Goal: Task Accomplishment & Management: Manage account settings

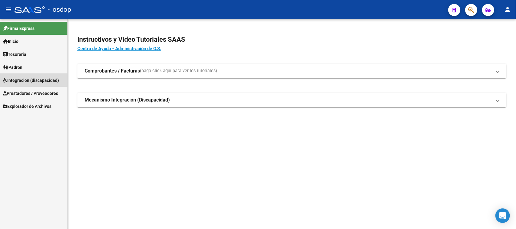
click at [32, 80] on span "Integración (discapacidad)" at bounding box center [31, 80] width 56 height 7
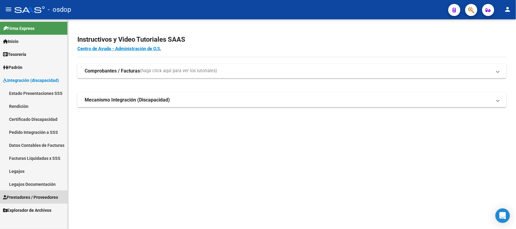
click at [40, 197] on span "Prestadores / Proveedores" at bounding box center [30, 197] width 55 height 7
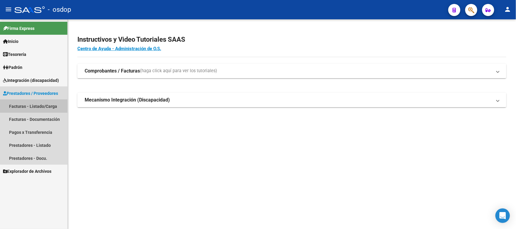
click at [43, 106] on link "Facturas - Listado/Carga" at bounding box center [33, 106] width 67 height 13
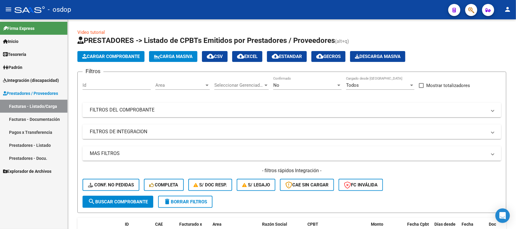
click at [43, 104] on link "Facturas - Listado/Carga" at bounding box center [33, 106] width 67 height 13
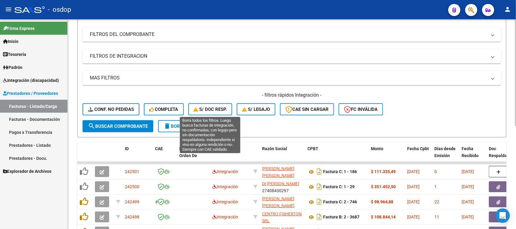
scroll to position [38, 0]
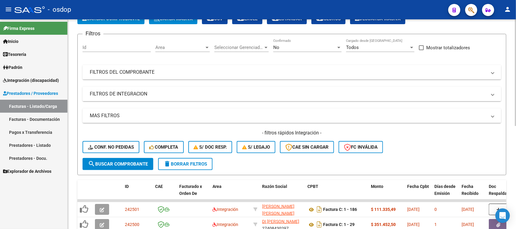
click at [151, 98] on mat-expansion-panel-header "FILTROS DE INTEGRACION" at bounding box center [292, 94] width 419 height 15
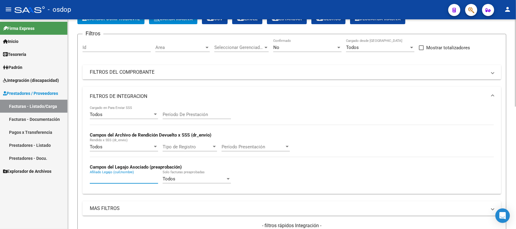
click at [132, 179] on input "Afiliado Legajo (cuil/nombre)" at bounding box center [124, 178] width 68 height 5
paste input "27420252973"
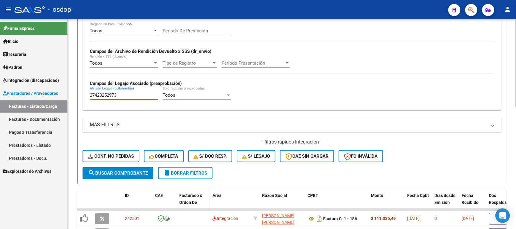
scroll to position [151, 0]
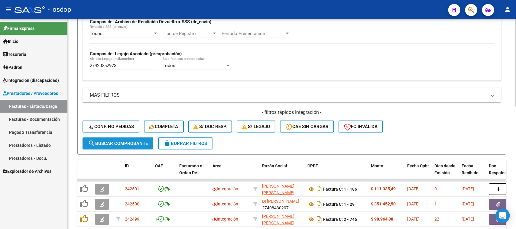
click at [132, 146] on button "search Buscar Comprobante" at bounding box center [118, 144] width 71 height 12
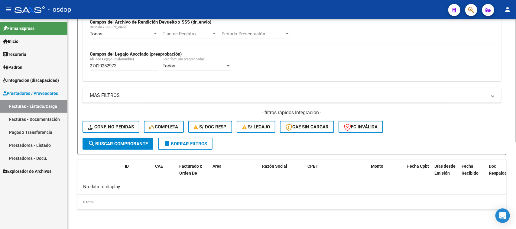
scroll to position [149, 0]
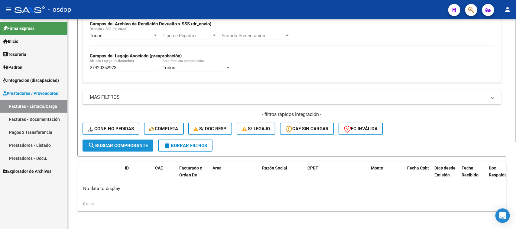
click at [138, 143] on span "search Buscar Comprobante" at bounding box center [118, 145] width 60 height 5
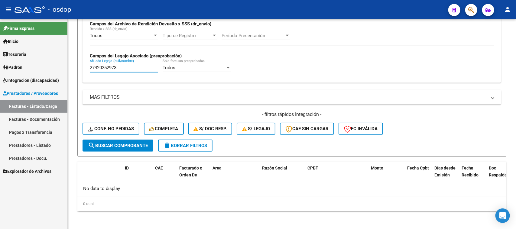
drag, startPoint x: 120, startPoint y: 67, endPoint x: 64, endPoint y: 67, distance: 56.6
click at [64, 67] on mat-sidenav-container "Firma Express Inicio Calendario SSS Instructivos Contacto OS Tesorería Extracto…" at bounding box center [258, 124] width 516 height 210
paste input "238348590"
click at [135, 146] on span "search Buscar Comprobante" at bounding box center [118, 145] width 60 height 5
drag, startPoint x: 123, startPoint y: 66, endPoint x: 29, endPoint y: 67, distance: 93.5
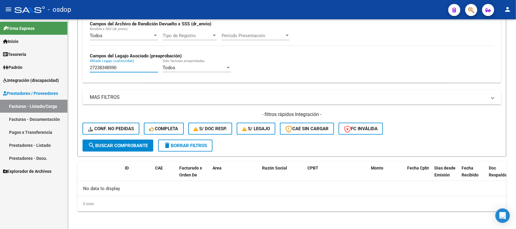
click at [29, 67] on mat-sidenav-container "Firma Express Inicio Calendario SSS Instructivos Contacto OS Tesorería Extracto…" at bounding box center [258, 124] width 516 height 210
paste input "3501592269"
click at [120, 147] on button "search Buscar Comprobante" at bounding box center [118, 146] width 71 height 12
drag, startPoint x: 132, startPoint y: 67, endPoint x: 51, endPoint y: 70, distance: 80.5
click at [51, 67] on mat-sidenav-container "Firma Express Inicio Calendario SSS Instructivos Contacto OS Tesorería Extracto…" at bounding box center [258, 124] width 516 height 210
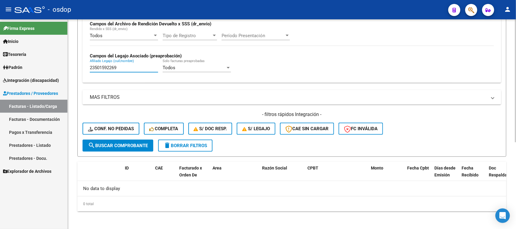
paste input "507293"
click at [129, 144] on span "search Buscar Comprobante" at bounding box center [118, 145] width 60 height 5
click at [128, 143] on span "search Buscar Comprobante" at bounding box center [118, 145] width 60 height 5
drag, startPoint x: 127, startPoint y: 64, endPoint x: 91, endPoint y: 71, distance: 36.5
click at [91, 71] on div "23550729369 [PERSON_NAME] (cuil/nombre)" at bounding box center [124, 65] width 68 height 13
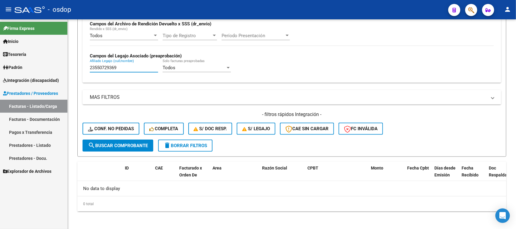
drag, startPoint x: 129, startPoint y: 67, endPoint x: 35, endPoint y: 67, distance: 94.1
click at [35, 67] on mat-sidenav-container "Firma Express Inicio Calendario SSS Instructivos Contacto OS Tesorería Extracto…" at bounding box center [258, 124] width 516 height 210
paste input "3578639"
drag, startPoint x: 134, startPoint y: 143, endPoint x: 133, endPoint y: 139, distance: 3.7
click at [134, 143] on span "search Buscar Comprobante" at bounding box center [118, 145] width 60 height 5
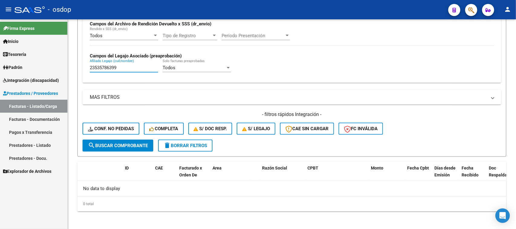
drag, startPoint x: 129, startPoint y: 69, endPoint x: 19, endPoint y: 74, distance: 110.2
click at [19, 73] on mat-sidenav-container "Firma Express Inicio Calendario SSS Instructivos Contacto OS Tesorería Extracto…" at bounding box center [258, 124] width 516 height 210
paste input "0954892043"
click at [127, 145] on span "search Buscar Comprobante" at bounding box center [118, 145] width 60 height 5
drag, startPoint x: 139, startPoint y: 67, endPoint x: 24, endPoint y: 67, distance: 115.0
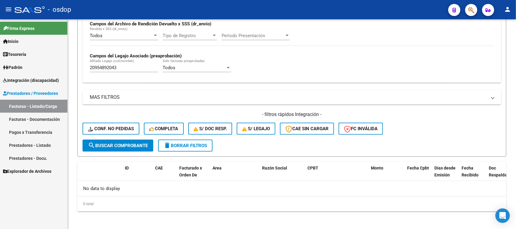
click at [29, 67] on mat-sidenav-container "Firma Express Inicio Calendario SSS Instructivos Contacto OS Tesorería Extracto…" at bounding box center [258, 124] width 516 height 210
paste input "539316827"
click at [132, 146] on span "search Buscar Comprobante" at bounding box center [118, 145] width 60 height 5
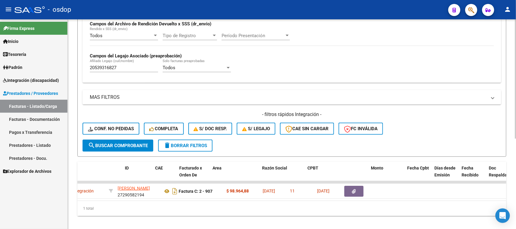
scroll to position [0, 0]
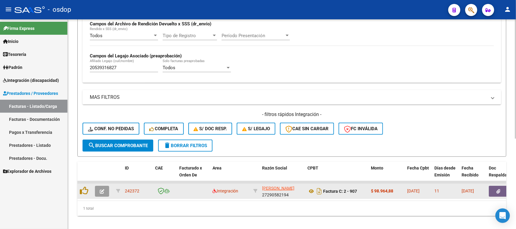
drag, startPoint x: 494, startPoint y: 190, endPoint x: 493, endPoint y: 182, distance: 7.3
click at [494, 184] on datatable-body-cell at bounding box center [505, 191] width 36 height 15
click at [500, 189] on icon "button" at bounding box center [499, 191] width 4 height 5
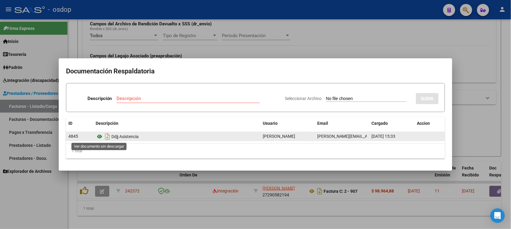
click at [100, 136] on icon at bounding box center [100, 136] width 8 height 7
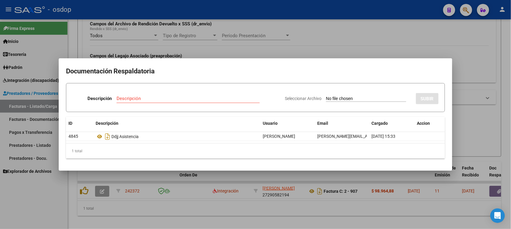
click at [288, 207] on div at bounding box center [255, 114] width 511 height 229
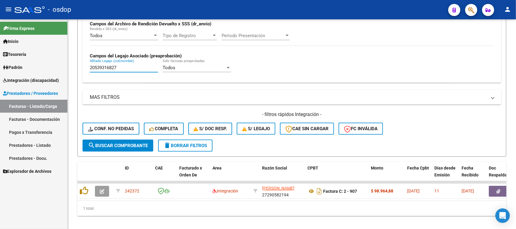
drag, startPoint x: 131, startPoint y: 67, endPoint x: 25, endPoint y: 70, distance: 106.5
click at [30, 70] on mat-sidenav-container "Firma Express Inicio Calendario SSS Instructivos Contacto OS Tesorería Extracto…" at bounding box center [258, 124] width 516 height 210
paste input "01883590"
click at [126, 146] on span "search Buscar Comprobante" at bounding box center [118, 145] width 60 height 5
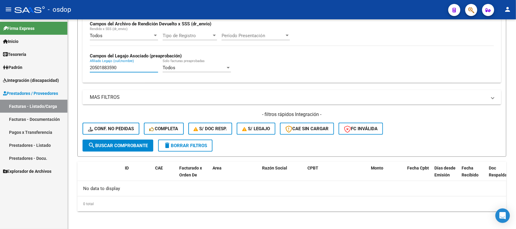
drag, startPoint x: 121, startPoint y: 66, endPoint x: 29, endPoint y: 68, distance: 91.7
click at [29, 68] on mat-sidenav-container "Firma Express Inicio Calendario SSS Instructivos Contacto OS Tesorería Extracto…" at bounding box center [258, 124] width 516 height 210
paste input "71276195"
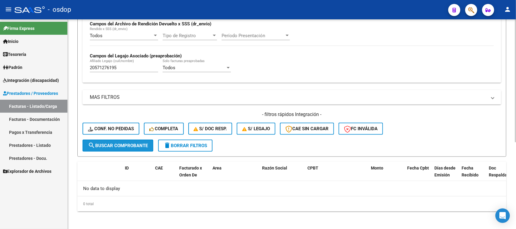
click at [121, 145] on span "search Buscar Comprobante" at bounding box center [118, 145] width 60 height 5
click at [122, 145] on span "search Buscar Comprobante" at bounding box center [118, 145] width 60 height 5
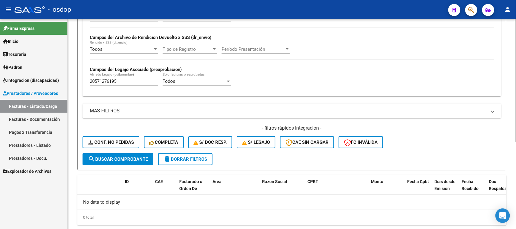
scroll to position [149, 0]
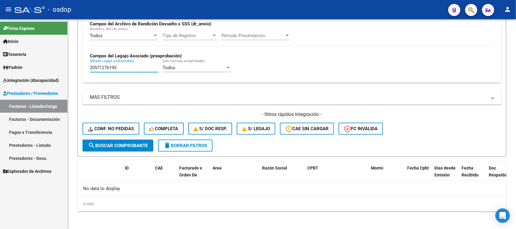
drag, startPoint x: 131, startPoint y: 67, endPoint x: 47, endPoint y: 67, distance: 84.1
click at [47, 67] on mat-sidenav-container "Firma Express Inicio Calendario SSS Instructivos Contacto OS Tesorería Extracto…" at bounding box center [258, 124] width 516 height 210
paste input "7221761427"
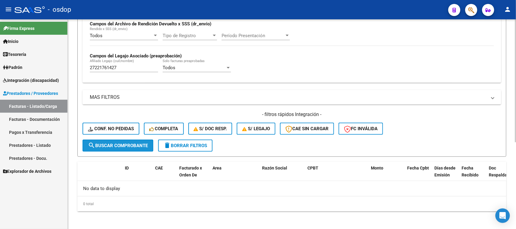
click at [133, 143] on span "search Buscar Comprobante" at bounding box center [118, 145] width 60 height 5
drag, startPoint x: 138, startPoint y: 70, endPoint x: 127, endPoint y: 68, distance: 10.7
click at [132, 68] on div "27221761427 [PERSON_NAME] (cuil/nombre)" at bounding box center [124, 68] width 68 height 19
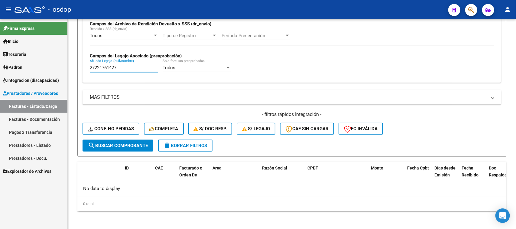
drag, startPoint x: 126, startPoint y: 68, endPoint x: 35, endPoint y: 67, distance: 90.8
click at [36, 67] on mat-sidenav-container "Firma Express Inicio Calendario SSS Instructivos Contacto OS Tesorería Extracto…" at bounding box center [258, 124] width 516 height 210
paste input "050372798"
type input "20503727987"
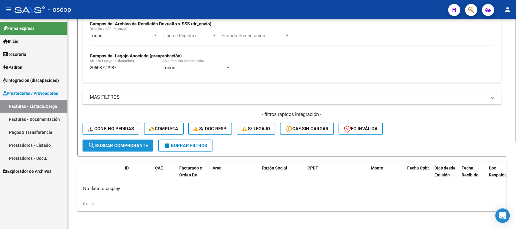
drag, startPoint x: 134, startPoint y: 144, endPoint x: 145, endPoint y: 136, distance: 13.4
click at [134, 144] on span "search Buscar Comprobante" at bounding box center [118, 145] width 60 height 5
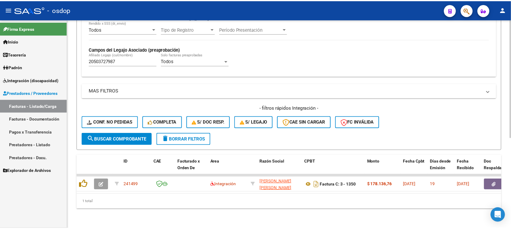
scroll to position [160, 0]
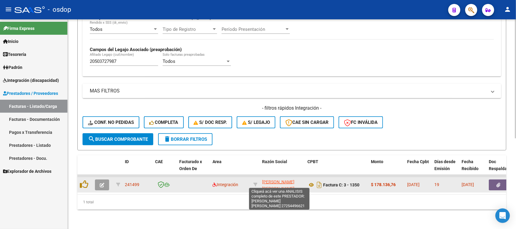
click at [286, 180] on span "[PERSON_NAME] [PERSON_NAME]" at bounding box center [278, 186] width 32 height 12
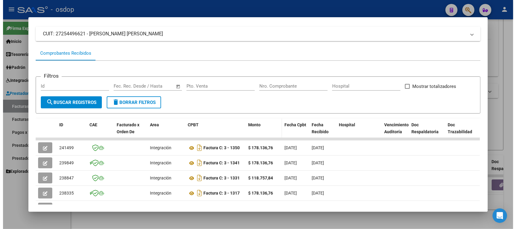
scroll to position [76, 0]
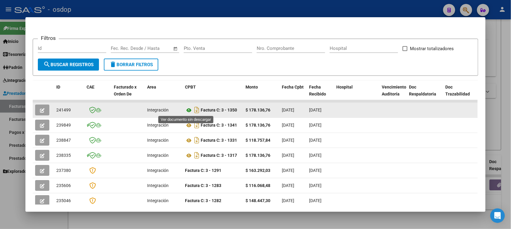
click at [186, 111] on icon at bounding box center [189, 110] width 8 height 7
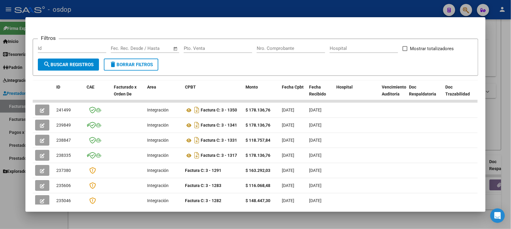
click at [214, 223] on div at bounding box center [255, 114] width 511 height 229
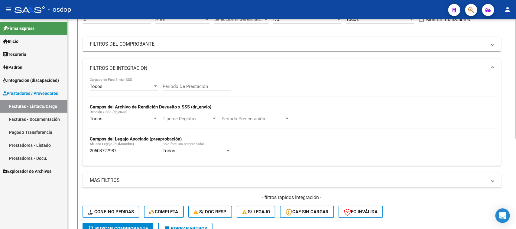
scroll to position [46, 0]
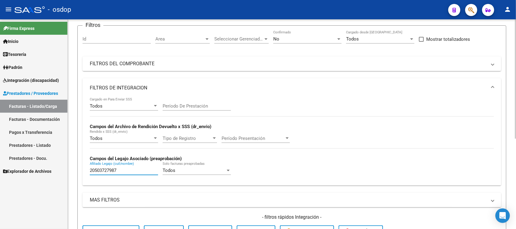
drag, startPoint x: 132, startPoint y: 169, endPoint x: 76, endPoint y: 169, distance: 56.3
click at [76, 169] on div "Video tutorial PRESTADORES -> Listado de CPBTs Emitidos por Prestadores / Prove…" at bounding box center [292, 155] width 449 height 365
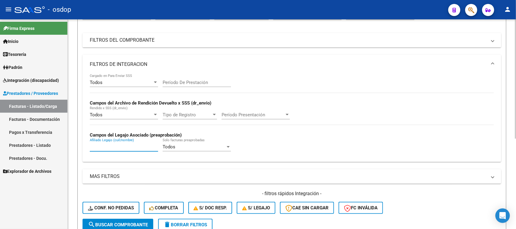
scroll to position [76, 0]
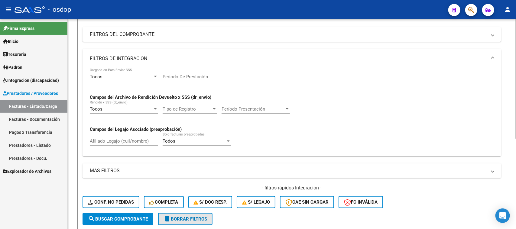
click at [175, 221] on button "delete Borrar Filtros" at bounding box center [185, 219] width 54 height 12
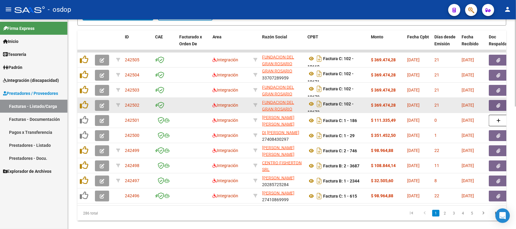
scroll to position [296, 0]
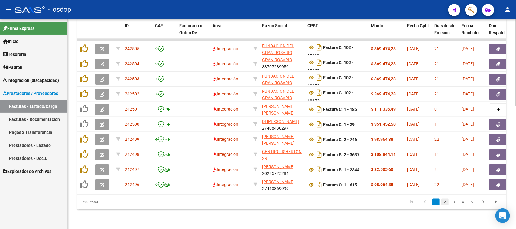
click at [445, 202] on link "2" at bounding box center [445, 202] width 7 height 7
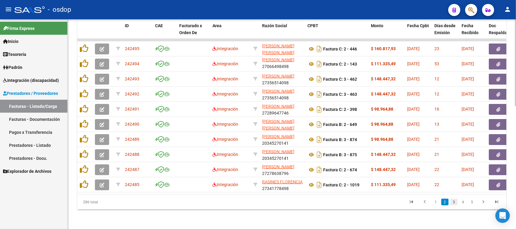
click at [454, 203] on link "3" at bounding box center [454, 202] width 7 height 7
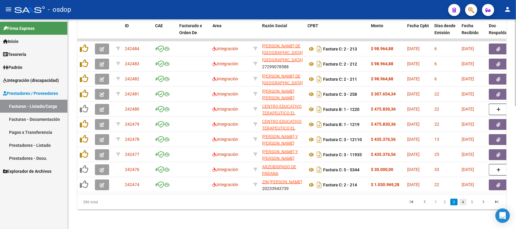
click at [465, 203] on link "4" at bounding box center [463, 202] width 7 height 7
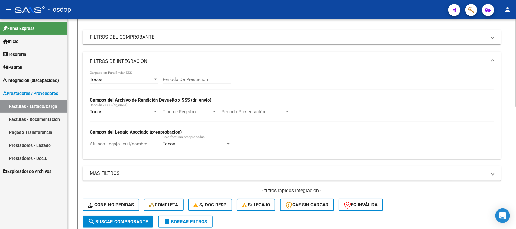
scroll to position [76, 0]
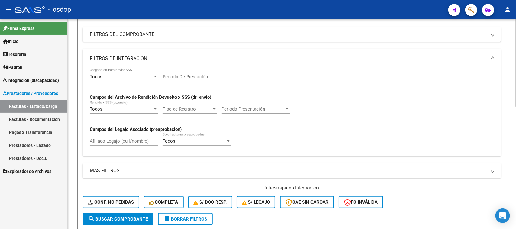
click at [133, 141] on input "Afiliado Legajo (cuil/nombre)" at bounding box center [124, 141] width 68 height 5
click at [159, 36] on mat-panel-title "FILTROS DEL COMPROBANTE" at bounding box center [288, 34] width 397 height 7
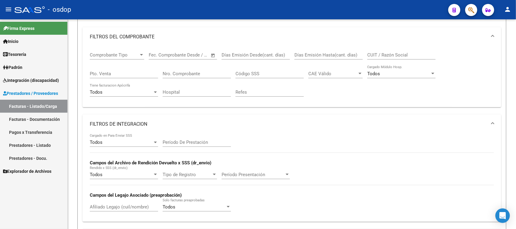
click at [40, 146] on link "Prestadores - Listado" at bounding box center [33, 145] width 67 height 13
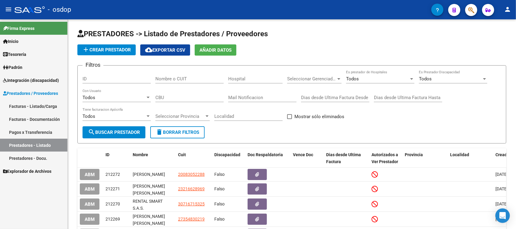
click at [41, 91] on span "Prestadores / Proveedores" at bounding box center [30, 93] width 55 height 7
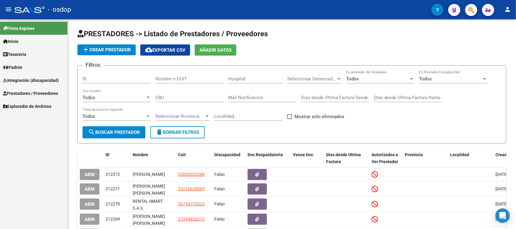
click at [43, 95] on span "Prestadores / Proveedores" at bounding box center [30, 93] width 55 height 7
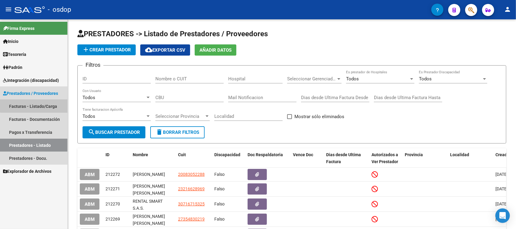
click at [41, 105] on link "Facturas - Listado/Carga" at bounding box center [33, 106] width 67 height 13
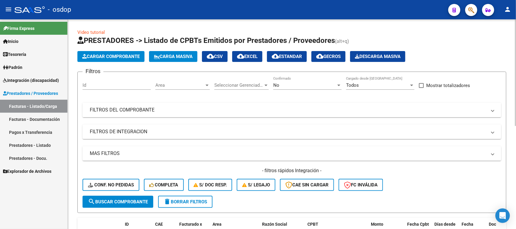
click at [160, 114] on mat-expansion-panel-header "FILTROS DEL COMPROBANTE" at bounding box center [292, 110] width 419 height 15
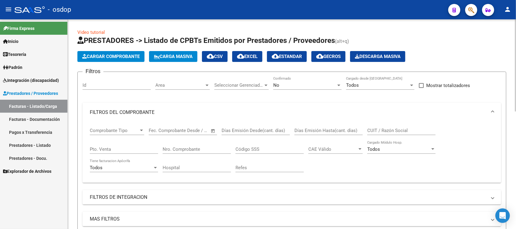
click at [380, 128] on input "CUIT / Razón Social" at bounding box center [402, 130] width 68 height 5
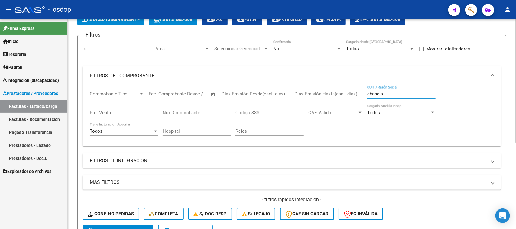
scroll to position [147, 0]
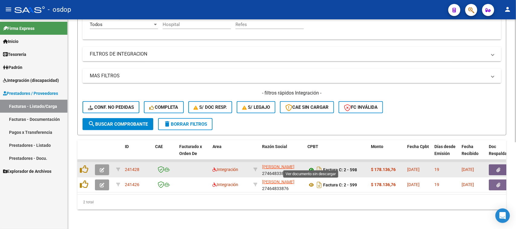
type input "chandia"
click at [310, 166] on icon at bounding box center [312, 169] width 8 height 7
click at [497, 168] on icon "button" at bounding box center [499, 170] width 4 height 5
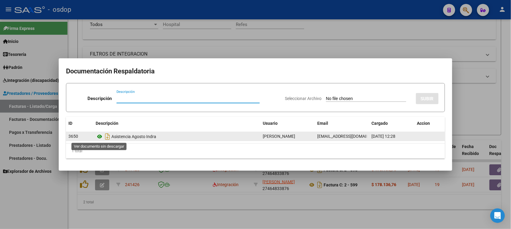
click at [100, 136] on icon at bounding box center [100, 136] width 8 height 7
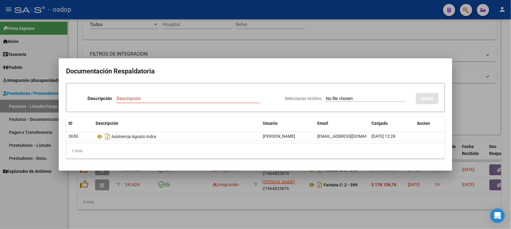
click at [246, 211] on div at bounding box center [255, 114] width 511 height 229
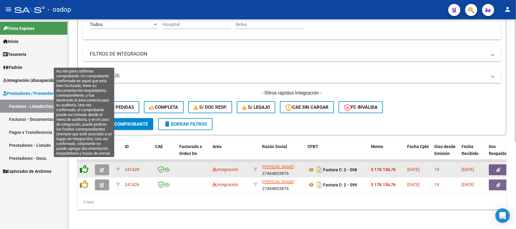
click at [83, 165] on icon at bounding box center [84, 169] width 8 height 8
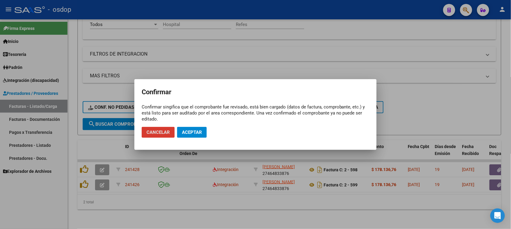
click at [196, 134] on span "Aceptar" at bounding box center [192, 132] width 20 height 5
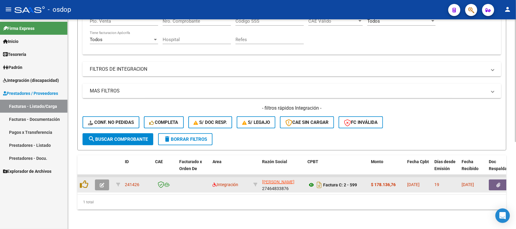
scroll to position [132, 0]
click at [310, 182] on icon at bounding box center [312, 185] width 8 height 7
click at [496, 180] on button "button" at bounding box center [498, 185] width 19 height 11
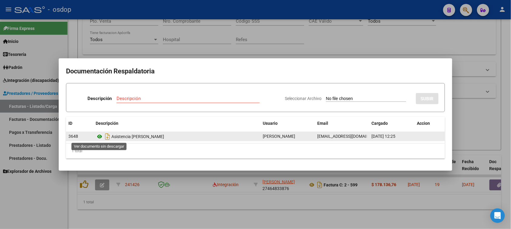
click at [99, 136] on icon at bounding box center [100, 136] width 8 height 7
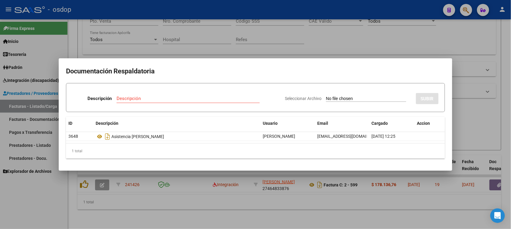
click at [275, 201] on div at bounding box center [255, 114] width 511 height 229
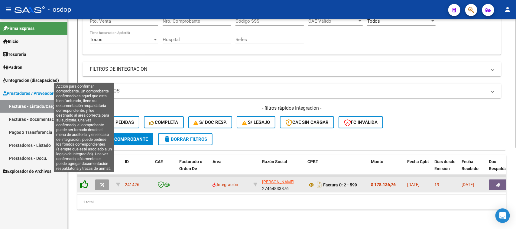
click at [83, 180] on icon at bounding box center [84, 184] width 8 height 8
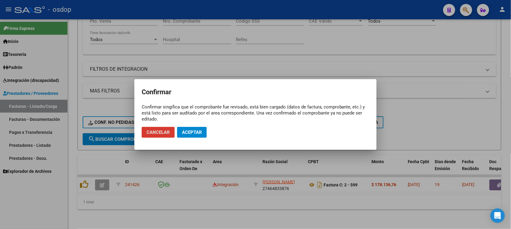
click at [191, 136] on button "Aceptar" at bounding box center [192, 132] width 30 height 11
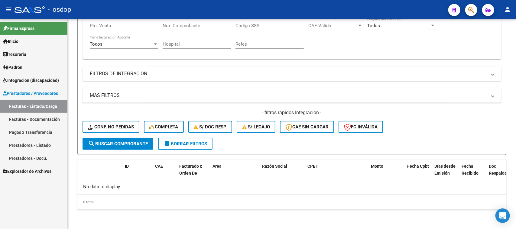
scroll to position [122, 0]
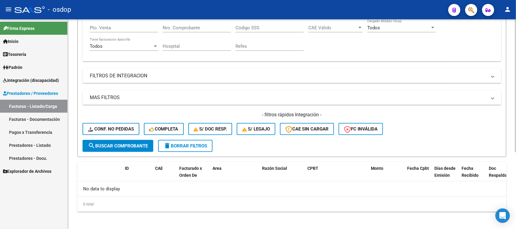
click at [192, 146] on span "delete Borrar Filtros" at bounding box center [186, 145] width 44 height 5
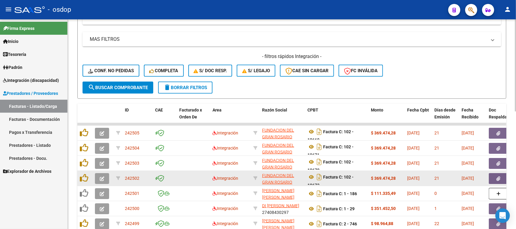
scroll to position [197, 0]
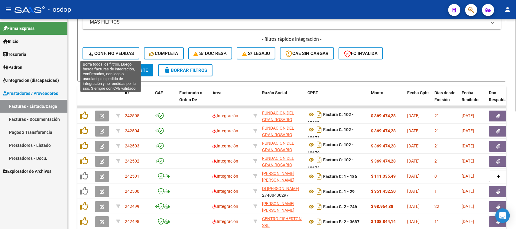
click at [115, 52] on span "Conf. no pedidas" at bounding box center [111, 53] width 46 height 5
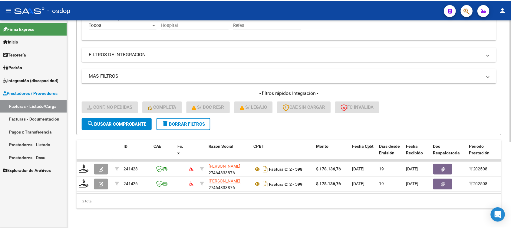
scroll to position [147, 0]
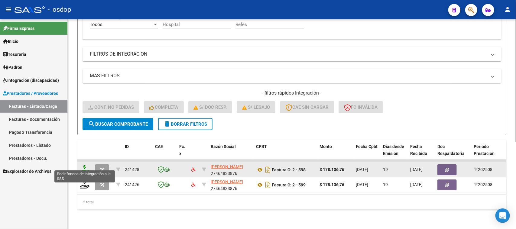
click at [83, 166] on icon at bounding box center [85, 169] width 10 height 8
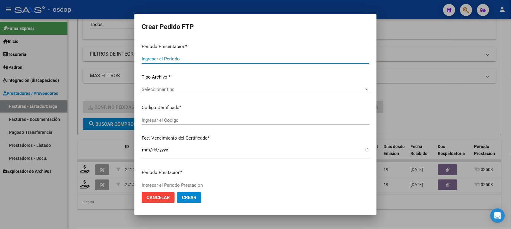
type input "202508"
type input "$ 178.136,76"
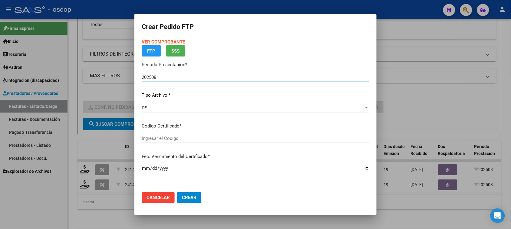
type input "6908952035"
type input "[DATE]"
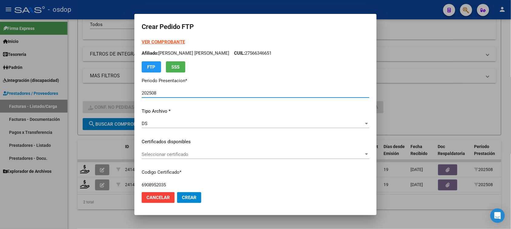
click at [209, 156] on span "Seleccionar certificado" at bounding box center [253, 154] width 222 height 5
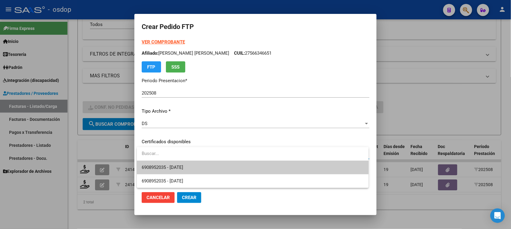
click at [195, 168] on span "6908952035 - [DATE]" at bounding box center [253, 168] width 222 height 14
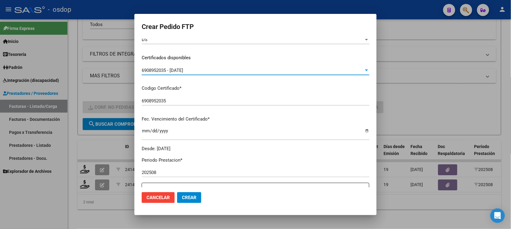
scroll to position [113, 0]
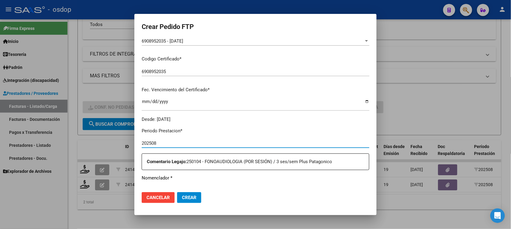
click at [199, 145] on input "202508" at bounding box center [255, 143] width 227 height 5
click at [291, 178] on p "Nomenclador *" at bounding box center [255, 178] width 227 height 7
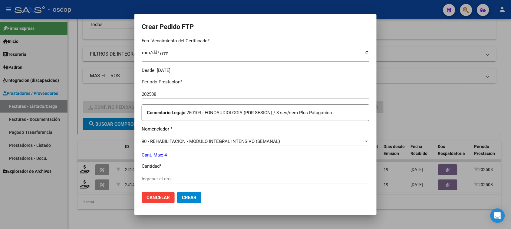
scroll to position [189, 0]
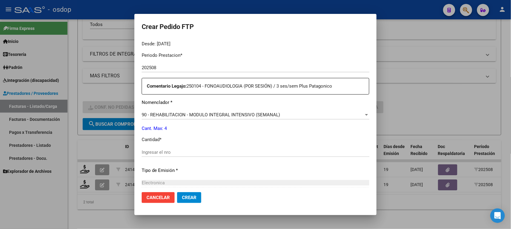
click at [197, 153] on input "Ingresar el nro" at bounding box center [255, 152] width 227 height 5
click at [274, 115] on span "90 - REHABILITACION - MODULO INTEGRAL INTENSIVO (SEMANAL)" at bounding box center [211, 114] width 138 height 5
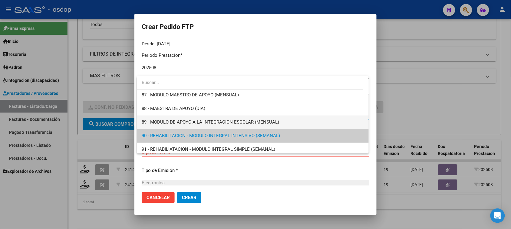
scroll to position [1156, 0]
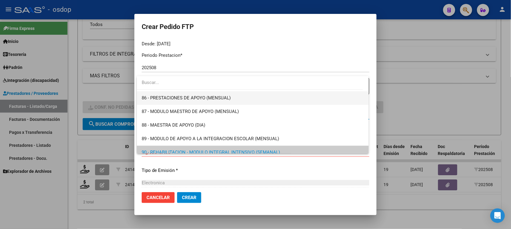
click at [255, 99] on span "86 - PRESTACIONES DE APOYO (MENSUAL)" at bounding box center [253, 98] width 222 height 14
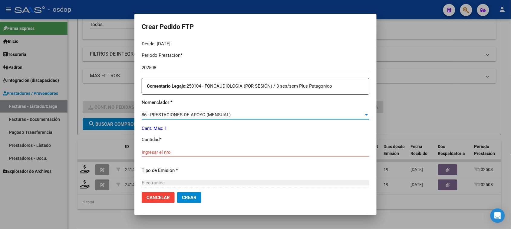
click at [213, 153] on input "Ingresar el nro" at bounding box center [255, 152] width 227 height 5
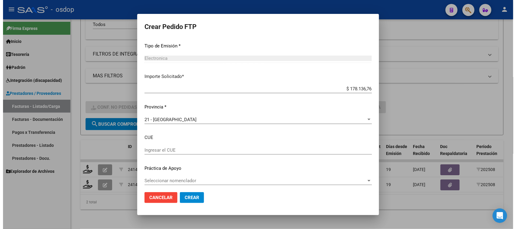
scroll to position [317, 0]
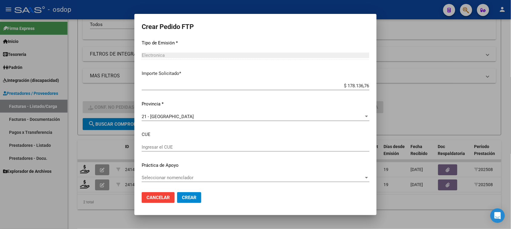
type input "1"
click at [194, 200] on span "Crear" at bounding box center [189, 197] width 15 height 5
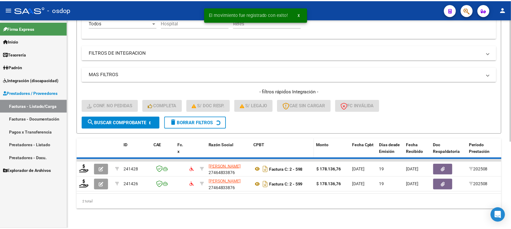
scroll to position [132, 0]
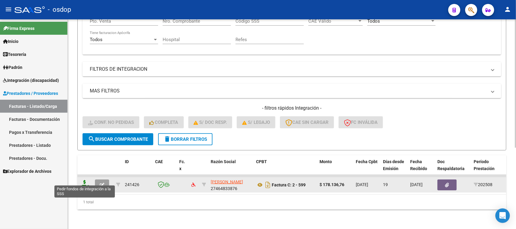
click at [83, 180] on icon at bounding box center [85, 184] width 10 height 8
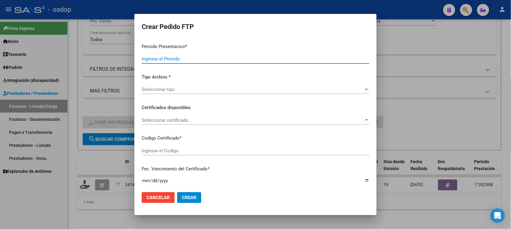
type input "202508"
type input "$ 178.136,76"
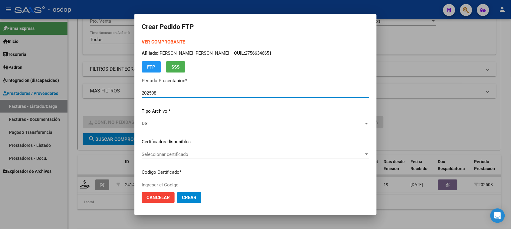
type input "4085799971"
type input "[DATE]"
click at [203, 155] on span "Seleccionar certificado" at bounding box center [253, 154] width 222 height 5
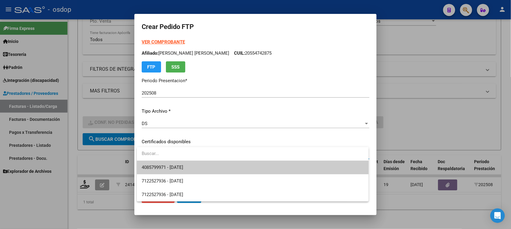
click at [205, 170] on span "4085799971 - [DATE]" at bounding box center [253, 168] width 222 height 14
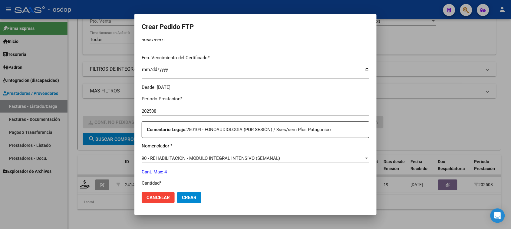
scroll to position [151, 0]
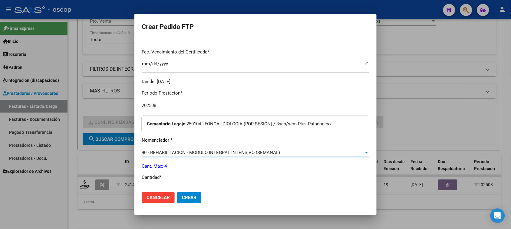
click at [260, 155] on span "90 - REHABILITACION - MODULO INTEGRAL INTENSIVO (SEMANAL)" at bounding box center [211, 152] width 138 height 5
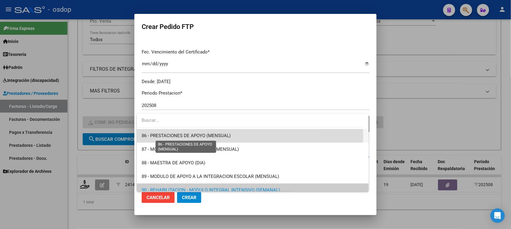
click at [226, 135] on span "86 - PRESTACIONES DE APOYO (MENSUAL)" at bounding box center [186, 135] width 89 height 5
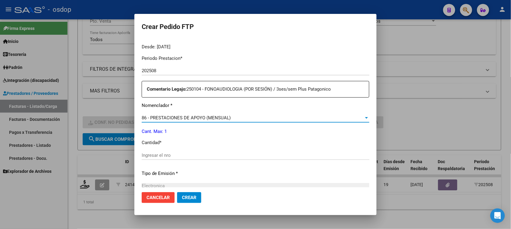
scroll to position [189, 0]
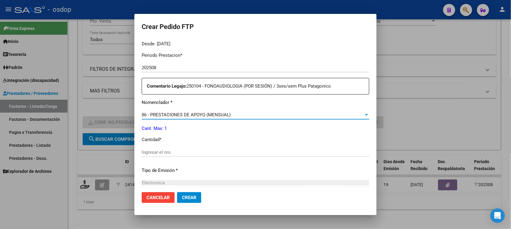
click at [181, 155] on input "Ingresar el nro" at bounding box center [255, 152] width 227 height 5
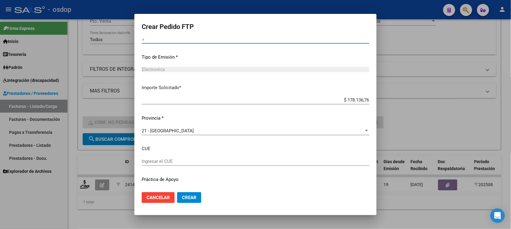
scroll to position [317, 0]
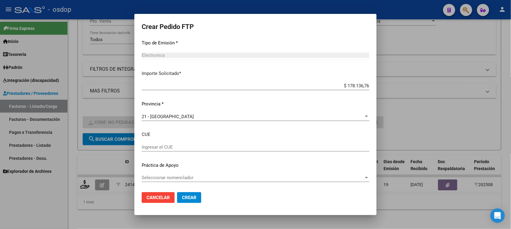
type input "1"
click at [194, 202] on button "Crear" at bounding box center [189, 197] width 24 height 11
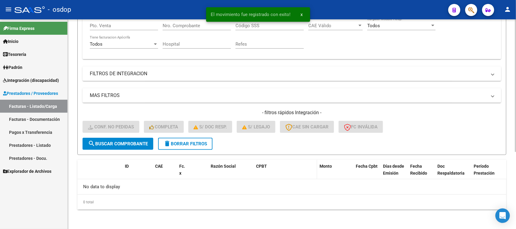
scroll to position [122, 0]
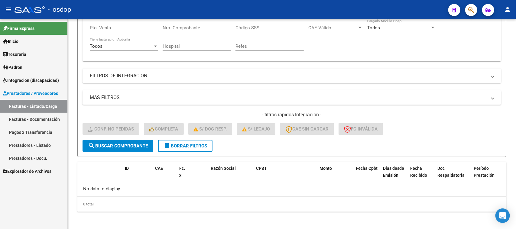
click at [30, 104] on link "Facturas - Listado/Carga" at bounding box center [33, 106] width 67 height 13
click at [204, 147] on span "delete Borrar Filtros" at bounding box center [186, 145] width 44 height 5
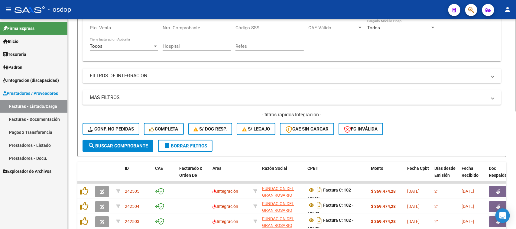
scroll to position [8, 0]
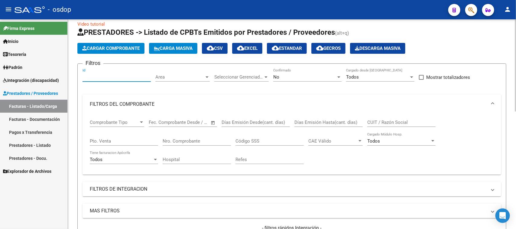
click at [115, 78] on input "Id" at bounding box center [117, 76] width 68 height 5
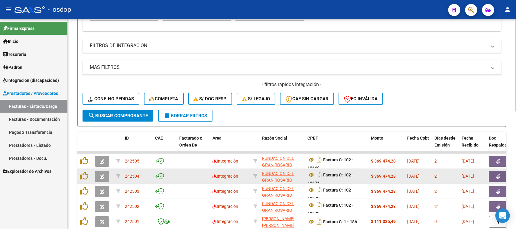
scroll to position [159, 0]
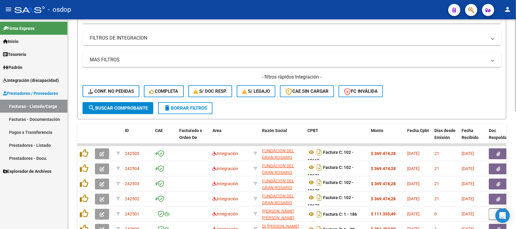
type input "242496"
click at [109, 108] on span "search Buscar Comprobante" at bounding box center [118, 108] width 60 height 5
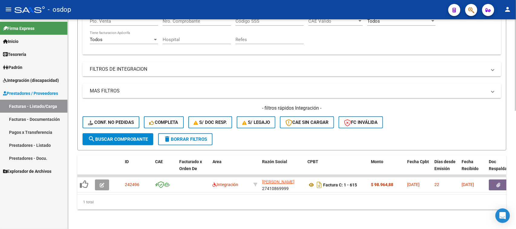
scroll to position [132, 0]
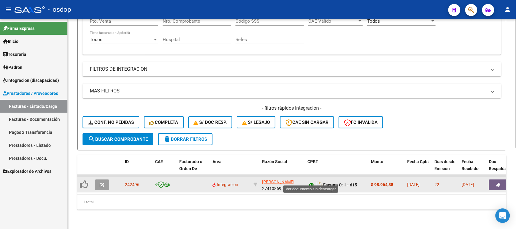
click at [311, 182] on icon at bounding box center [312, 185] width 8 height 7
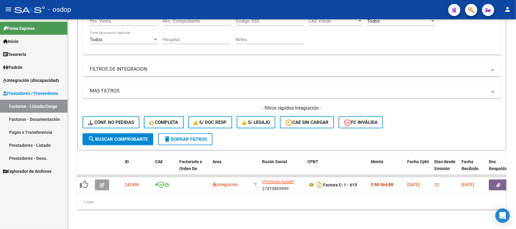
click at [33, 80] on span "Integración (discapacidad)" at bounding box center [31, 80] width 56 height 7
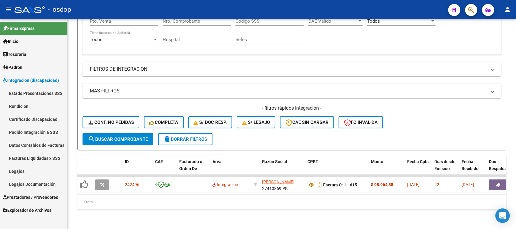
click at [35, 172] on link "Legajos" at bounding box center [33, 171] width 67 height 13
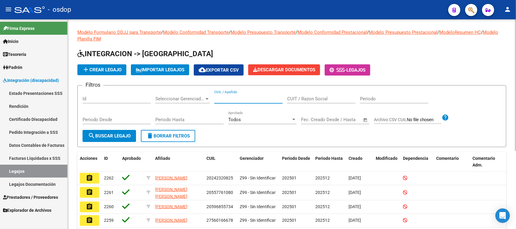
click at [228, 99] on input "CUIL / Apellido" at bounding box center [248, 98] width 68 height 5
paste input "20590639290"
type input "20590639290"
click at [117, 136] on span "search Buscar Legajo" at bounding box center [109, 135] width 43 height 5
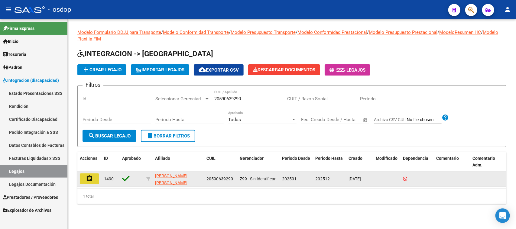
click at [90, 179] on mat-icon "assignment" at bounding box center [89, 178] width 7 height 7
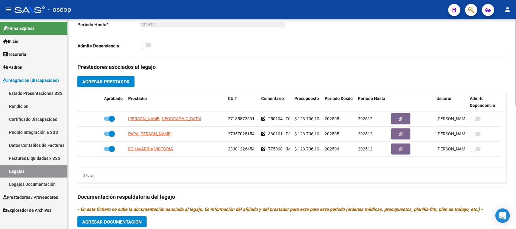
scroll to position [189, 0]
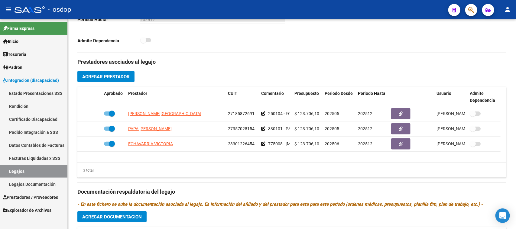
click at [35, 80] on span "Integración (discapacidad)" at bounding box center [31, 80] width 56 height 7
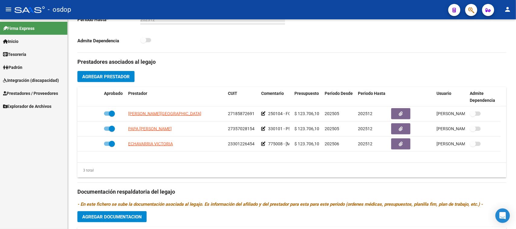
click at [46, 81] on span "Integración (discapacidad)" at bounding box center [31, 80] width 56 height 7
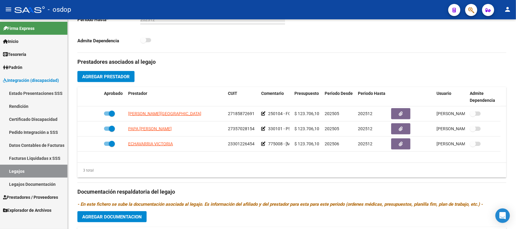
click at [39, 196] on span "Prestadores / Proveedores" at bounding box center [30, 197] width 55 height 7
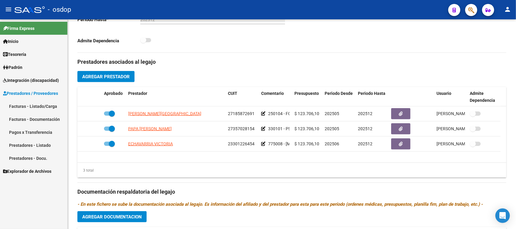
click at [49, 94] on span "Prestadores / Proveedores" at bounding box center [30, 93] width 55 height 7
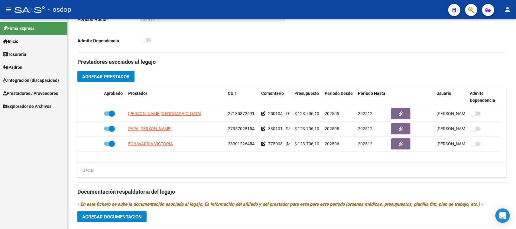
click at [46, 94] on span "Prestadores / Proveedores" at bounding box center [30, 93] width 55 height 7
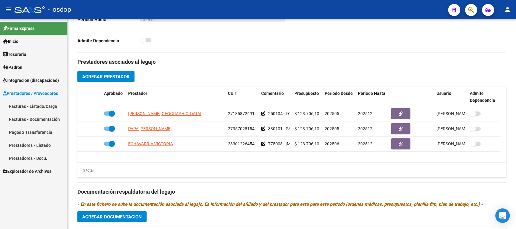
click at [47, 108] on link "Facturas - Listado/Carga" at bounding box center [33, 106] width 67 height 13
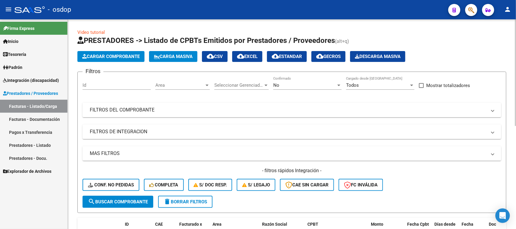
click at [115, 83] on input "Id" at bounding box center [117, 85] width 68 height 5
type input "242396"
click at [112, 202] on span "search Buscar Comprobante" at bounding box center [118, 201] width 60 height 5
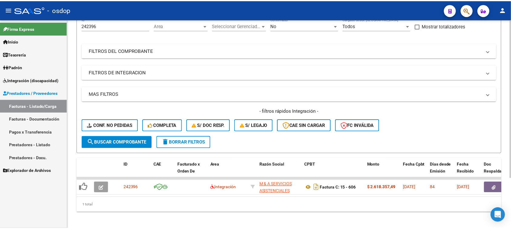
scroll to position [67, 0]
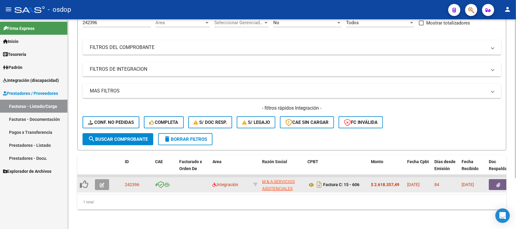
click at [103, 182] on button "button" at bounding box center [102, 184] width 14 height 11
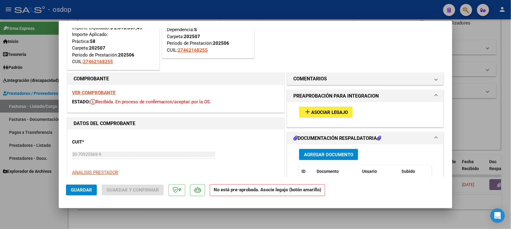
scroll to position [38, 0]
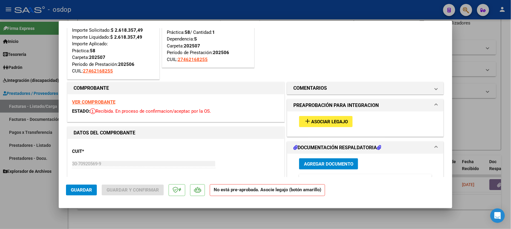
click at [311, 223] on div at bounding box center [255, 114] width 511 height 229
type input "$ 0,00"
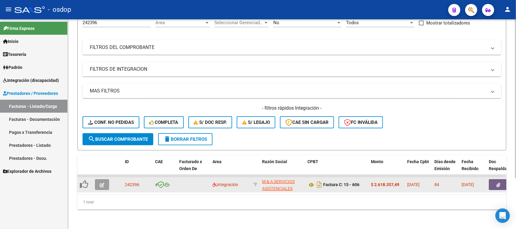
click at [103, 183] on icon "button" at bounding box center [102, 185] width 5 height 5
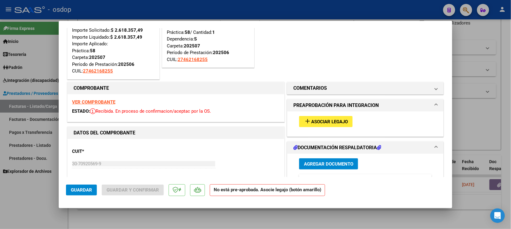
click at [232, 225] on div at bounding box center [255, 114] width 511 height 229
type input "$ 0,00"
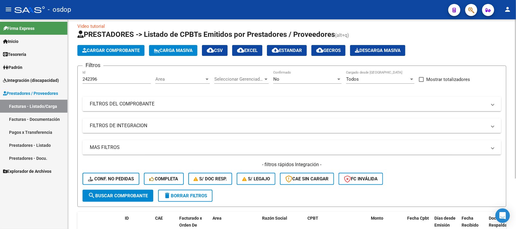
scroll to position [0, 0]
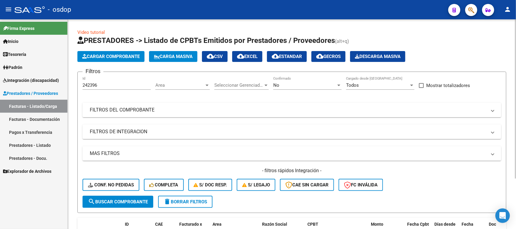
drag, startPoint x: 109, startPoint y: 88, endPoint x: 69, endPoint y: 88, distance: 40.5
click at [69, 88] on div "Video tutorial PRESTADORES -> Listado de CPBTs Emitidos por Prestadores / Prove…" at bounding box center [292, 155] width 449 height 273
click at [127, 198] on button "search Buscar Comprobante" at bounding box center [118, 202] width 71 height 12
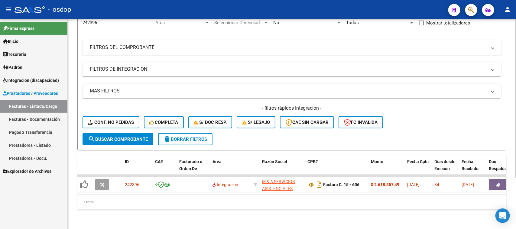
scroll to position [67, 0]
click at [198, 137] on button "delete Borrar Filtros" at bounding box center [185, 139] width 54 height 12
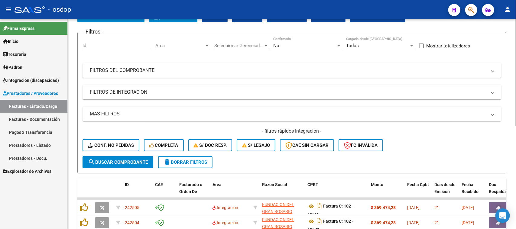
scroll to position [0, 0]
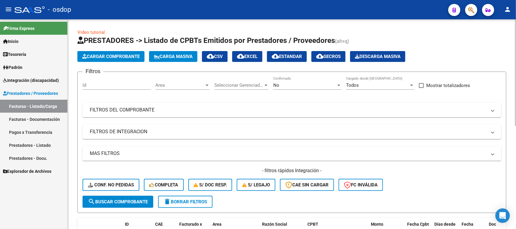
click at [114, 85] on input "Id" at bounding box center [117, 85] width 68 height 5
type input "242496"
click at [127, 204] on button "search Buscar Comprobante" at bounding box center [118, 202] width 71 height 12
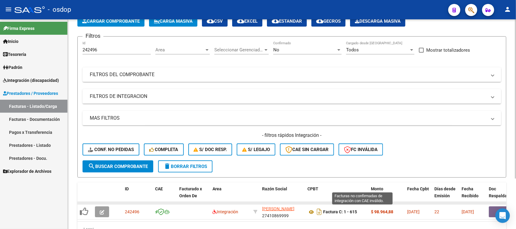
scroll to position [67, 0]
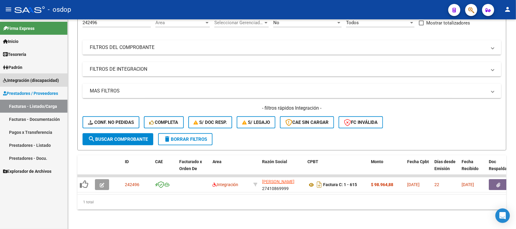
click at [39, 82] on span "Integración (discapacidad)" at bounding box center [31, 80] width 56 height 7
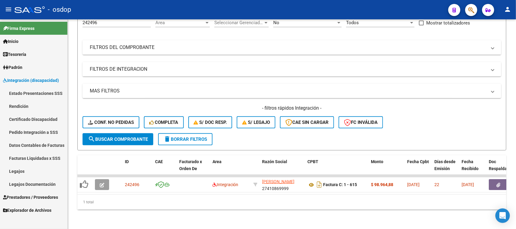
click at [39, 172] on link "Legajos" at bounding box center [33, 171] width 67 height 13
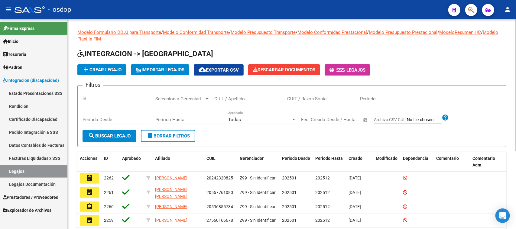
click at [231, 96] on input "CUIL / Apellido" at bounding box center [248, 98] width 68 height 5
click at [234, 100] on input "CUIL / Apellido" at bounding box center [248, 98] width 68 height 5
paste input "20590639290"
type input "20590639290"
click at [125, 140] on button "search Buscar Legajo" at bounding box center [110, 136] width 54 height 12
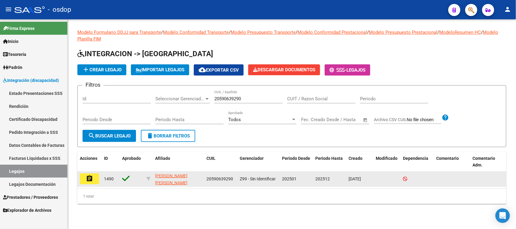
drag, startPoint x: 91, startPoint y: 179, endPoint x: 133, endPoint y: 178, distance: 42.7
click at [93, 179] on button "assignment" at bounding box center [89, 179] width 19 height 11
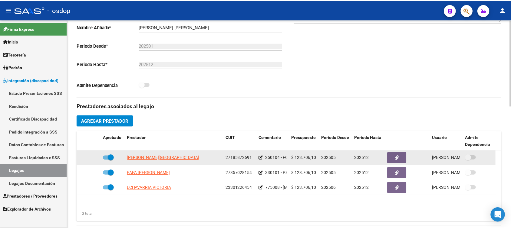
scroll to position [189, 0]
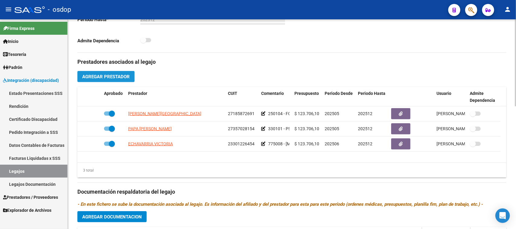
click at [105, 75] on span "Agregar Prestador" at bounding box center [105, 76] width 47 height 5
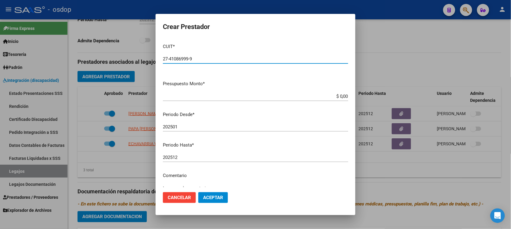
type input "27-41086999-9"
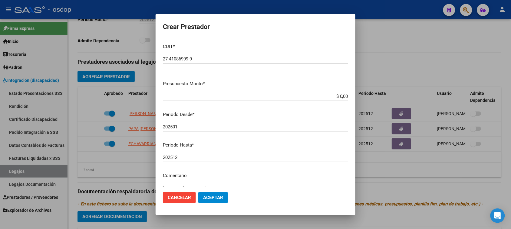
click at [335, 95] on input "$ 0,00" at bounding box center [255, 96] width 185 height 5
paste input "111.335,49"
type input "$ 111.335,49"
click at [245, 129] on input "202501" at bounding box center [255, 126] width 185 height 5
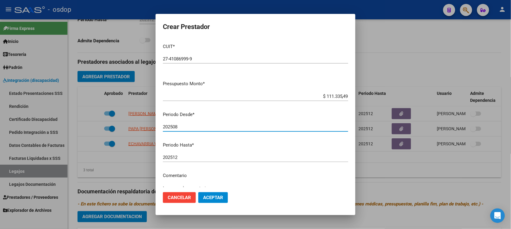
type input "202508"
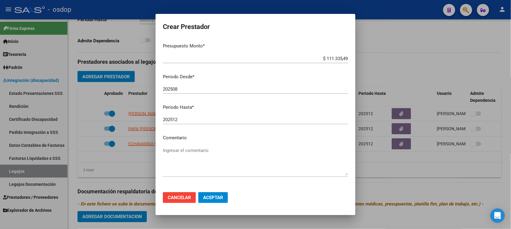
click at [219, 147] on div "Ingresar el comentario" at bounding box center [255, 161] width 185 height 31
click at [181, 152] on textarea "Ingresar el comentario" at bounding box center [255, 161] width 185 height 28
paste textarea "250103 - TERAPIA OCUPACIONAL"
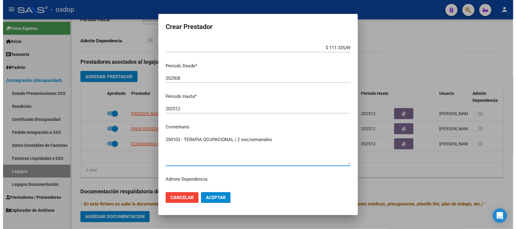
scroll to position [58, 0]
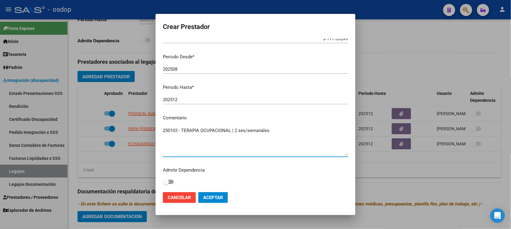
type textarea "250103 - TERAPIA OCUPACIONAL | 2 ses/semanales"
click at [217, 197] on span "Aceptar" at bounding box center [213, 197] width 20 height 5
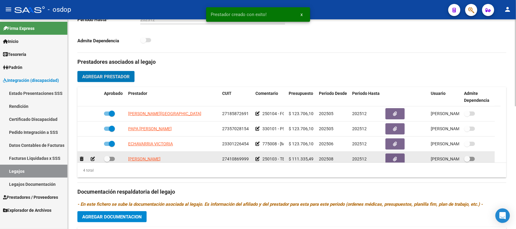
click at [113, 158] on span at bounding box center [109, 159] width 11 height 4
click at [107, 161] on input "checkbox" at bounding box center [107, 161] width 0 height 0
checkbox input "true"
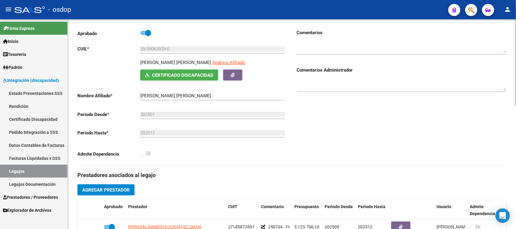
scroll to position [0, 0]
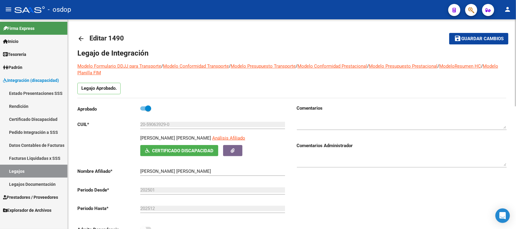
click at [481, 36] on span "Guardar cambios" at bounding box center [483, 38] width 42 height 5
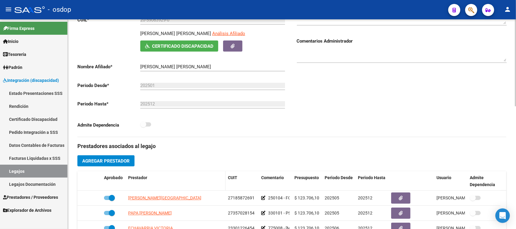
scroll to position [151, 0]
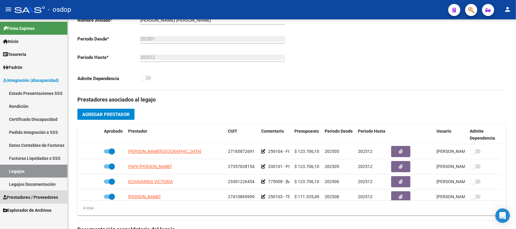
click at [29, 195] on span "Prestadores / Proveedores" at bounding box center [30, 197] width 55 height 7
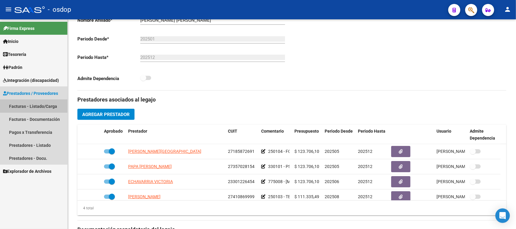
click at [18, 103] on link "Facturas - Listado/Carga" at bounding box center [33, 106] width 67 height 13
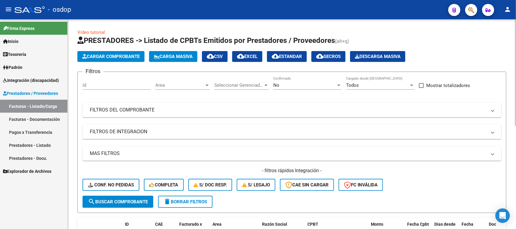
click at [110, 84] on input "Id" at bounding box center [117, 85] width 68 height 5
type input "242496"
click at [134, 203] on span "search Buscar Comprobante" at bounding box center [118, 201] width 60 height 5
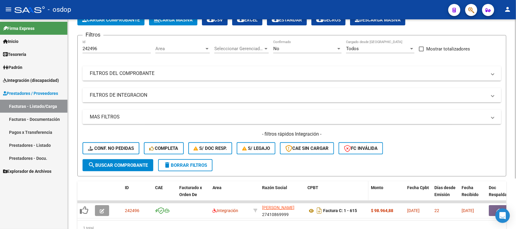
scroll to position [67, 0]
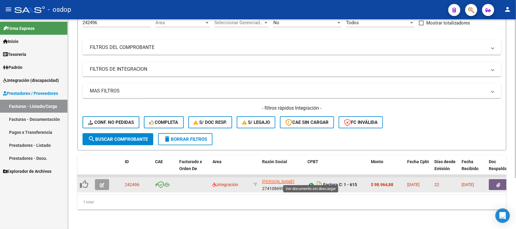
click at [311, 182] on icon at bounding box center [312, 185] width 8 height 7
click at [497, 183] on icon "button" at bounding box center [499, 185] width 4 height 5
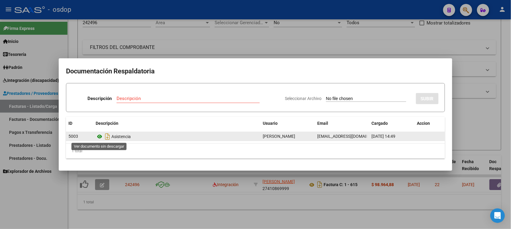
click at [100, 138] on icon at bounding box center [100, 136] width 8 height 7
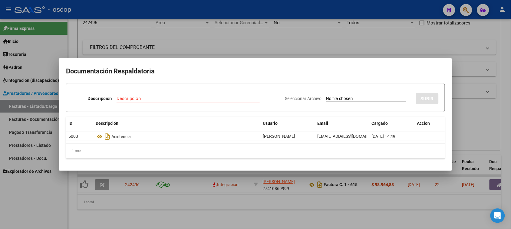
click at [299, 223] on div at bounding box center [255, 114] width 511 height 229
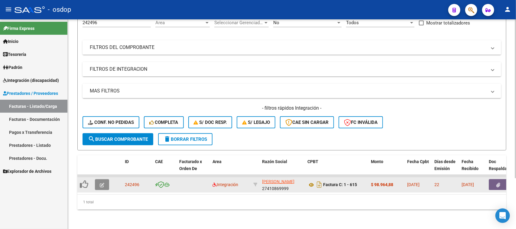
click at [101, 183] on icon "button" at bounding box center [102, 185] width 5 height 5
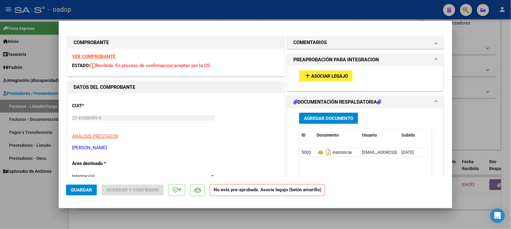
click at [338, 77] on span "Asociar Legajo" at bounding box center [329, 76] width 37 height 5
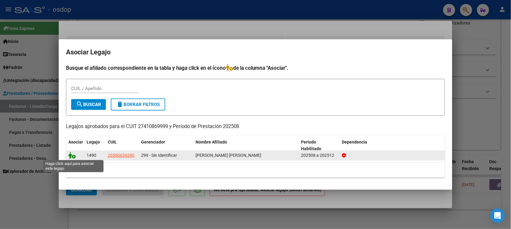
click at [73, 155] on icon at bounding box center [71, 155] width 7 height 7
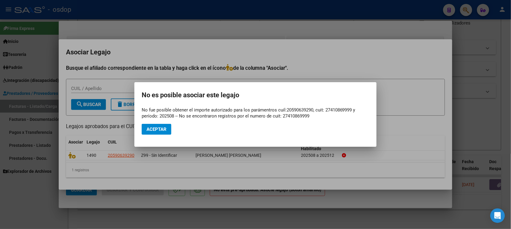
click at [239, 172] on div at bounding box center [255, 114] width 511 height 229
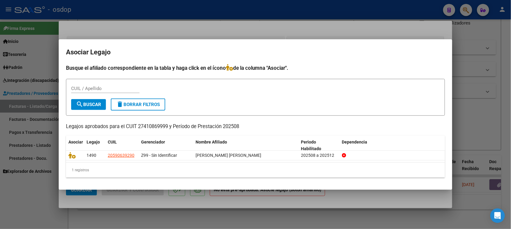
click at [220, 199] on div at bounding box center [255, 114] width 511 height 229
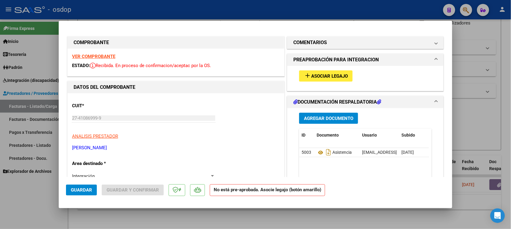
click at [299, 227] on div at bounding box center [255, 114] width 511 height 229
type input "$ 0,00"
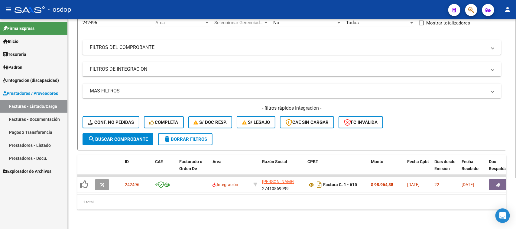
click at [285, 216] on div "Video tutorial PRESTADORES -> Listado de CPBTs Emitidos por Prestadores / Prove…" at bounding box center [292, 93] width 449 height 273
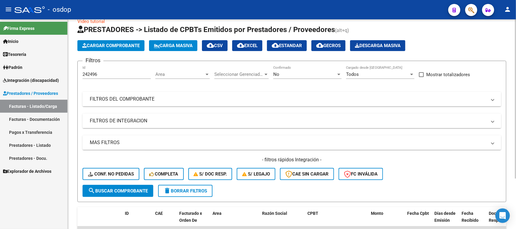
scroll to position [0, 0]
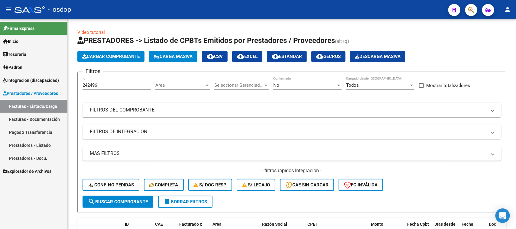
click at [45, 103] on link "Facturas - Listado/Carga" at bounding box center [33, 106] width 67 height 13
click at [117, 85] on input "242496" at bounding box center [117, 85] width 68 height 5
click at [194, 201] on span "delete Borrar Filtros" at bounding box center [186, 201] width 44 height 5
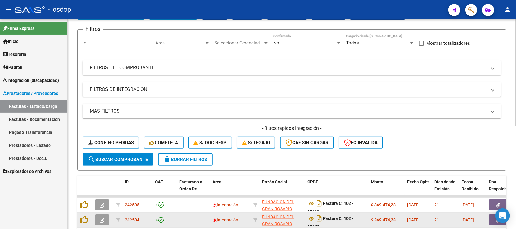
scroll to position [38, 0]
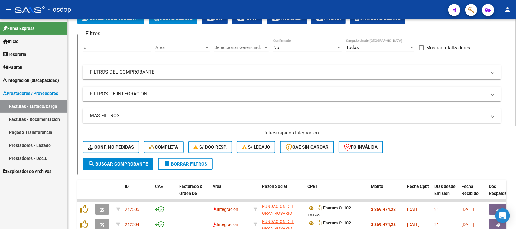
click at [129, 93] on mat-panel-title "FILTROS DE INTEGRACION" at bounding box center [288, 94] width 397 height 7
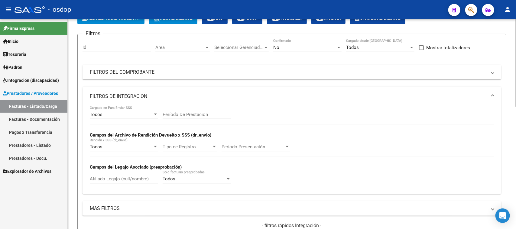
click at [123, 180] on input "Afiliado Legajo (cuil/nombre)" at bounding box center [124, 178] width 68 height 5
paste input "20954892043"
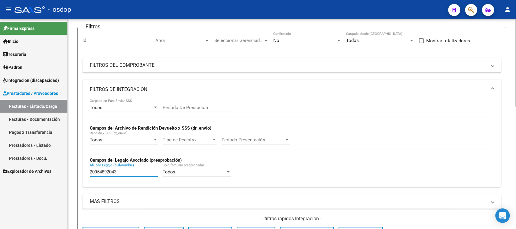
scroll to position [151, 0]
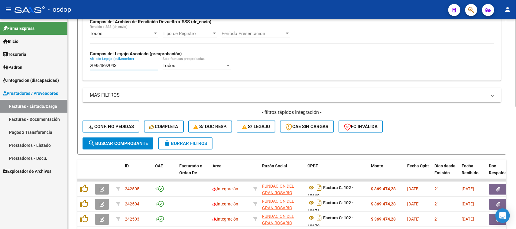
type input "20954892043"
click at [136, 144] on span "search Buscar Comprobante" at bounding box center [118, 143] width 60 height 5
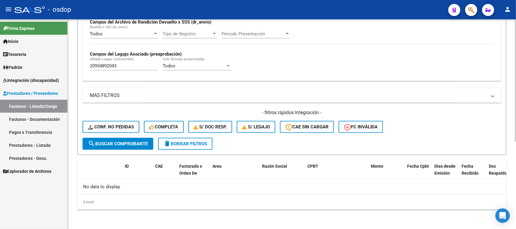
scroll to position [149, 0]
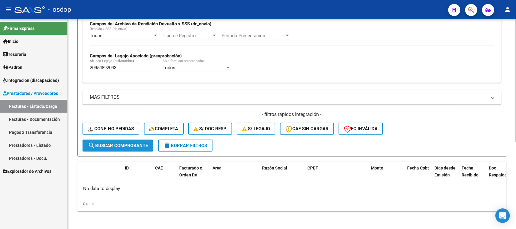
click at [133, 146] on span "search Buscar Comprobante" at bounding box center [118, 145] width 60 height 5
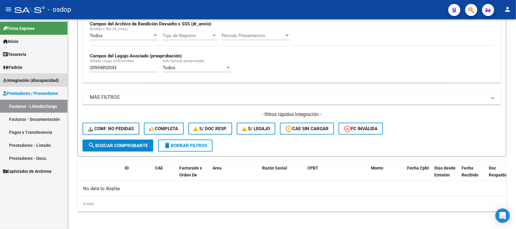
click at [40, 77] on span "Integración (discapacidad)" at bounding box center [31, 80] width 56 height 7
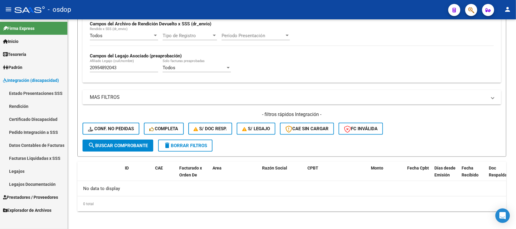
click at [49, 132] on link "Pedido Integración a SSS" at bounding box center [33, 132] width 67 height 13
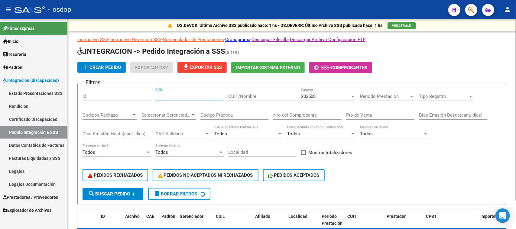
click at [167, 96] on input "CUIL" at bounding box center [189, 96] width 68 height 5
paste input "20954892043"
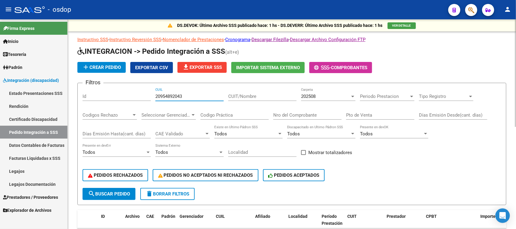
type input "20954892043"
click at [122, 195] on span "search Buscar Pedido" at bounding box center [109, 193] width 42 height 5
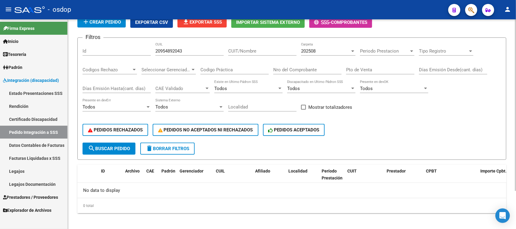
scroll to position [47, 0]
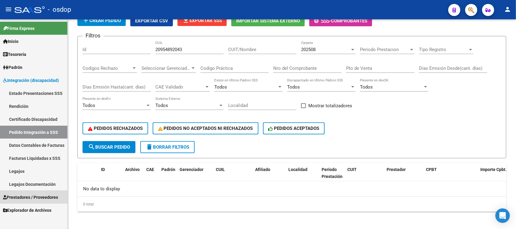
click at [47, 196] on span "Prestadores / Proveedores" at bounding box center [30, 197] width 55 height 7
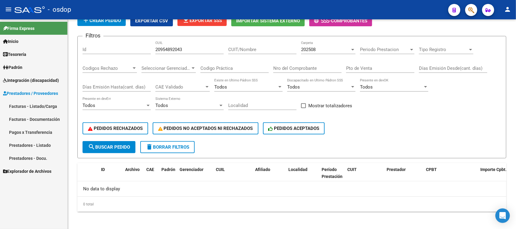
click at [43, 105] on link "Facturas - Listado/Carga" at bounding box center [33, 106] width 67 height 13
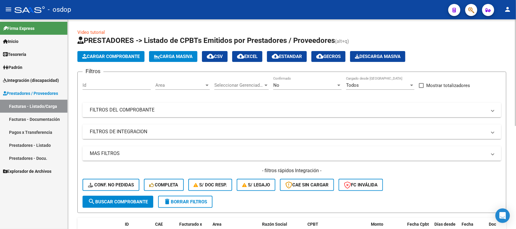
click at [120, 133] on mat-panel-title "FILTROS DE INTEGRACION" at bounding box center [288, 132] width 397 height 7
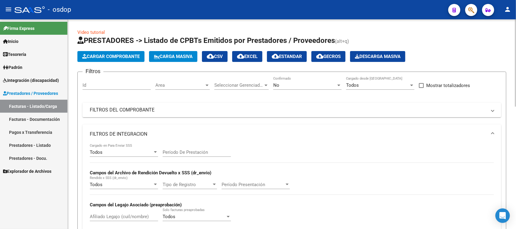
click at [119, 219] on div "Afiliado Legajo (cuil/nombre)" at bounding box center [124, 214] width 68 height 13
paste input "20539316827"
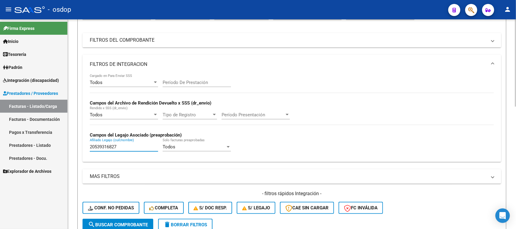
scroll to position [113, 0]
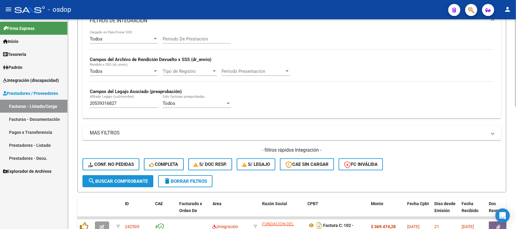
click at [121, 179] on span "search Buscar Comprobante" at bounding box center [118, 181] width 60 height 5
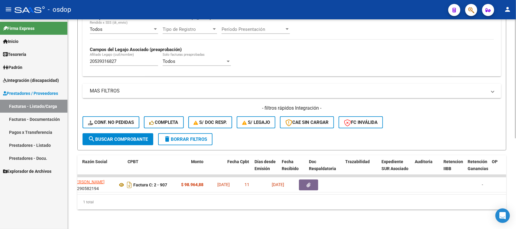
scroll to position [0, 159]
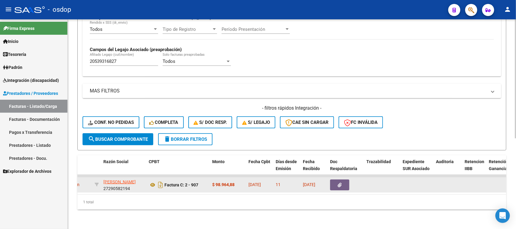
click at [341, 183] on icon "button" at bounding box center [340, 185] width 4 height 5
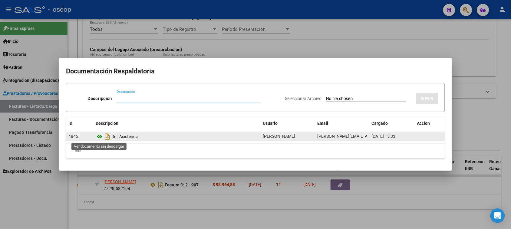
click at [99, 137] on icon at bounding box center [100, 136] width 8 height 7
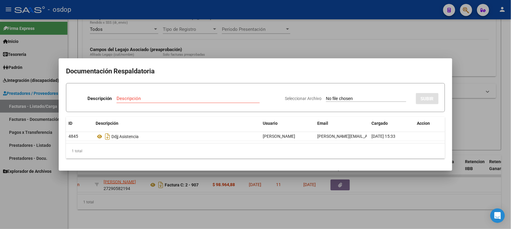
click at [269, 204] on div at bounding box center [255, 114] width 511 height 229
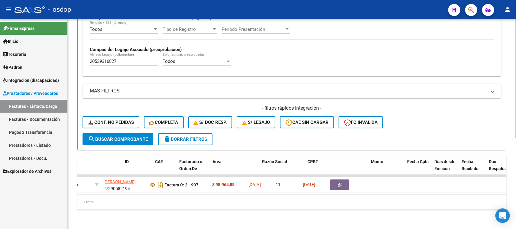
scroll to position [0, 0]
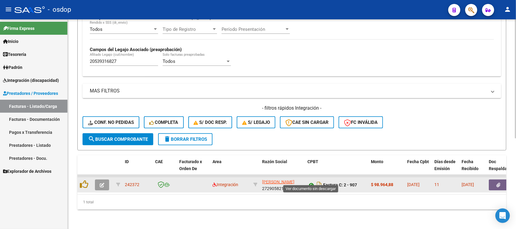
click at [312, 182] on icon at bounding box center [312, 185] width 8 height 7
click at [498, 183] on icon "button" at bounding box center [499, 185] width 4 height 5
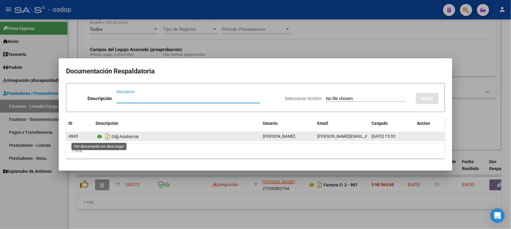
click at [100, 136] on icon at bounding box center [100, 136] width 8 height 7
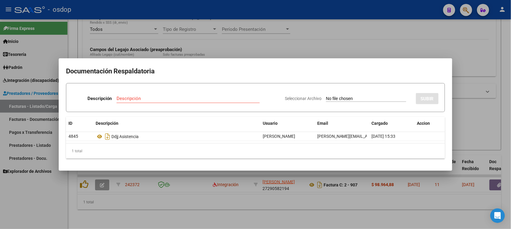
click at [311, 206] on div at bounding box center [255, 114] width 511 height 229
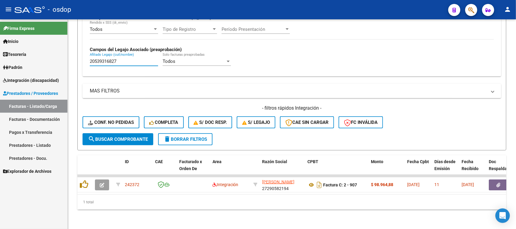
drag, startPoint x: 124, startPoint y: 55, endPoint x: 21, endPoint y: 61, distance: 103.6
click at [21, 61] on mat-sidenav-container "Firma Express Inicio Calendario SSS Instructivos Contacto OS Tesorería Extracto…" at bounding box center [258, 124] width 516 height 210
paste input "01883590"
click at [124, 137] on span "search Buscar Comprobante" at bounding box center [118, 139] width 60 height 5
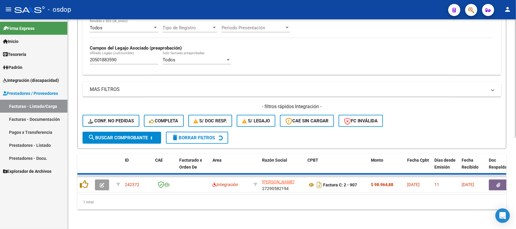
scroll to position [149, 0]
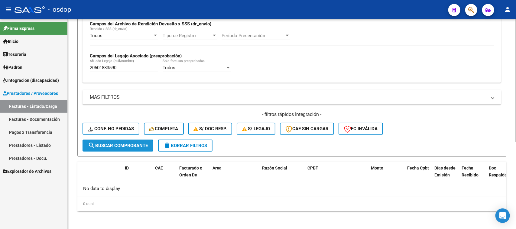
click at [126, 148] on button "search Buscar Comprobante" at bounding box center [118, 146] width 71 height 12
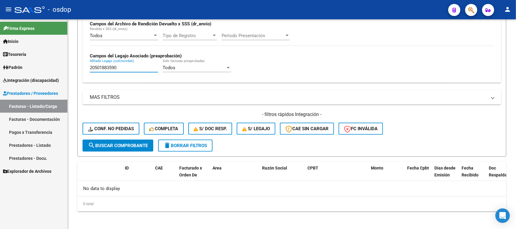
drag, startPoint x: 122, startPoint y: 67, endPoint x: 49, endPoint y: 67, distance: 72.6
click at [49, 67] on mat-sidenav-container "Firma Express Inicio Calendario SSS Instructivos Contacto OS Tesorería Extracto…" at bounding box center [258, 124] width 516 height 210
paste input "3727987"
click at [143, 143] on span "search Buscar Comprobante" at bounding box center [118, 145] width 60 height 5
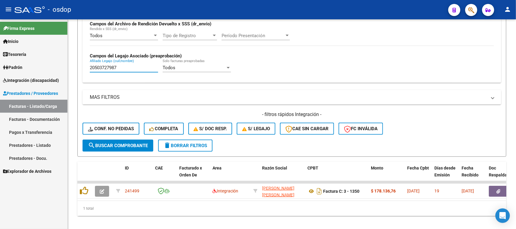
drag, startPoint x: 134, startPoint y: 66, endPoint x: 31, endPoint y: 68, distance: 102.9
click at [31, 68] on mat-sidenav-container "Firma Express Inicio Calendario SSS Instructivos Contacto OS Tesorería Extracto…" at bounding box center [258, 124] width 516 height 210
paste input "54742875"
type input "20554742875"
click at [140, 145] on span "search Buscar Comprobante" at bounding box center [118, 145] width 60 height 5
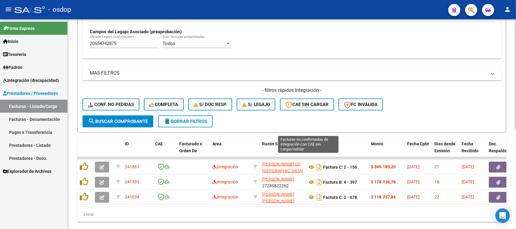
scroll to position [187, 0]
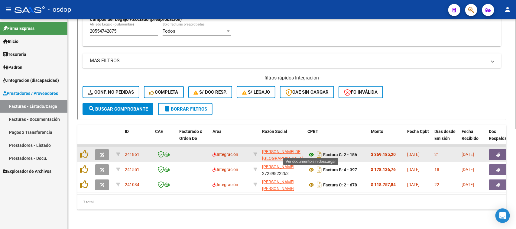
click at [310, 152] on icon at bounding box center [312, 154] width 8 height 7
click at [501, 154] on icon "button" at bounding box center [499, 155] width 4 height 5
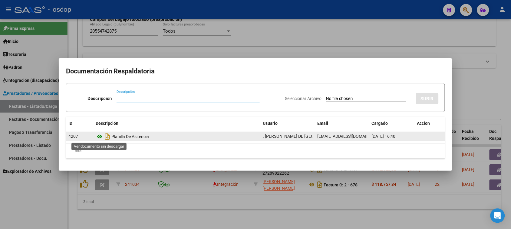
click at [98, 136] on icon at bounding box center [100, 136] width 8 height 7
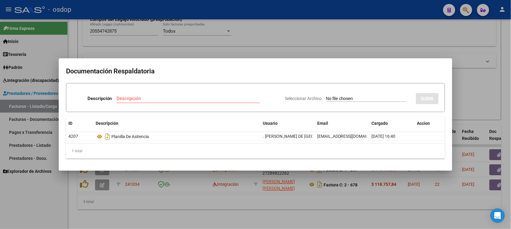
click at [221, 208] on div at bounding box center [255, 114] width 511 height 229
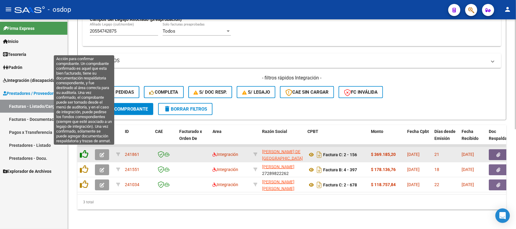
click at [81, 152] on icon at bounding box center [84, 154] width 8 height 8
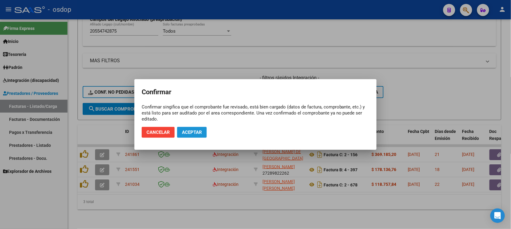
click at [188, 130] on span "Aceptar" at bounding box center [192, 132] width 20 height 5
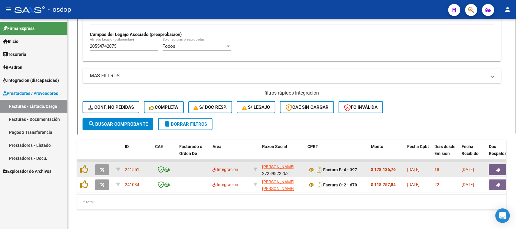
scroll to position [175, 0]
click at [312, 166] on icon at bounding box center [312, 169] width 8 height 7
click at [498, 168] on icon "button" at bounding box center [499, 170] width 4 height 5
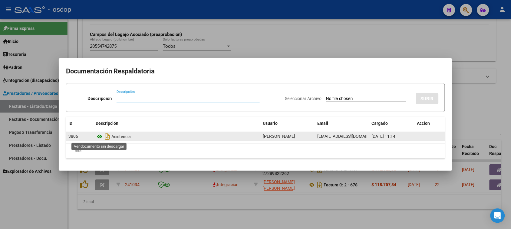
click at [99, 136] on icon at bounding box center [100, 136] width 8 height 7
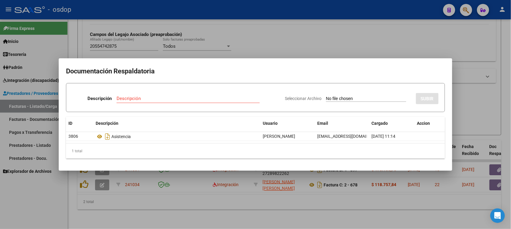
click at [142, 194] on div at bounding box center [255, 114] width 511 height 229
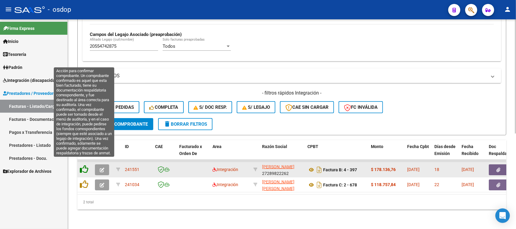
click at [84, 165] on icon at bounding box center [84, 169] width 8 height 8
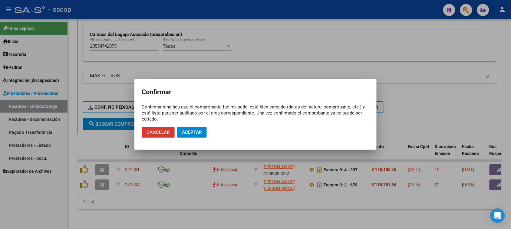
click at [197, 135] on button "Aceptar" at bounding box center [192, 132] width 30 height 11
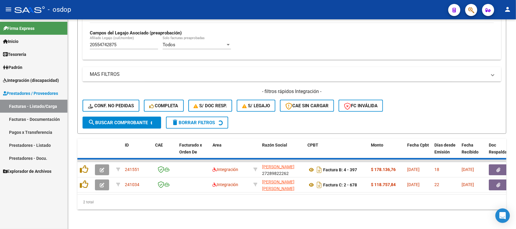
scroll to position [160, 0]
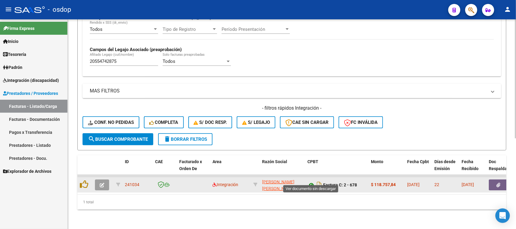
click at [311, 182] on icon at bounding box center [312, 185] width 8 height 7
click at [495, 180] on button "button" at bounding box center [498, 185] width 19 height 11
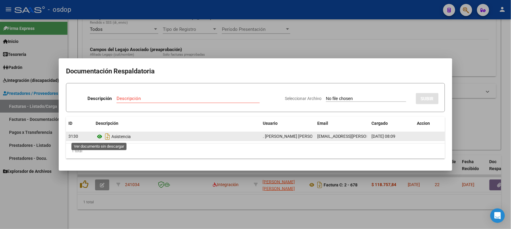
click at [99, 138] on icon at bounding box center [100, 136] width 8 height 7
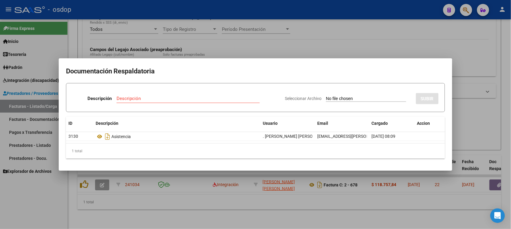
click at [351, 206] on div at bounding box center [255, 114] width 511 height 229
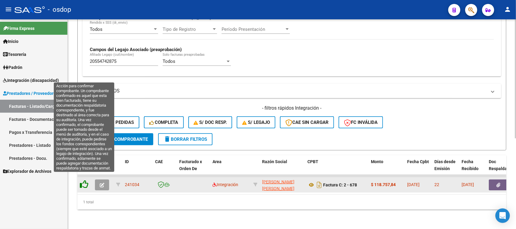
click at [83, 180] on icon at bounding box center [84, 184] width 8 height 8
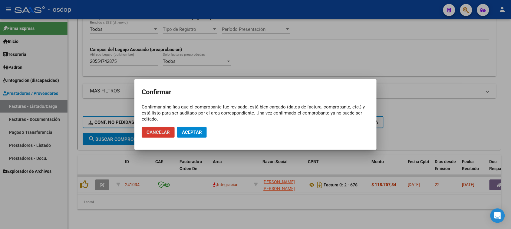
click at [191, 131] on span "Aceptar" at bounding box center [192, 132] width 20 height 5
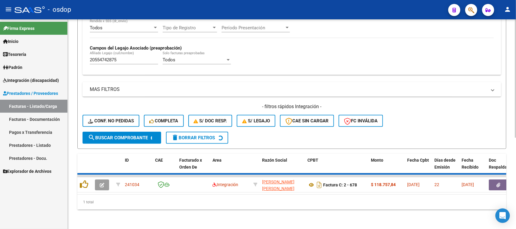
scroll to position [149, 0]
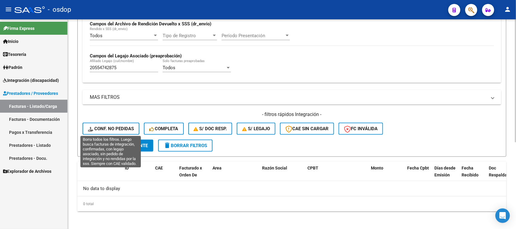
click at [105, 126] on span "Conf. no pedidas" at bounding box center [111, 128] width 46 height 5
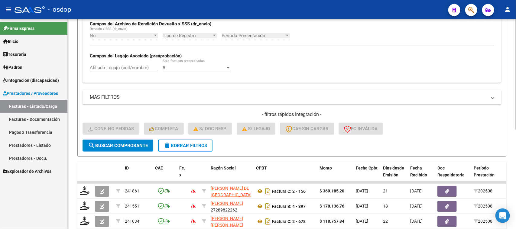
click at [123, 67] on input "Afiliado Legajo (cuil/nombre)" at bounding box center [124, 67] width 68 height 5
paste input "20554742875"
type input "20554742875"
click at [127, 145] on span "search Buscar Comprobante" at bounding box center [118, 145] width 60 height 5
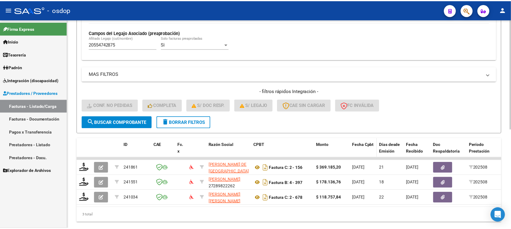
scroll to position [190, 0]
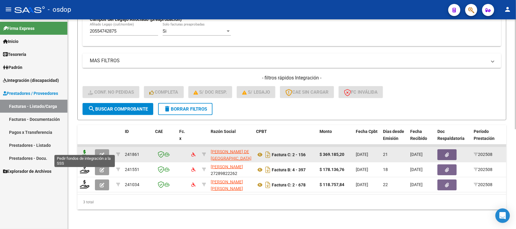
click at [84, 150] on icon at bounding box center [85, 154] width 10 height 8
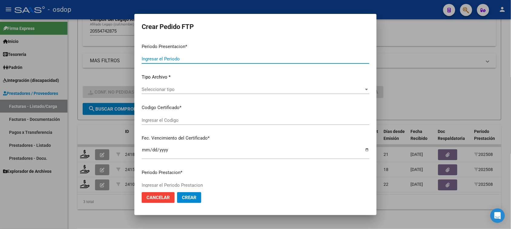
type input "202508"
type input "$ 369.185,20"
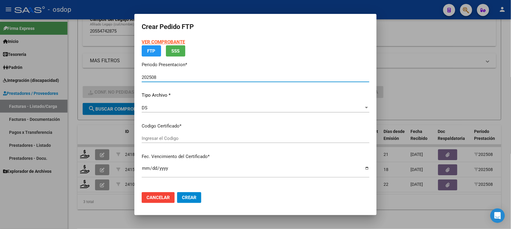
type input "4085799971"
type input "[DATE]"
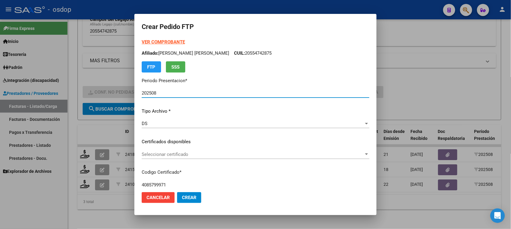
click at [223, 155] on span "Seleccionar certificado" at bounding box center [253, 154] width 222 height 5
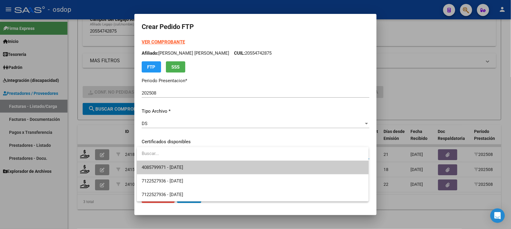
click at [221, 166] on span "4085799971 - [DATE]" at bounding box center [253, 168] width 222 height 14
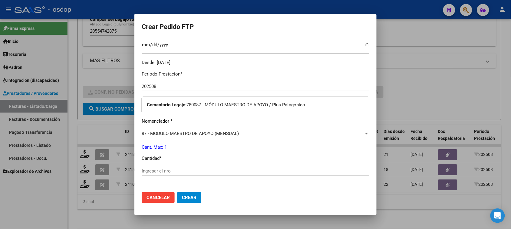
scroll to position [227, 0]
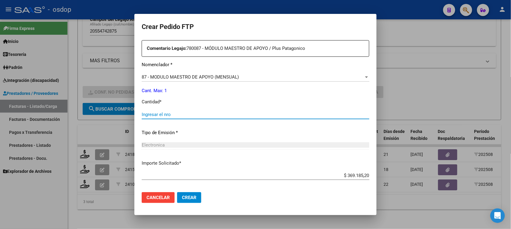
click at [178, 114] on input "Ingresar el nro" at bounding box center [255, 114] width 227 height 5
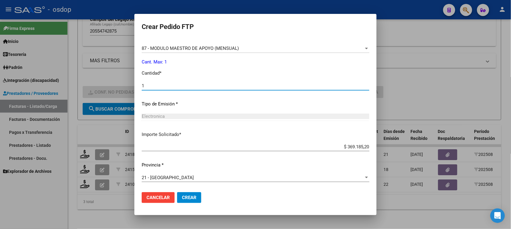
type input "1"
click at [192, 201] on button "Crear" at bounding box center [189, 197] width 24 height 11
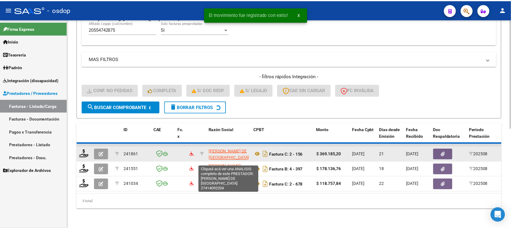
scroll to position [175, 0]
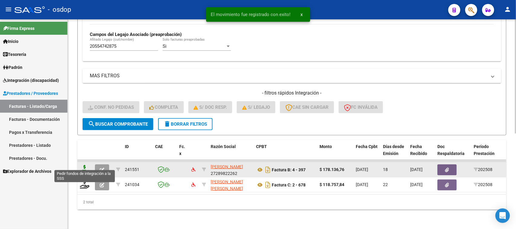
click at [84, 165] on icon at bounding box center [85, 169] width 10 height 8
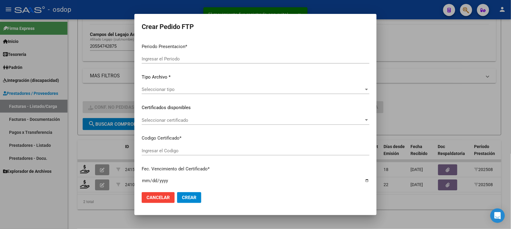
type input "202508"
type input "$ 178.136,76"
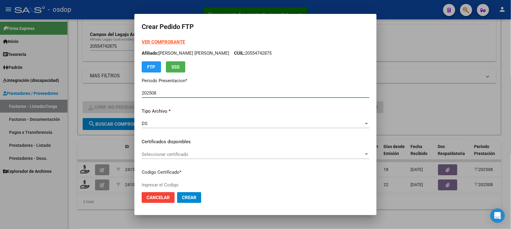
type input "4085799971"
type input "[DATE]"
click at [236, 153] on span "Seleccionar certificado" at bounding box center [253, 154] width 222 height 5
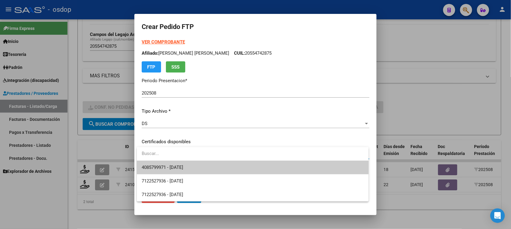
click at [229, 170] on span "4085799971 - [DATE]" at bounding box center [253, 168] width 222 height 14
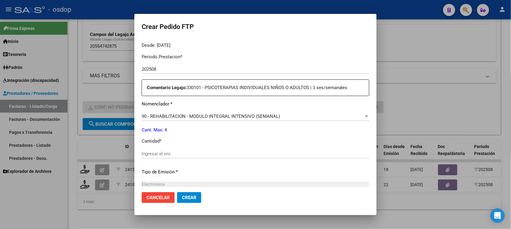
scroll to position [189, 0]
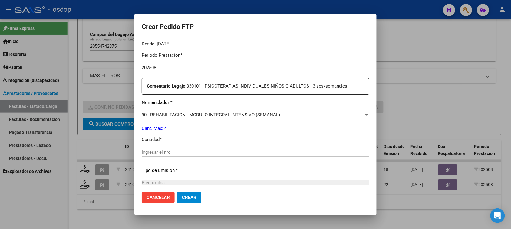
click at [200, 116] on span "90 - REHABILITACION - MODULO INTEGRAL INTENSIVO (SEMANAL)" at bounding box center [211, 114] width 138 height 5
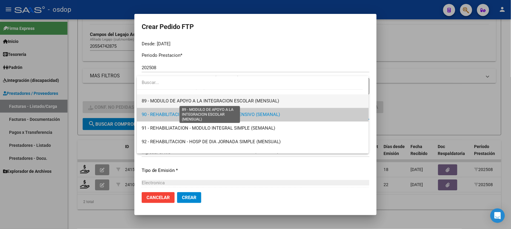
scroll to position [1156, 0]
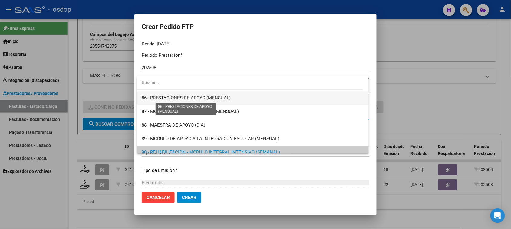
click at [199, 99] on span "86 - PRESTACIONES DE APOYO (MENSUAL)" at bounding box center [186, 97] width 89 height 5
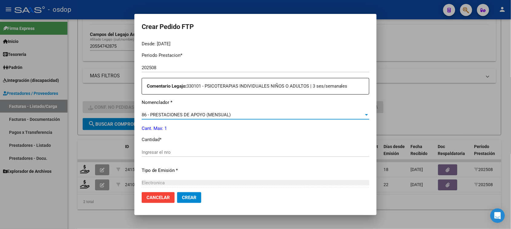
click at [186, 153] on input "Ingresar el nro" at bounding box center [255, 152] width 227 height 5
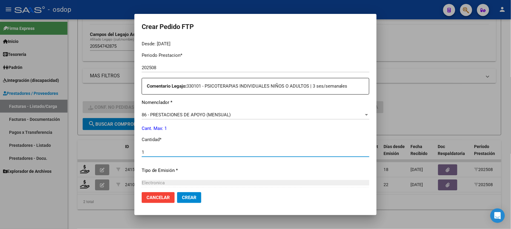
type input "1"
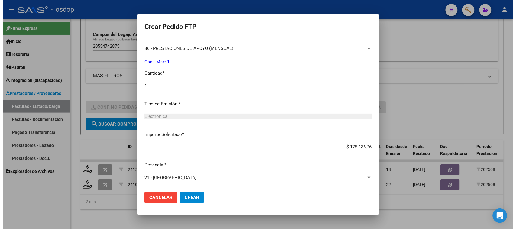
scroll to position [317, 0]
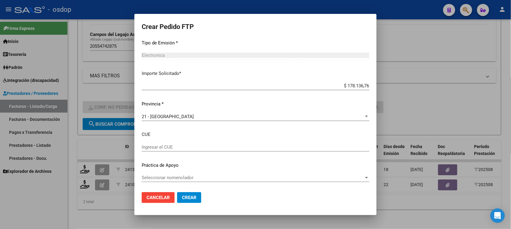
click at [195, 201] on button "Crear" at bounding box center [189, 197] width 24 height 11
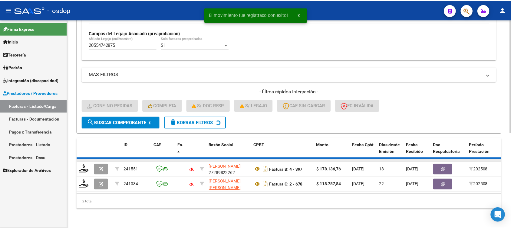
scroll to position [160, 0]
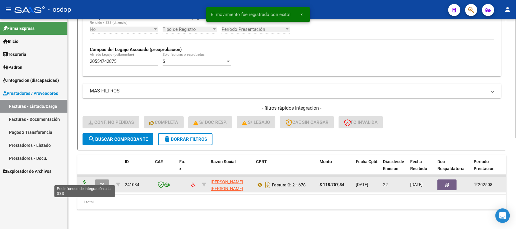
click at [86, 180] on icon at bounding box center [85, 184] width 10 height 8
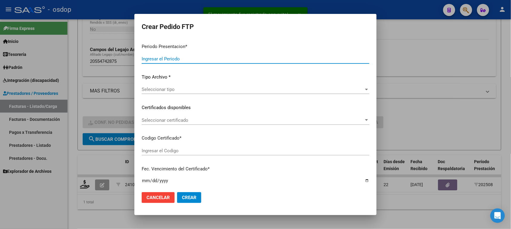
type input "202508"
type input "$ 118.757,84"
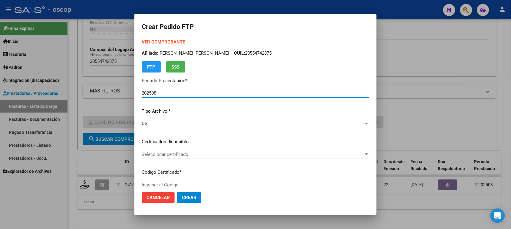
type input "4085799971"
type input "[DATE]"
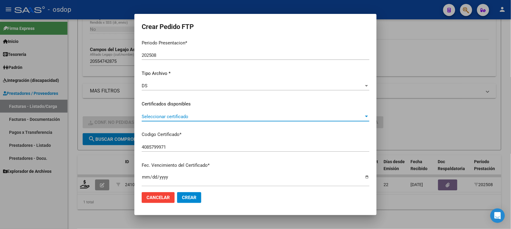
click at [222, 114] on span "Seleccionar certificado" at bounding box center [253, 116] width 222 height 5
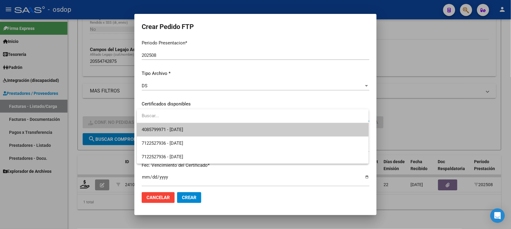
click at [218, 131] on span "4085799971 - [DATE]" at bounding box center [253, 130] width 222 height 14
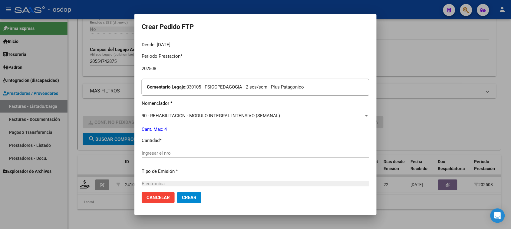
scroll to position [189, 0]
click at [273, 115] on span "90 - REHABILITACION - MODULO INTEGRAL INTENSIVO (SEMANAL)" at bounding box center [211, 114] width 138 height 5
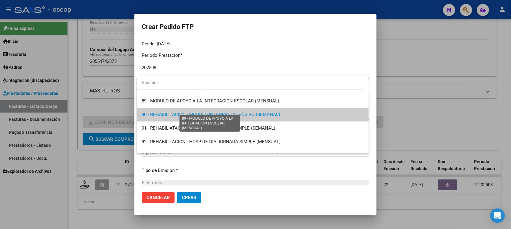
scroll to position [1118, 0]
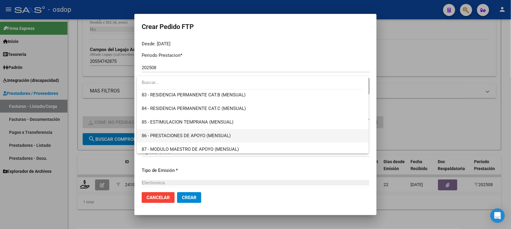
click at [238, 137] on span "86 - PRESTACIONES DE APOYO (MENSUAL)" at bounding box center [253, 136] width 222 height 14
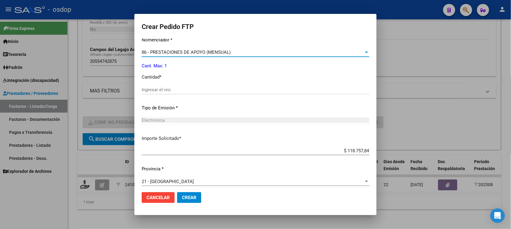
scroll to position [265, 0]
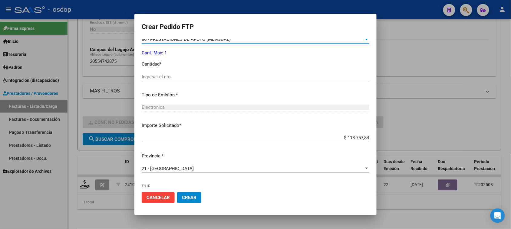
click at [191, 77] on input "Ingresar el nro" at bounding box center [255, 76] width 227 height 5
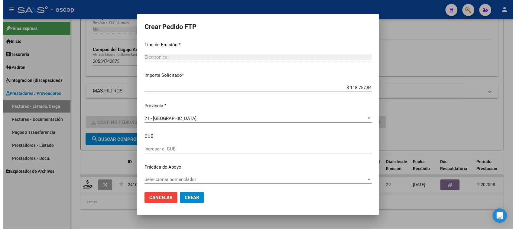
scroll to position [317, 0]
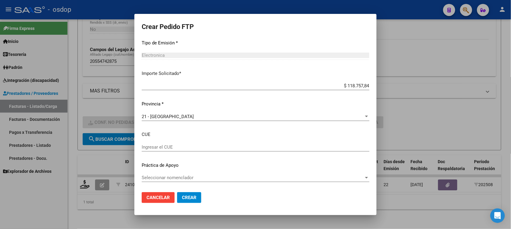
type input "1"
click at [194, 200] on span "Crear" at bounding box center [189, 197] width 15 height 5
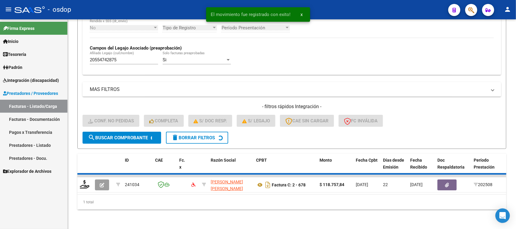
scroll to position [149, 0]
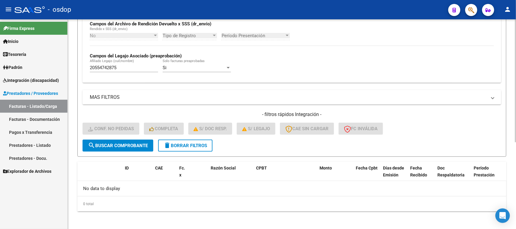
click at [179, 143] on span "delete Borrar Filtros" at bounding box center [186, 145] width 44 height 5
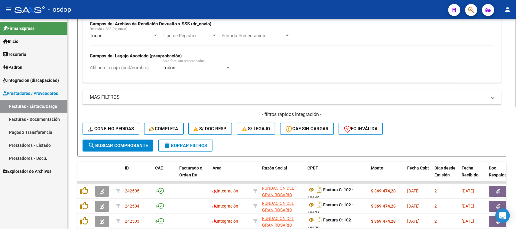
click at [129, 67] on input "Afiliado Legajo (cuil/nombre)" at bounding box center [124, 67] width 68 height 5
paste input "27566346651"
type input "27566346651"
click at [142, 149] on button "search Buscar Comprobante" at bounding box center [118, 146] width 71 height 12
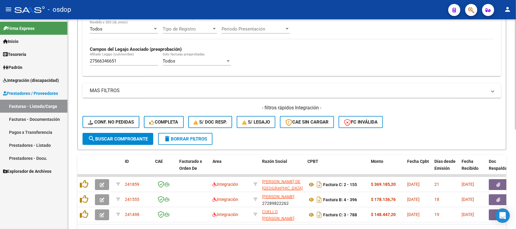
scroll to position [190, 0]
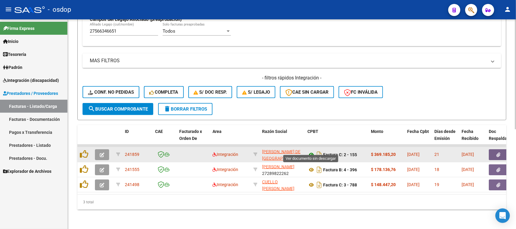
click at [312, 151] on icon at bounding box center [312, 154] width 8 height 7
click at [502, 149] on button "button" at bounding box center [498, 154] width 19 height 11
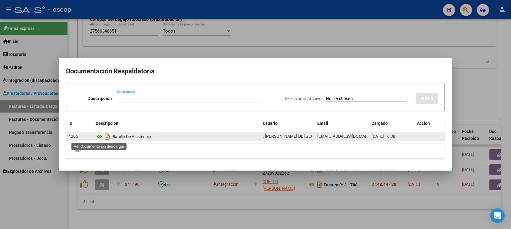
click at [98, 137] on icon at bounding box center [100, 136] width 8 height 7
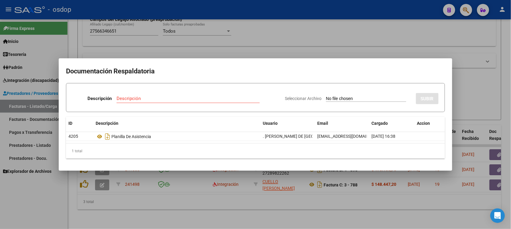
click at [312, 197] on div at bounding box center [255, 114] width 511 height 229
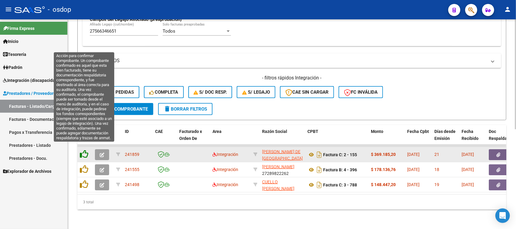
click at [84, 150] on icon at bounding box center [84, 154] width 8 height 8
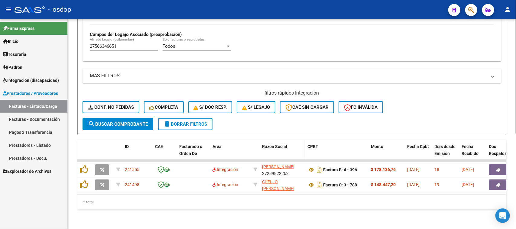
scroll to position [175, 0]
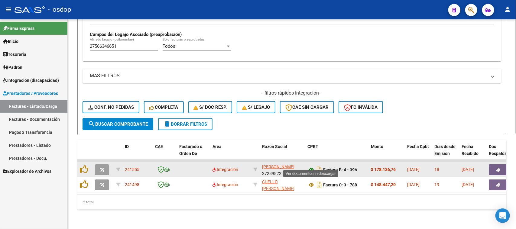
click at [311, 166] on icon at bounding box center [312, 169] width 8 height 7
click at [502, 165] on button "button" at bounding box center [498, 170] width 19 height 11
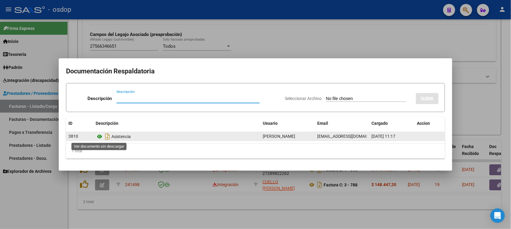
click at [100, 138] on icon at bounding box center [100, 136] width 8 height 7
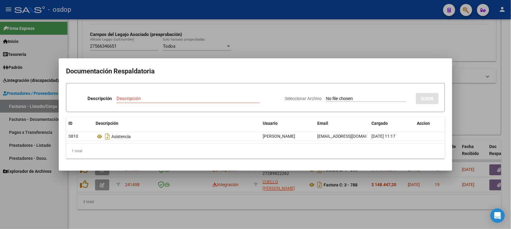
drag, startPoint x: 333, startPoint y: 208, endPoint x: 312, endPoint y: 205, distance: 21.3
click at [333, 208] on div at bounding box center [255, 114] width 511 height 229
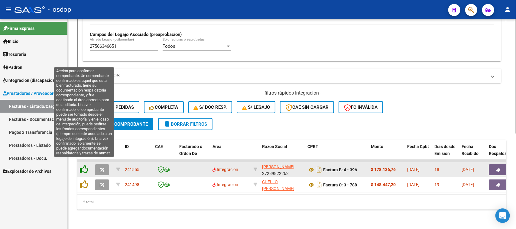
click at [82, 165] on icon at bounding box center [84, 169] width 8 height 8
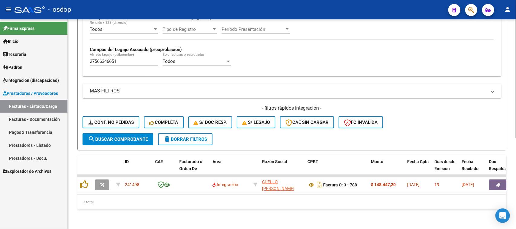
scroll to position [160, 0]
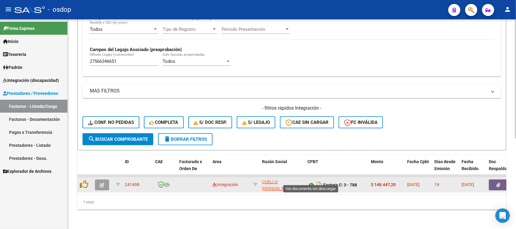
click at [312, 182] on icon at bounding box center [312, 185] width 8 height 7
click at [501, 180] on button "button" at bounding box center [498, 185] width 19 height 11
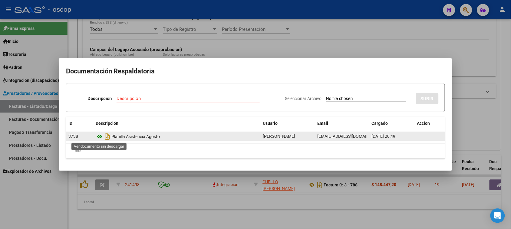
click at [100, 136] on icon at bounding box center [100, 136] width 8 height 7
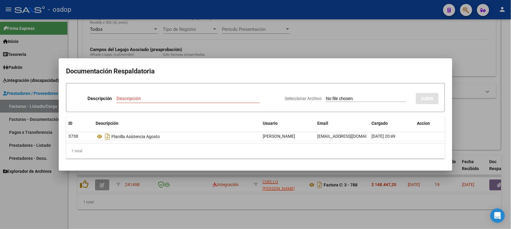
drag, startPoint x: 311, startPoint y: 203, endPoint x: 201, endPoint y: 191, distance: 111.0
click at [311, 203] on div at bounding box center [255, 114] width 511 height 229
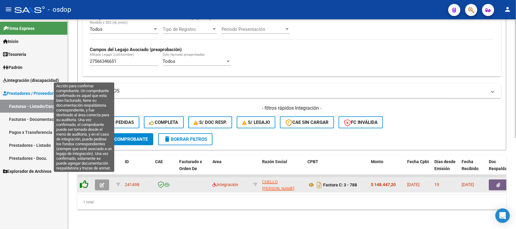
click at [82, 180] on icon at bounding box center [84, 184] width 8 height 8
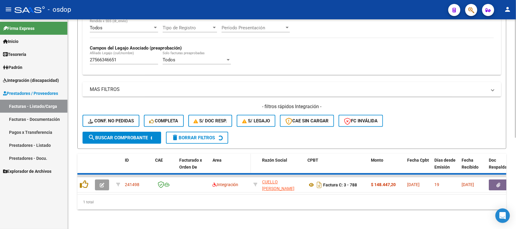
scroll to position [149, 0]
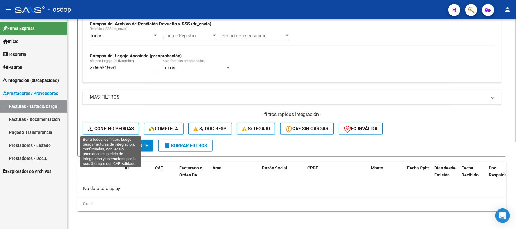
click at [118, 131] on button "Conf. no pedidas" at bounding box center [111, 129] width 57 height 12
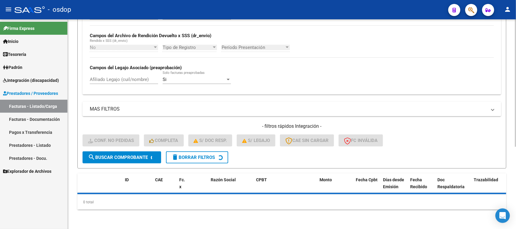
scroll to position [136, 0]
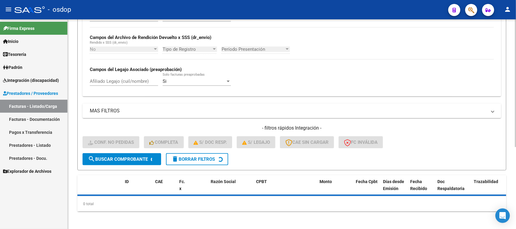
click at [129, 80] on div "No Cargado en Para Enviar SSS Período De Prestación Campos del Archivo de Rendi…" at bounding box center [292, 52] width 419 height 88
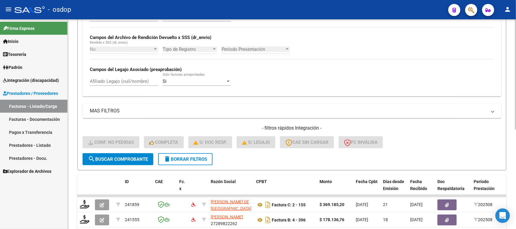
scroll to position [149, 0]
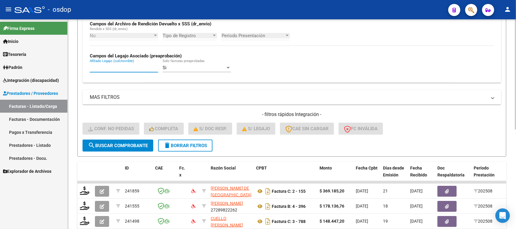
click at [126, 67] on input "Afiliado Legajo (cuil/nombre)" at bounding box center [124, 67] width 68 height 5
paste input "27566346651"
type input "27566346651"
click at [142, 141] on button "search Buscar Comprobante" at bounding box center [118, 146] width 71 height 12
click at [452, 122] on div "- filtros rápidos Integración - Conf. no pedidas Completa S/ Doc Resp. S/ legaj…" at bounding box center [292, 125] width 419 height 28
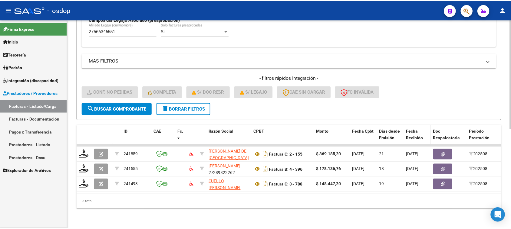
scroll to position [190, 0]
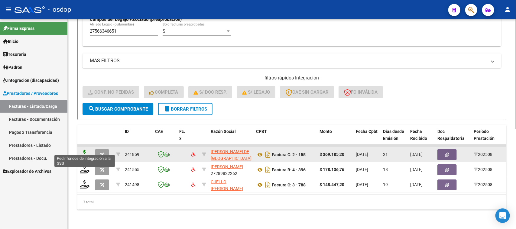
click at [83, 150] on icon at bounding box center [85, 154] width 10 height 8
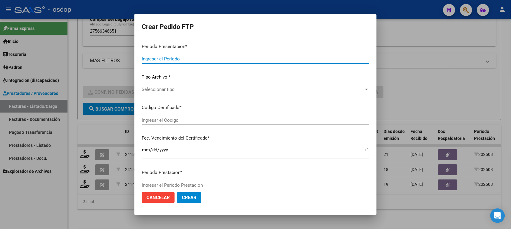
type input "202508"
type input "$ 369.185,20"
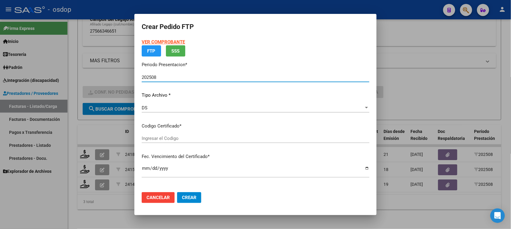
type input "6908952035"
type input "[DATE]"
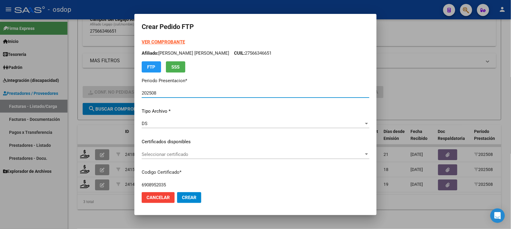
click at [214, 156] on span "Seleccionar certificado" at bounding box center [253, 154] width 222 height 5
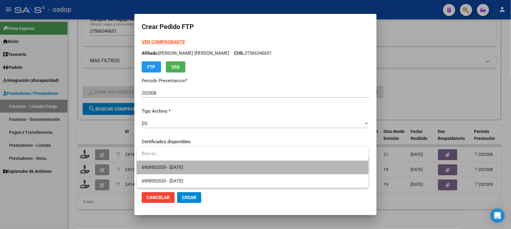
click at [214, 167] on span "6908952035 - [DATE]" at bounding box center [253, 168] width 222 height 14
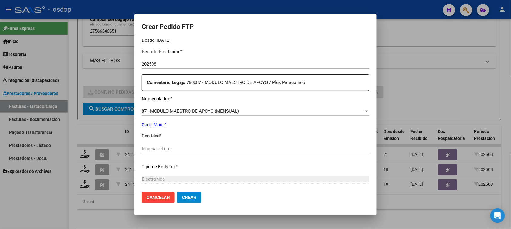
scroll to position [227, 0]
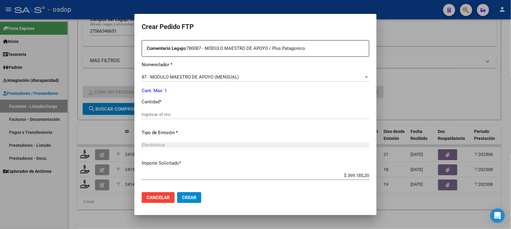
click at [173, 117] on div "Ingresar el nro" at bounding box center [255, 114] width 227 height 9
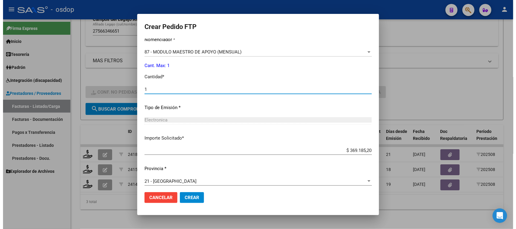
scroll to position [256, 0]
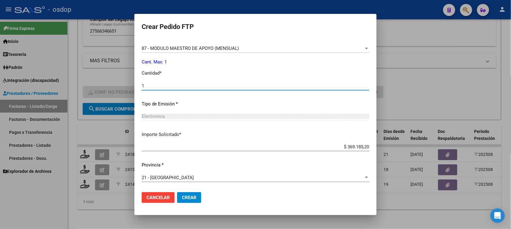
type input "1"
click at [191, 198] on span "Crear" at bounding box center [189, 197] width 15 height 5
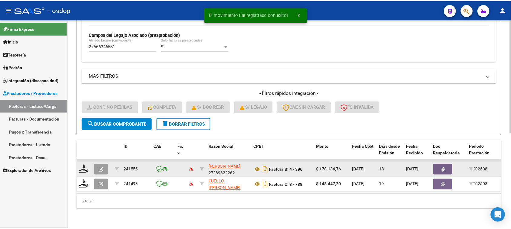
scroll to position [175, 0]
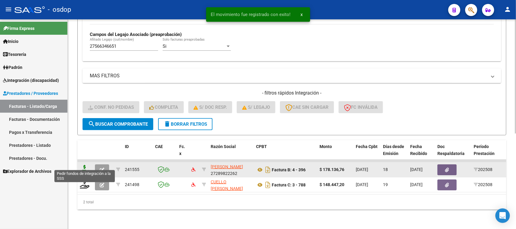
click at [83, 165] on icon at bounding box center [85, 169] width 10 height 8
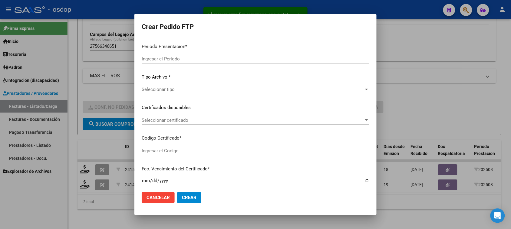
type input "202508"
type input "$ 178.136,76"
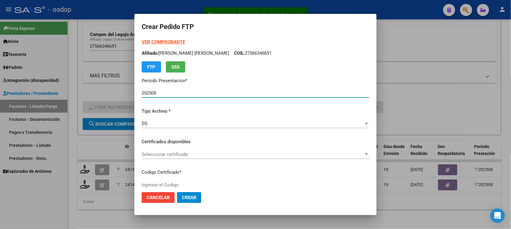
type input "6908952035"
type input "[DATE]"
click at [241, 154] on span "Seleccionar certificado" at bounding box center [253, 154] width 222 height 5
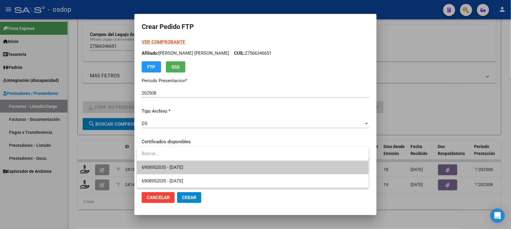
click at [236, 169] on span "6908952035 - [DATE]" at bounding box center [253, 168] width 222 height 14
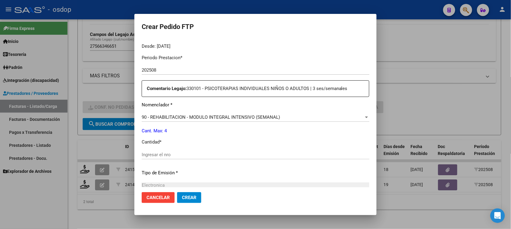
scroll to position [189, 0]
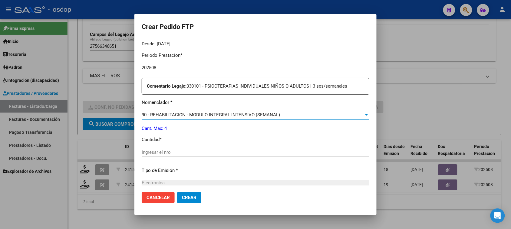
click at [278, 114] on span "90 - REHABILITACION - MODULO INTEGRAL INTENSIVO (SEMANAL)" at bounding box center [211, 114] width 138 height 5
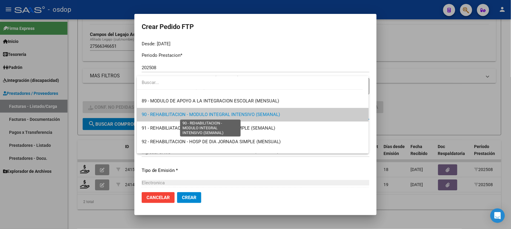
scroll to position [1156, 0]
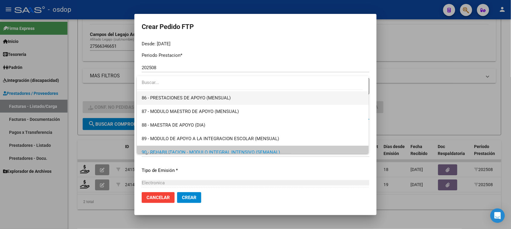
click at [241, 98] on span "86 - PRESTACIONES DE APOYO (MENSUAL)" at bounding box center [253, 98] width 222 height 14
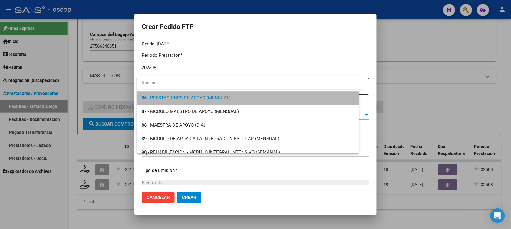
scroll to position [1157, 0]
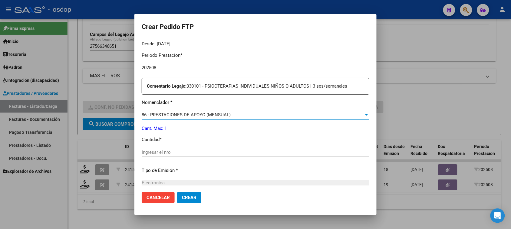
click at [216, 154] on input "Ingresar el nro" at bounding box center [255, 152] width 227 height 5
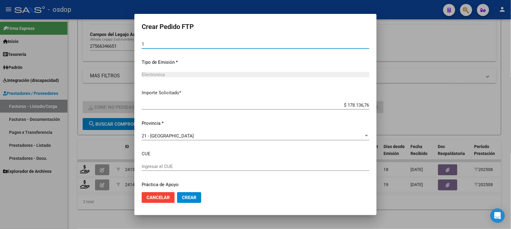
scroll to position [317, 0]
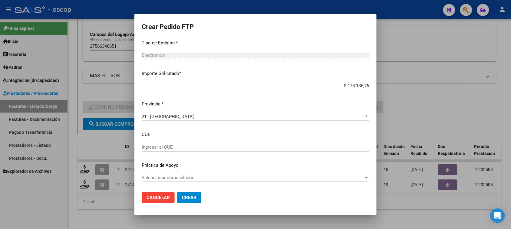
type input "1"
click at [189, 198] on span "Crear" at bounding box center [189, 197] width 15 height 5
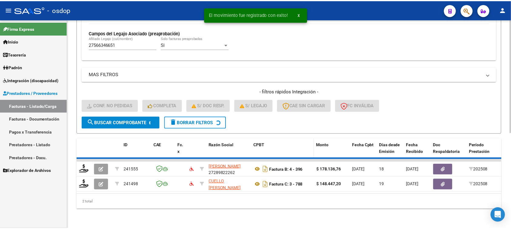
scroll to position [160, 0]
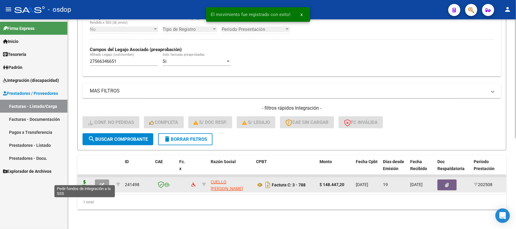
click at [85, 181] on icon at bounding box center [85, 184] width 10 height 8
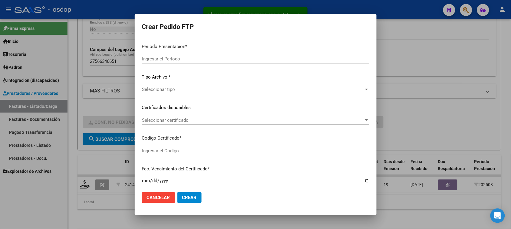
type input "202508"
type input "$ 148.447,20"
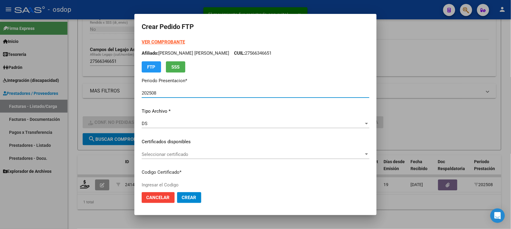
type input "6908952035"
type input "[DATE]"
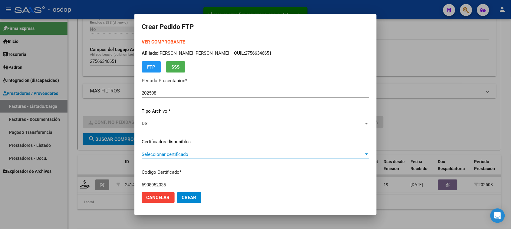
click at [253, 153] on span "Seleccionar certificado" at bounding box center [253, 154] width 222 height 5
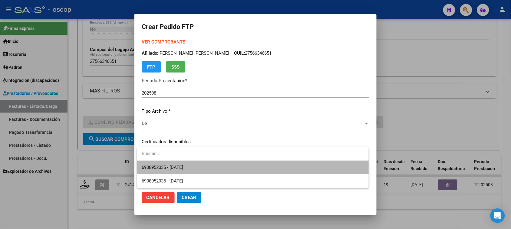
click at [254, 168] on span "6908952035 - [DATE]" at bounding box center [253, 168] width 222 height 14
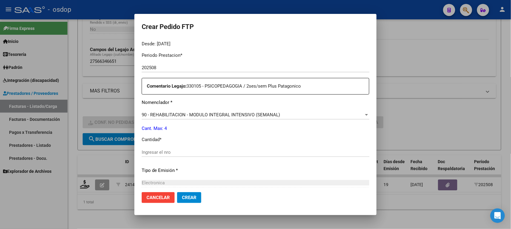
scroll to position [227, 0]
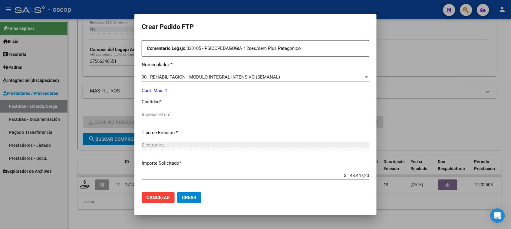
click at [225, 74] on div "90 - REHABILITACION - MODULO INTEGRAL INTENSIVO (SEMANAL) Seleccionar nomenclad…" at bounding box center [255, 77] width 227 height 9
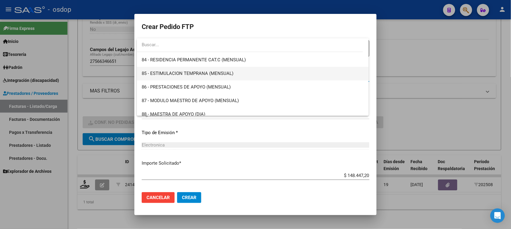
scroll to position [1118, 0]
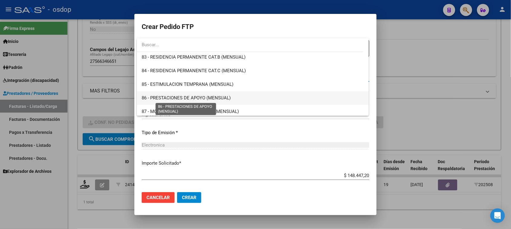
click at [210, 95] on span "86 - PRESTACIONES DE APOYO (MENSUAL)" at bounding box center [186, 97] width 89 height 5
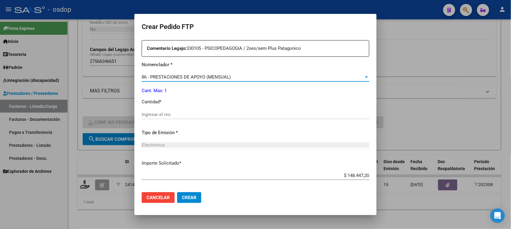
click at [189, 114] on input "Ingresar el nro" at bounding box center [255, 114] width 227 height 5
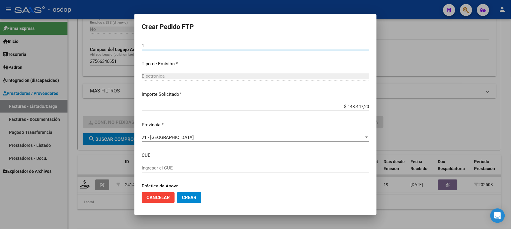
scroll to position [303, 0]
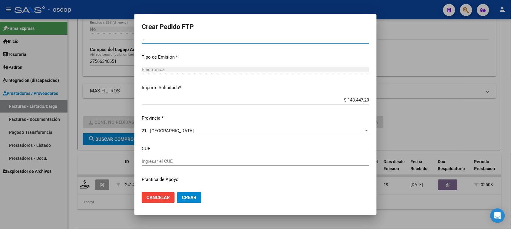
type input "1"
click at [198, 198] on button "Crear" at bounding box center [189, 197] width 24 height 11
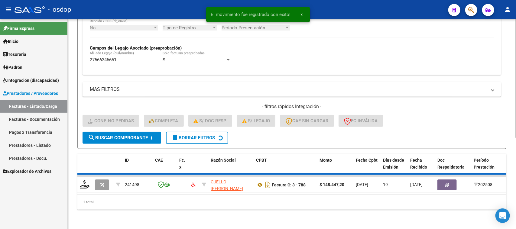
scroll to position [149, 0]
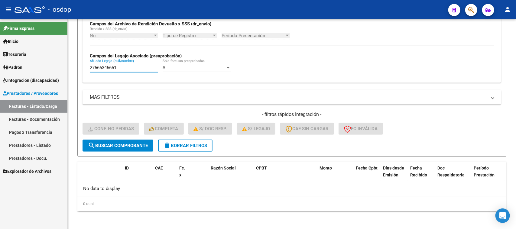
drag, startPoint x: 110, startPoint y: 68, endPoint x: 45, endPoint y: 70, distance: 64.1
click at [45, 70] on mat-sidenav-container "Firma Express Inicio Calendario SSS Instructivos Contacto OS Tesorería Extracto…" at bounding box center [258, 124] width 516 height 210
paste input "0488226798"
type input "20488226798"
click at [129, 143] on span "search Buscar Comprobante" at bounding box center [118, 145] width 60 height 5
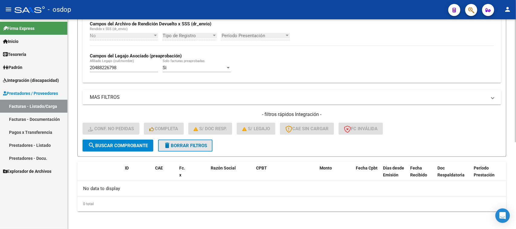
click at [199, 145] on span "delete Borrar Filtros" at bounding box center [186, 145] width 44 height 5
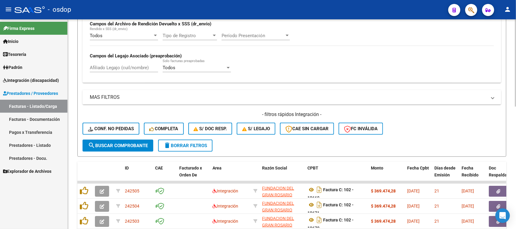
click at [115, 69] on input "Afiliado Legajo (cuil/nombre)" at bounding box center [124, 67] width 68 height 5
paste input "20488226798"
type input "20488226798"
click at [124, 150] on button "search Buscar Comprobante" at bounding box center [118, 146] width 71 height 12
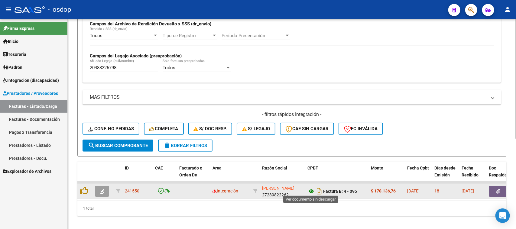
click at [311, 188] on icon at bounding box center [312, 191] width 8 height 7
click at [496, 190] on button "button" at bounding box center [498, 191] width 19 height 11
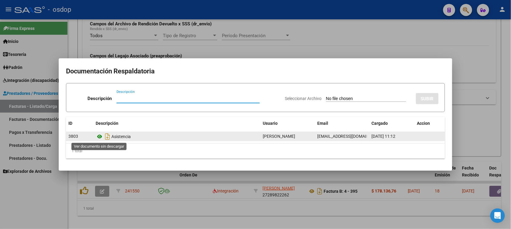
click at [99, 138] on icon at bounding box center [100, 136] width 8 height 7
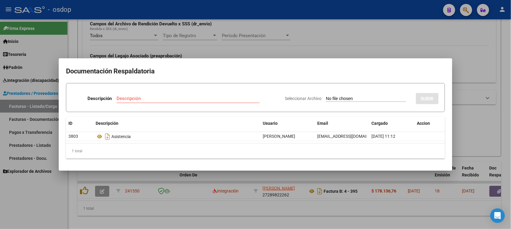
click at [257, 207] on div at bounding box center [255, 114] width 511 height 229
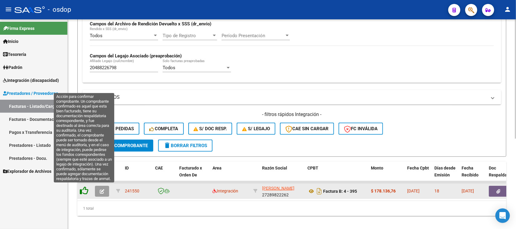
click at [85, 188] on icon at bounding box center [84, 191] width 8 height 8
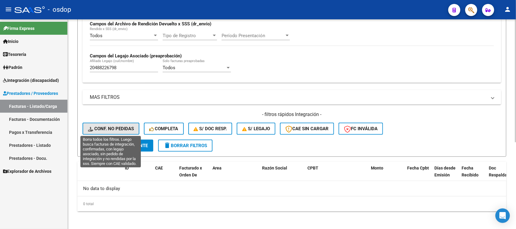
click at [129, 127] on span "Conf. no pedidas" at bounding box center [111, 128] width 46 height 5
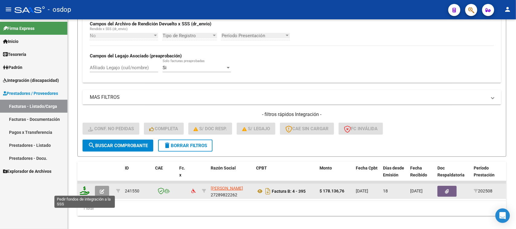
click at [84, 191] on icon at bounding box center [85, 191] width 10 height 8
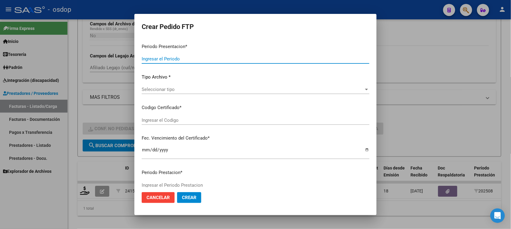
type input "202508"
type input "$ 178.136,76"
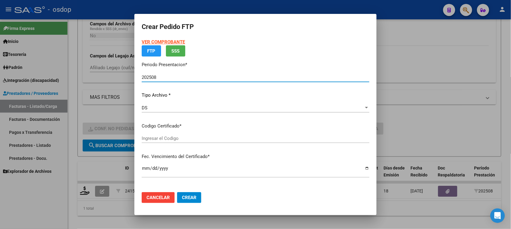
type input "7447322387"
type input "[DATE]"
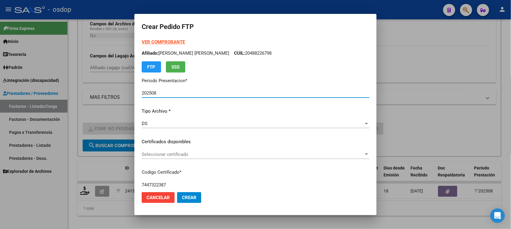
click at [206, 154] on span "Seleccionar certificado" at bounding box center [253, 154] width 222 height 5
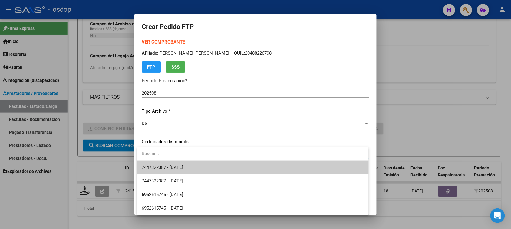
click at [206, 168] on span "7447322387 - [DATE]" at bounding box center [253, 168] width 222 height 14
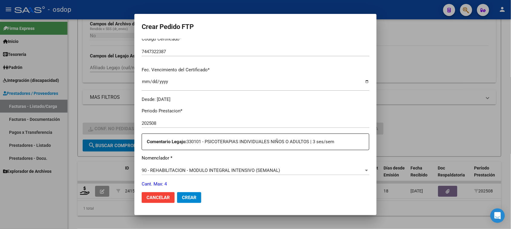
scroll to position [151, 0]
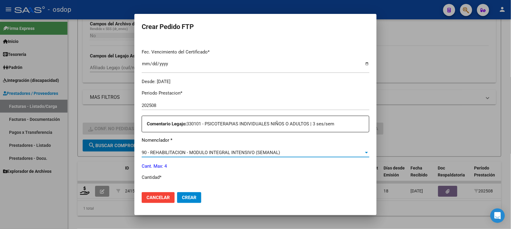
click at [256, 151] on span "90 - REHABILITACION - MODULO INTEGRAL INTENSIVO (SEMANAL)" at bounding box center [211, 152] width 138 height 5
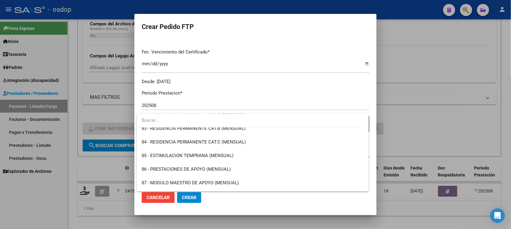
scroll to position [1118, 0]
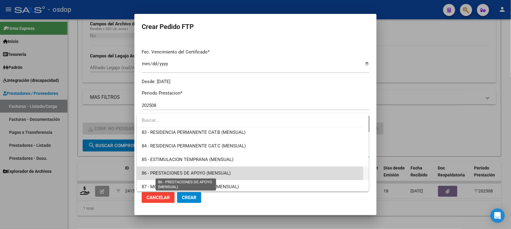
click at [227, 172] on span "86 - PRESTACIONES DE APOYO (MENSUAL)" at bounding box center [186, 173] width 89 height 5
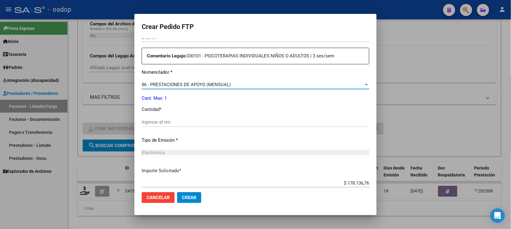
scroll to position [227, 0]
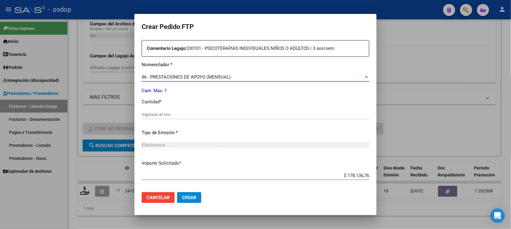
click at [164, 116] on input "Ingresar el nro" at bounding box center [255, 114] width 227 height 5
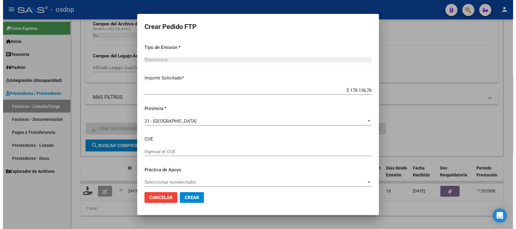
scroll to position [317, 0]
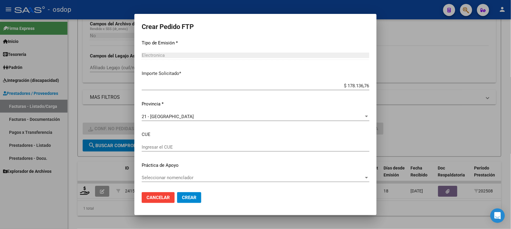
type input "1"
click at [194, 197] on span "Crear" at bounding box center [189, 197] width 15 height 5
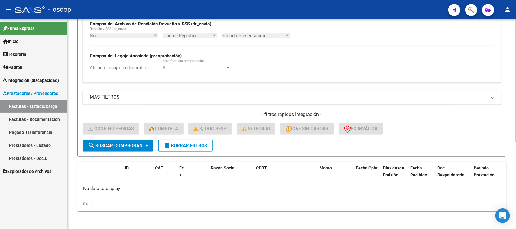
click at [205, 150] on form "Filtros Id Integración Area Seleccionar Gerenciador Seleccionar Gerenciador Si …" at bounding box center [291, 40] width 429 height 234
click at [205, 146] on span "delete Borrar Filtros" at bounding box center [186, 145] width 44 height 5
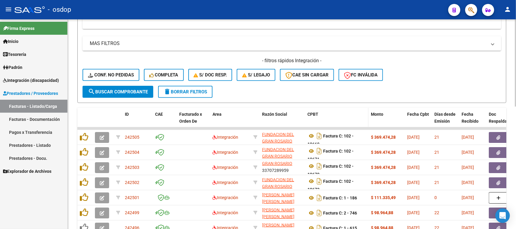
scroll to position [182, 0]
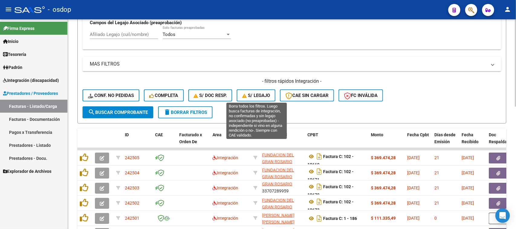
click at [257, 95] on span "S/ legajo" at bounding box center [256, 95] width 28 height 5
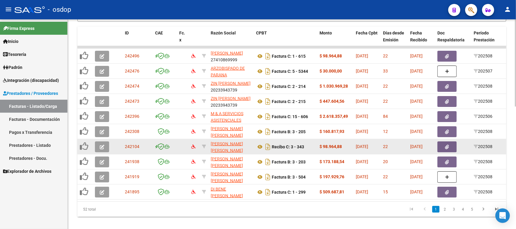
scroll to position [296, 0]
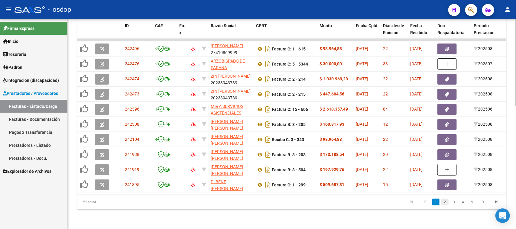
click at [445, 204] on link "2" at bounding box center [445, 202] width 7 height 7
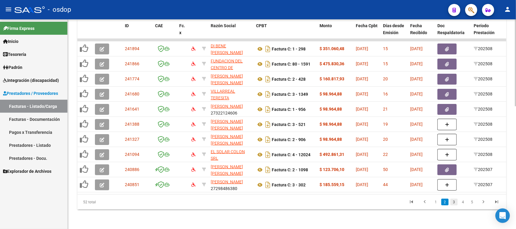
click at [455, 202] on link "3" at bounding box center [454, 202] width 7 height 7
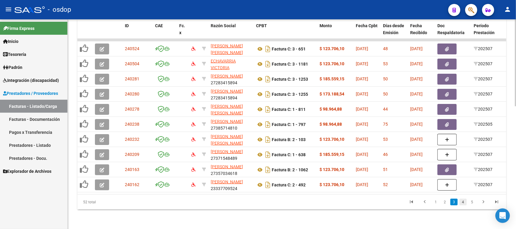
click at [462, 205] on link "4" at bounding box center [463, 202] width 7 height 7
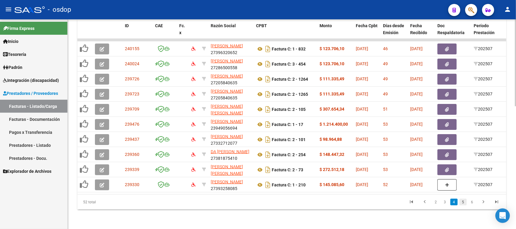
click at [464, 201] on link "5" at bounding box center [463, 202] width 7 height 7
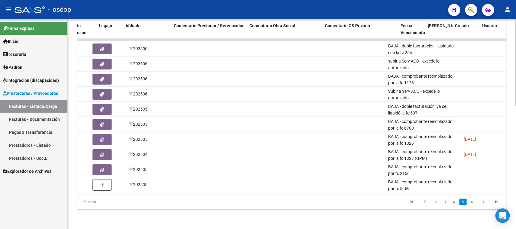
scroll to position [0, 412]
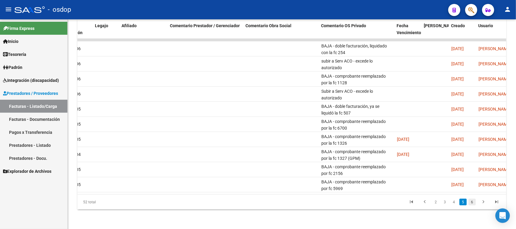
click at [473, 203] on link "6" at bounding box center [472, 202] width 7 height 7
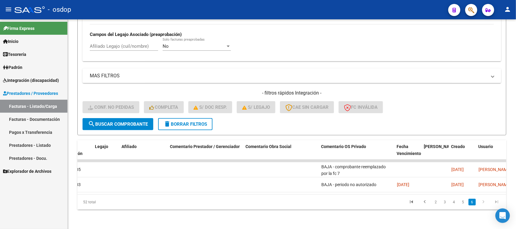
scroll to position [175, 0]
click at [436, 203] on link "2" at bounding box center [436, 202] width 7 height 7
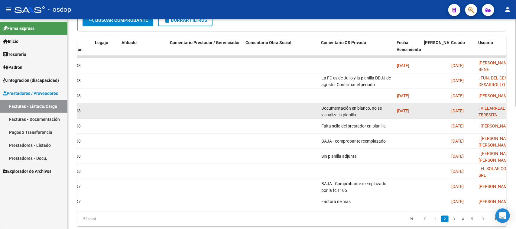
scroll to position [288, 0]
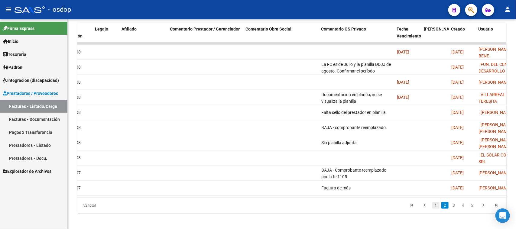
click at [436, 209] on link "1" at bounding box center [436, 205] width 7 height 7
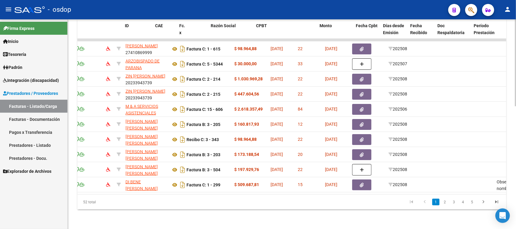
scroll to position [0, 0]
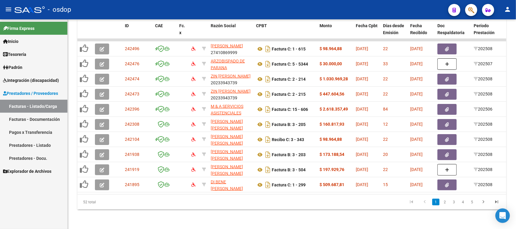
click at [39, 108] on link "Facturas - Listado/Carga" at bounding box center [33, 106] width 67 height 13
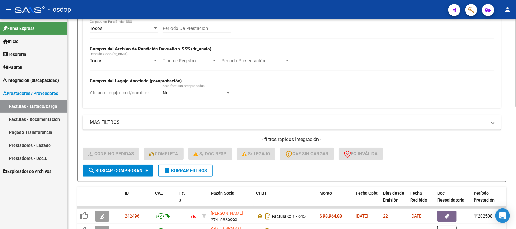
scroll to position [107, 0]
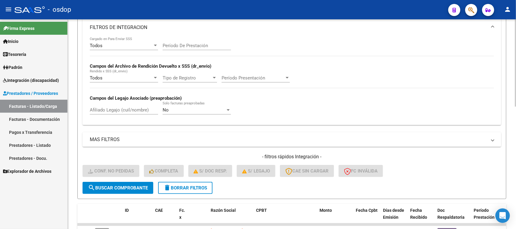
click at [126, 108] on input "Afiliado Legajo (cuil/nombre)" at bounding box center [124, 109] width 68 height 5
paste input "20569842795"
type input "20569842795"
click at [141, 188] on span "search Buscar Comprobante" at bounding box center [118, 187] width 60 height 5
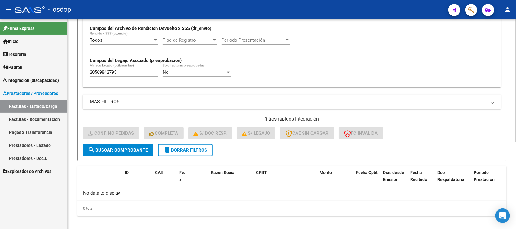
scroll to position [149, 0]
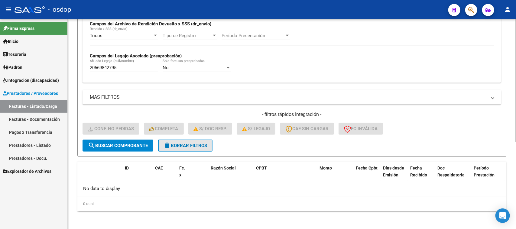
click at [185, 144] on span "delete Borrar Filtros" at bounding box center [186, 145] width 44 height 5
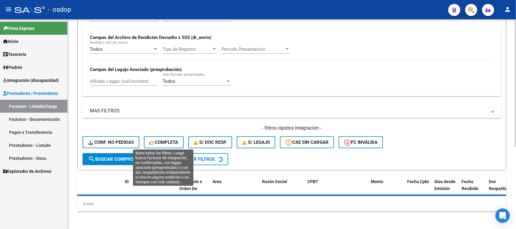
click at [122, 77] on div "Todos Cargado en Para Enviar SSS Período De Prestación Campos del Archivo de Re…" at bounding box center [292, 52] width 419 height 88
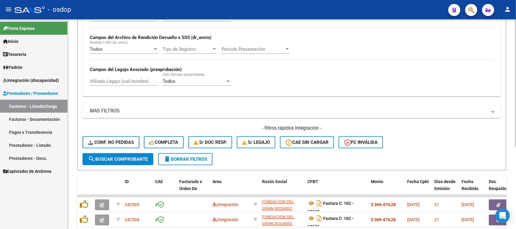
scroll to position [149, 0]
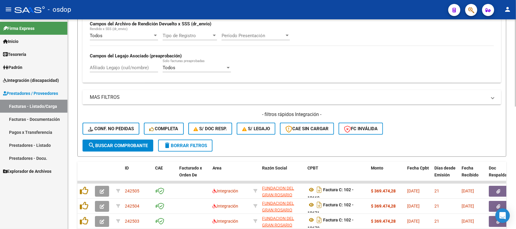
click at [119, 65] on input "Afiliado Legajo (cuil/nombre)" at bounding box center [124, 67] width 68 height 5
paste input "20569842795"
type input "20569842795"
click at [127, 143] on span "search Buscar Comprobante" at bounding box center [118, 145] width 60 height 5
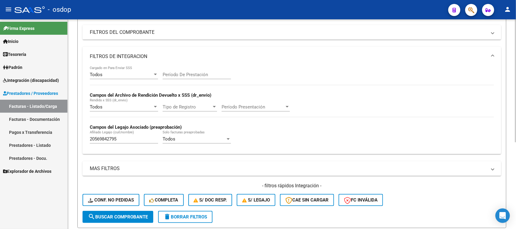
scroll to position [74, 0]
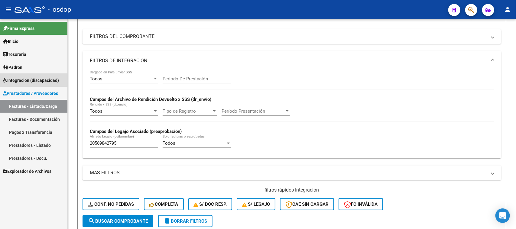
click at [38, 79] on span "Integración (discapacidad)" at bounding box center [31, 80] width 56 height 7
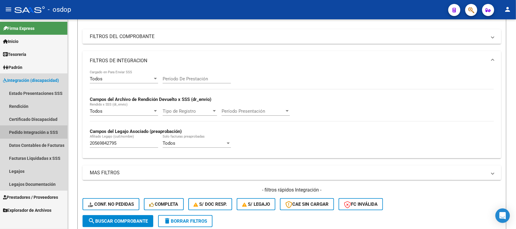
click at [47, 132] on link "Pedido Integración a SSS" at bounding box center [33, 132] width 67 height 13
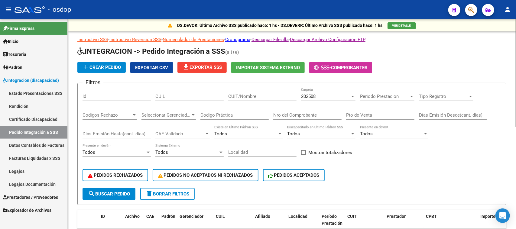
click at [178, 95] on input "CUIL" at bounding box center [189, 96] width 68 height 5
paste input "20569842795"
click at [129, 195] on button "search Buscar Pedido" at bounding box center [109, 194] width 53 height 12
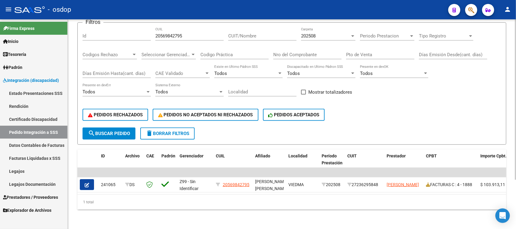
scroll to position [64, 0]
drag, startPoint x: 195, startPoint y: 32, endPoint x: 103, endPoint y: 31, distance: 91.7
click at [106, 31] on div "Filtros Id 20569842795 CUIL CUIT/Nombre 202508 Carpeta Periodo Prestacion Perio…" at bounding box center [292, 78] width 419 height 100
paste input "7352760884"
type input "27352760884"
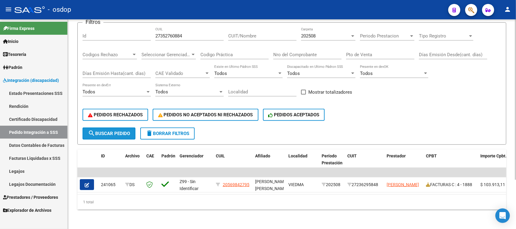
click at [129, 131] on span "search Buscar Pedido" at bounding box center [109, 133] width 42 height 5
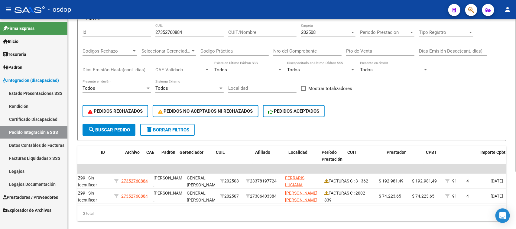
scroll to position [0, 0]
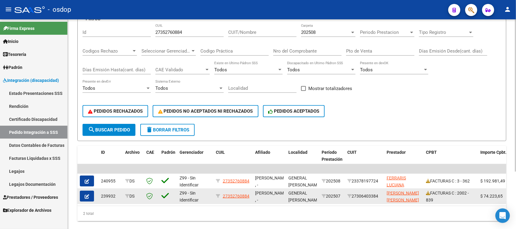
click at [90, 195] on button "button" at bounding box center [87, 196] width 14 height 11
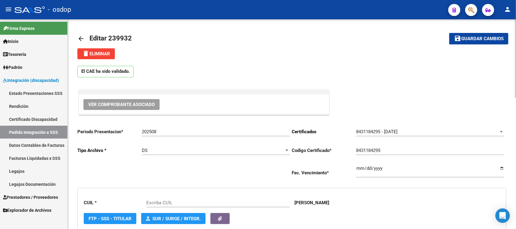
type input "27352760884"
click at [131, 104] on span "Ver Comprobante Asociado" at bounding box center [121, 104] width 67 height 5
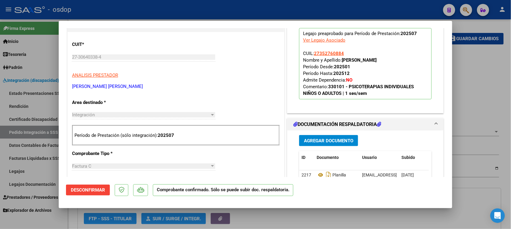
scroll to position [189, 0]
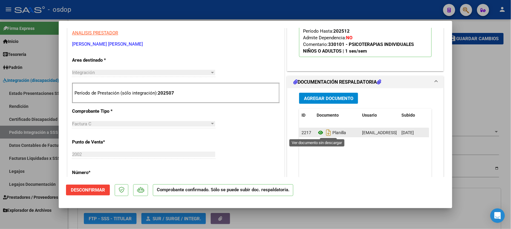
click at [317, 132] on icon at bounding box center [320, 132] width 8 height 7
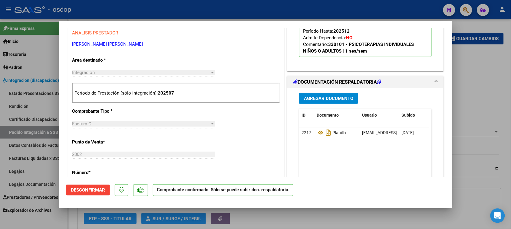
click at [368, 213] on div at bounding box center [255, 114] width 511 height 229
type input "$ 0,00"
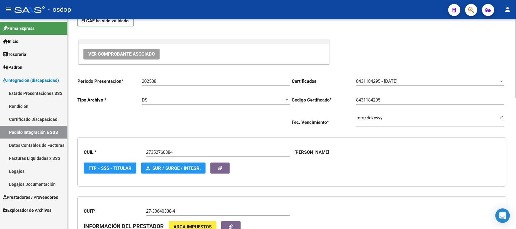
scroll to position [113, 0]
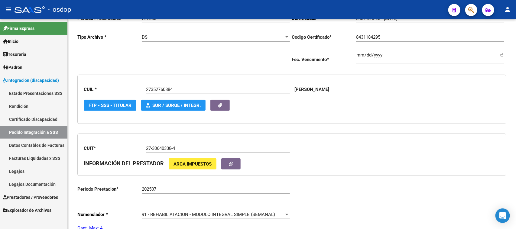
click at [35, 197] on span "Prestadores / Proveedores" at bounding box center [30, 197] width 55 height 7
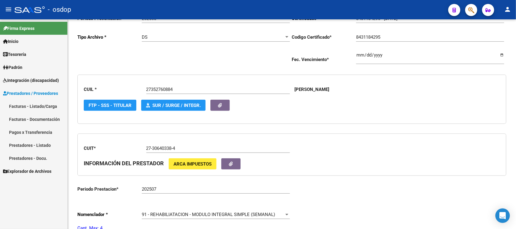
click at [34, 105] on link "Facturas - Listado/Carga" at bounding box center [33, 106] width 67 height 13
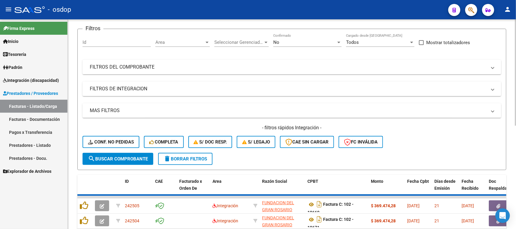
scroll to position [113, 0]
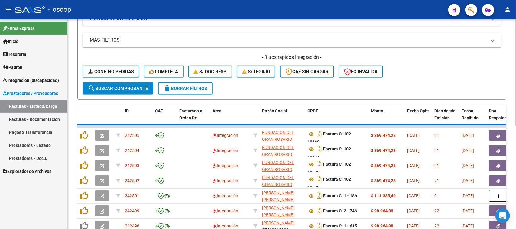
click at [198, 88] on span "delete Borrar Filtros" at bounding box center [186, 88] width 44 height 5
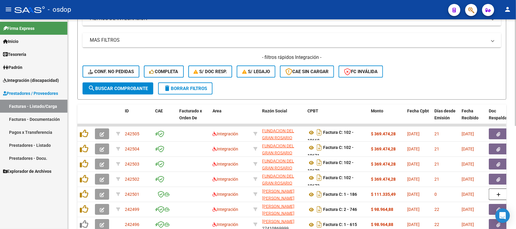
scroll to position [76, 0]
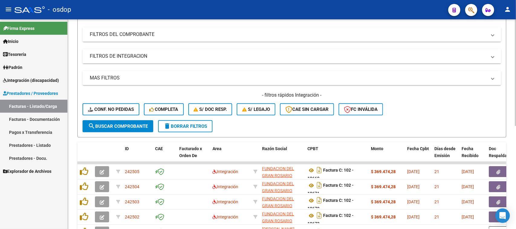
click at [121, 58] on mat-panel-title "FILTROS DE INTEGRACION" at bounding box center [288, 56] width 397 height 7
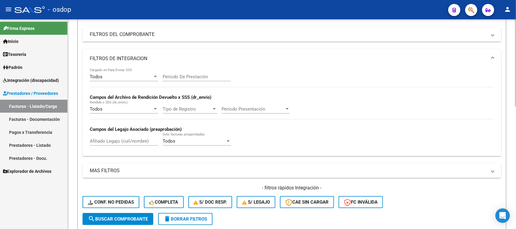
click at [116, 143] on input "Afiliado Legajo (cuil/nombre)" at bounding box center [124, 141] width 68 height 5
paste input "27352760884"
type input "27352760884"
click at [121, 217] on span "search Buscar Comprobante" at bounding box center [118, 219] width 60 height 5
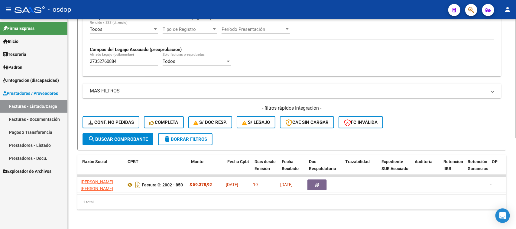
scroll to position [0, 180]
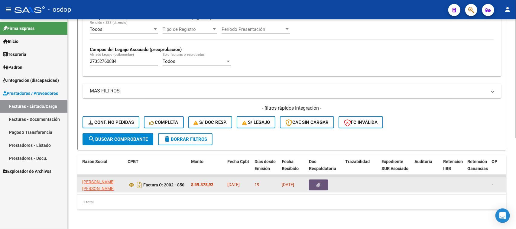
click at [322, 180] on button "button" at bounding box center [318, 185] width 19 height 11
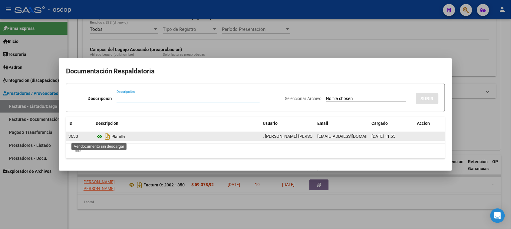
click at [99, 139] on icon at bounding box center [100, 136] width 8 height 7
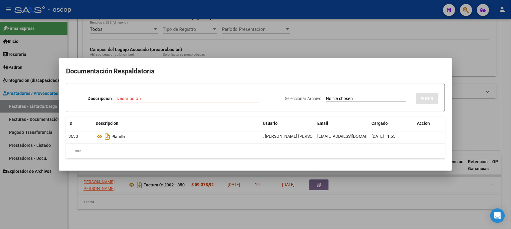
click at [372, 197] on div at bounding box center [255, 114] width 511 height 229
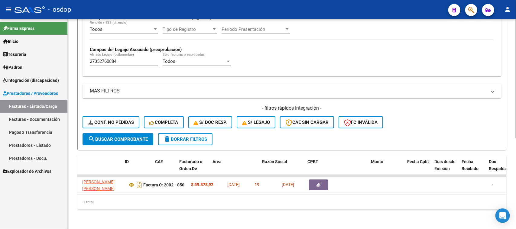
scroll to position [0, 0]
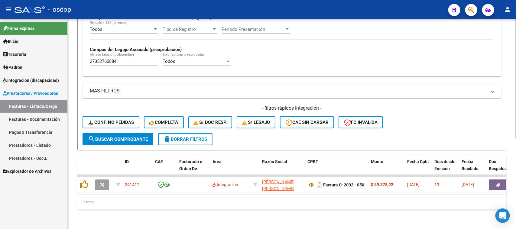
click at [184, 136] on button "delete Borrar Filtros" at bounding box center [185, 139] width 54 height 12
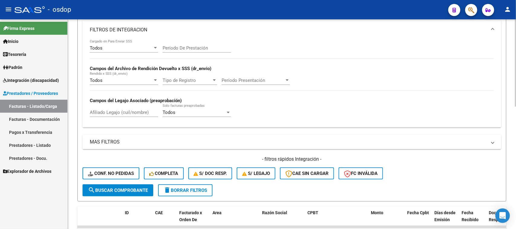
scroll to position [84, 0]
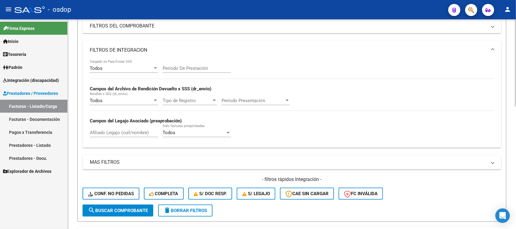
click at [135, 134] on input "Afiliado Legajo (cuil/nombre)" at bounding box center [124, 132] width 68 height 5
paste input "27465467938"
click at [141, 215] on form "Filtros Id Area Area Seleccionar Gerenciador Seleccionar Gerenciador No Confirm…" at bounding box center [291, 105] width 429 height 234
click at [142, 211] on span "search Buscar Comprobante" at bounding box center [118, 210] width 60 height 5
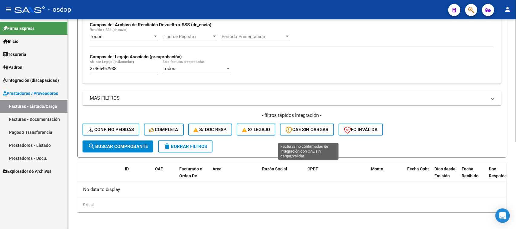
scroll to position [149, 0]
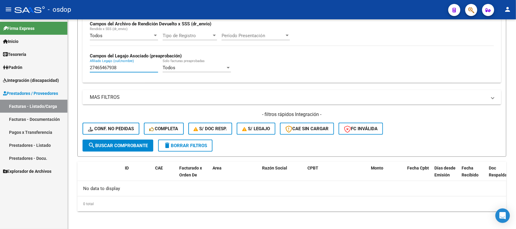
drag, startPoint x: 126, startPoint y: 67, endPoint x: 29, endPoint y: 72, distance: 96.9
click at [48, 68] on mat-sidenav-container "Firma Express Inicio Calendario SSS Instructivos Contacto OS Tesorería Extracto…" at bounding box center [258, 124] width 516 height 210
paste input "206886035"
type input "27206886035"
click at [138, 145] on span "search Buscar Comprobante" at bounding box center [118, 145] width 60 height 5
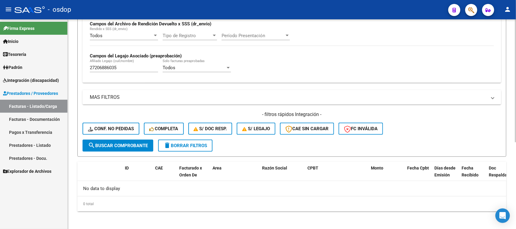
click at [137, 146] on span "search Buscar Comprobante" at bounding box center [118, 145] width 60 height 5
click at [44, 80] on span "Integración (discapacidad)" at bounding box center [31, 80] width 56 height 7
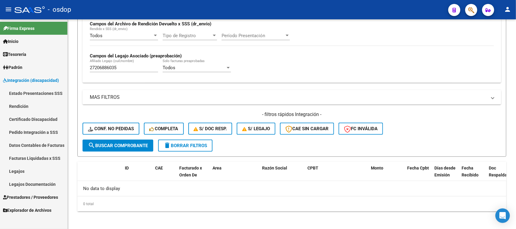
click at [38, 132] on link "Pedido Integración a SSS" at bounding box center [33, 132] width 67 height 13
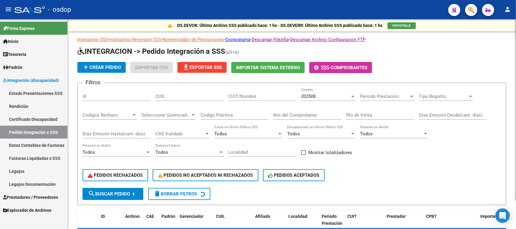
click at [179, 85] on form "Filtros Id CUIL CUIT/Nombre 202508 Carpeta Periodo Prestacion Periodo Prestacio…" at bounding box center [291, 144] width 429 height 123
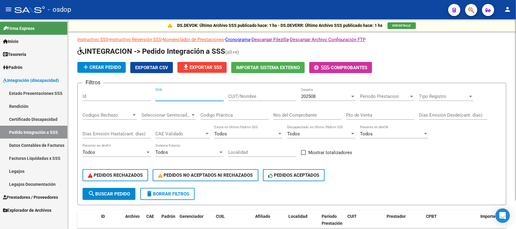
click at [176, 94] on input "CUIL" at bounding box center [189, 96] width 68 height 5
paste input "27206886035"
type input "27206886035"
click at [114, 194] on span "search Buscar Pedido" at bounding box center [109, 193] width 42 height 5
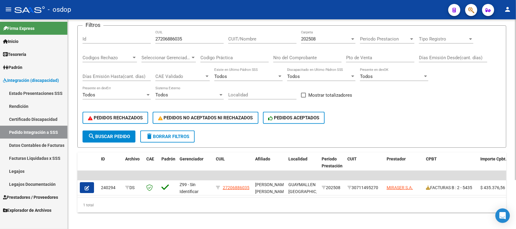
scroll to position [64, 0]
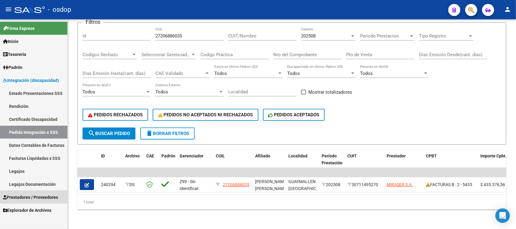
click at [35, 197] on span "Prestadores / Proveedores" at bounding box center [30, 197] width 55 height 7
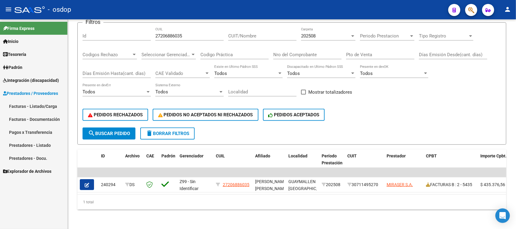
click at [37, 105] on link "Facturas - Listado/Carga" at bounding box center [33, 106] width 67 height 13
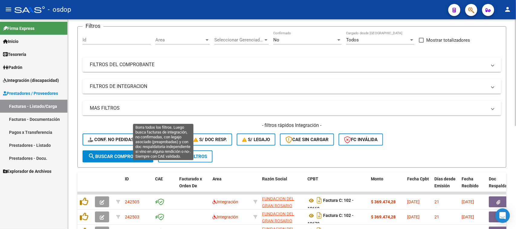
scroll to position [76, 0]
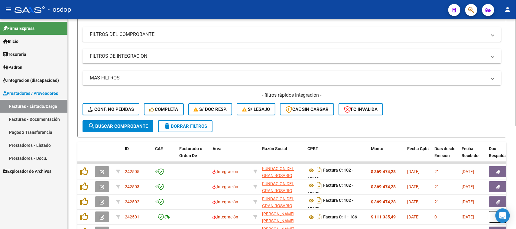
click at [194, 129] on button "delete Borrar Filtros" at bounding box center [185, 126] width 54 height 12
click at [130, 57] on mat-panel-title "FILTROS DE INTEGRACION" at bounding box center [288, 56] width 397 height 7
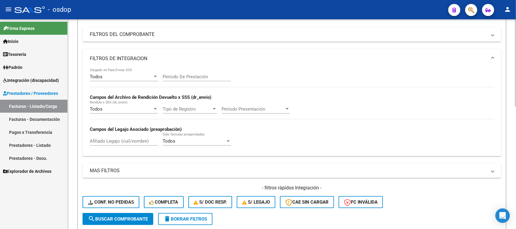
click at [121, 141] on input "Afiliado Legajo (cuil/nombre)" at bounding box center [124, 141] width 68 height 5
paste input "27229582718"
click at [139, 217] on span "search Buscar Comprobante" at bounding box center [118, 219] width 60 height 5
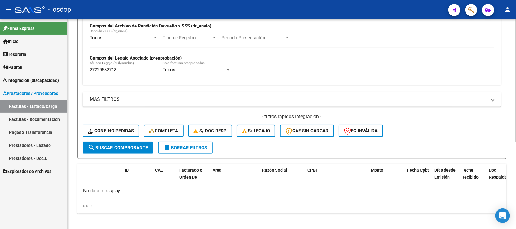
scroll to position [149, 0]
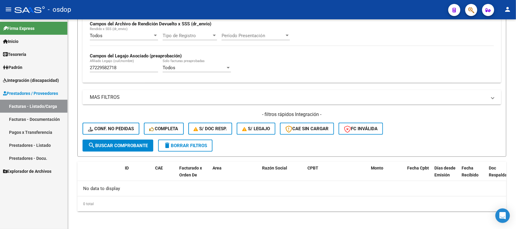
drag, startPoint x: 135, startPoint y: 70, endPoint x: 47, endPoint y: 73, distance: 88.1
click at [47, 73] on mat-sidenav-container "Firma Express Inicio Calendario SSS Instructivos Contacto OS Tesorería Extracto…" at bounding box center [258, 124] width 516 height 210
click at [143, 79] on div "Todos Cargado en Para Enviar SSS Período De Prestación Campos del Archivo de Re…" at bounding box center [292, 39] width 419 height 88
drag, startPoint x: 129, startPoint y: 70, endPoint x: 125, endPoint y: 69, distance: 4.1
click at [125, 69] on div "27229582718 Afiliado Legajo (cuil/nombre)" at bounding box center [124, 65] width 68 height 13
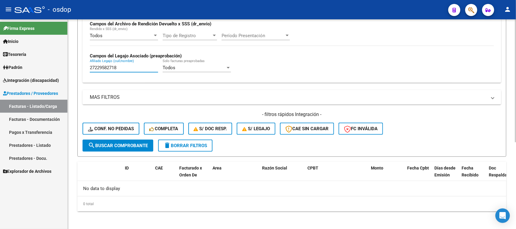
drag, startPoint x: 126, startPoint y: 67, endPoint x: 69, endPoint y: 67, distance: 56.6
click at [69, 67] on div "Video tutorial PRESTADORES -> Listado de CPBTs Emitidos por Prestadores / Prove…" at bounding box center [292, 50] width 449 height 361
paste input "509565592"
type input "27509565592"
click at [136, 146] on span "search Buscar Comprobante" at bounding box center [118, 145] width 60 height 5
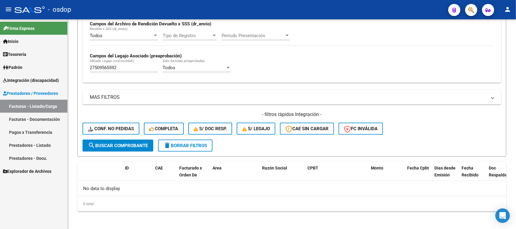
click at [32, 91] on span "Prestadores / Proveedores" at bounding box center [30, 93] width 55 height 7
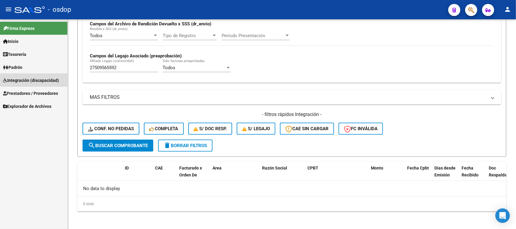
click at [49, 77] on span "Integración (discapacidad)" at bounding box center [31, 80] width 56 height 7
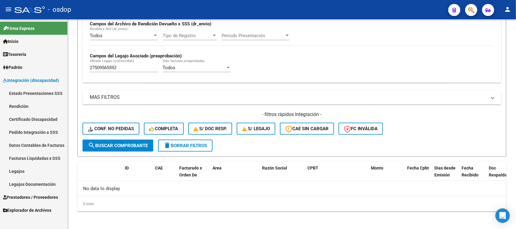
click at [45, 134] on link "Pedido Integración a SSS" at bounding box center [33, 132] width 67 height 13
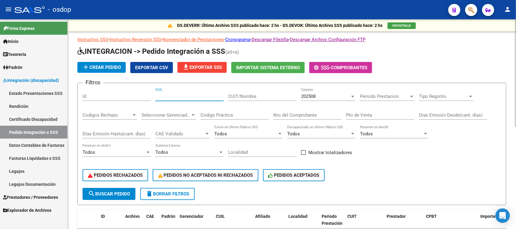
click at [177, 97] on input "CUIL" at bounding box center [189, 96] width 68 height 5
paste input "27509565592"
type input "27509565592"
click at [130, 191] on span "search Buscar Pedido" at bounding box center [109, 193] width 42 height 5
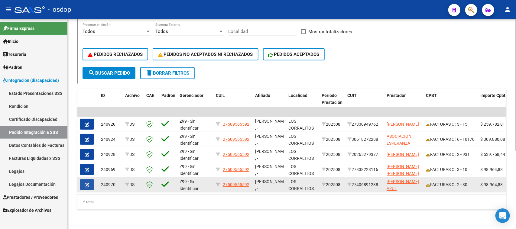
click at [90, 182] on button "button" at bounding box center [87, 184] width 14 height 11
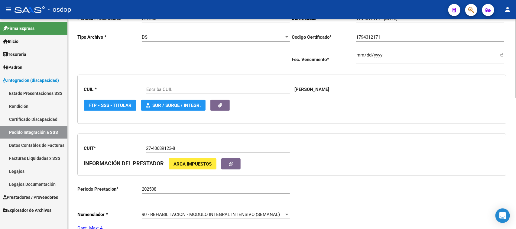
type input "27509565592"
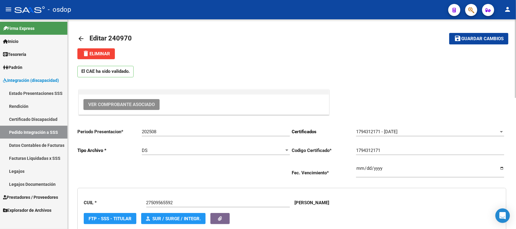
click at [122, 103] on span "Ver Comprobante Asociado" at bounding box center [121, 104] width 67 height 5
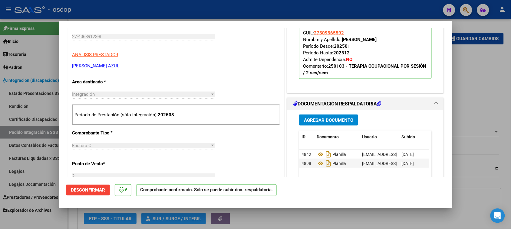
scroll to position [189, 0]
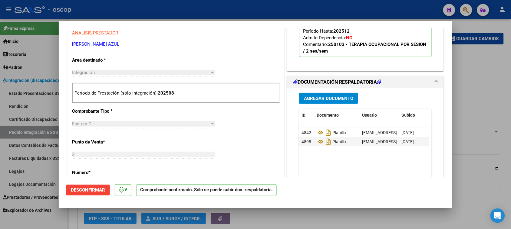
click at [315, 200] on mat-dialog-actions "Desconfirmar Comprobante confirmado. Sólo se puede subir doc. respaldatoria." at bounding box center [255, 189] width 379 height 24
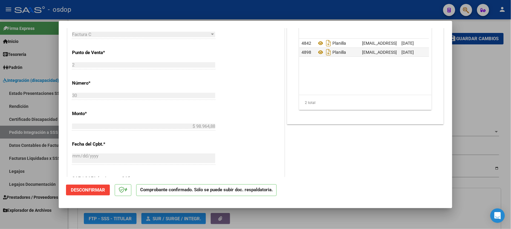
scroll to position [264, 0]
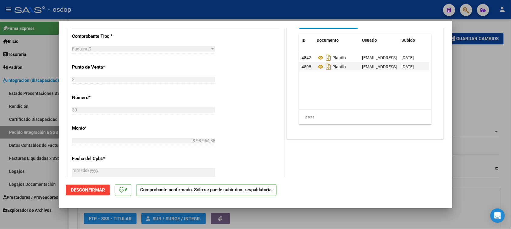
click at [378, 222] on div at bounding box center [255, 114] width 511 height 229
type input "$ 0,00"
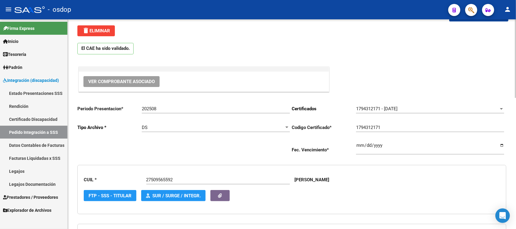
scroll to position [38, 0]
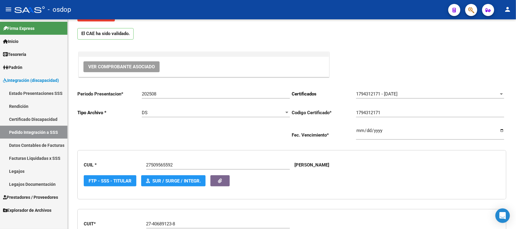
click at [48, 128] on link "Pedido Integración a SSS" at bounding box center [33, 132] width 67 height 13
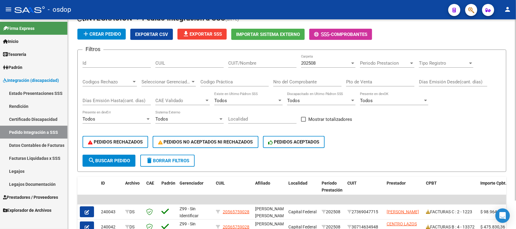
click at [187, 63] on div "CUIL" at bounding box center [189, 64] width 68 height 19
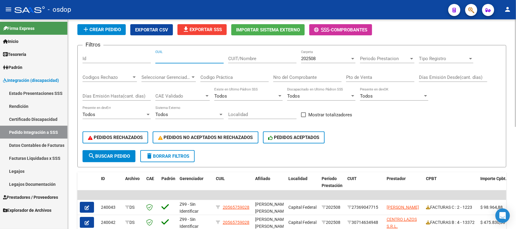
click at [185, 59] on input "CUIL" at bounding box center [189, 58] width 68 height 5
paste input "27509565592"
type input "27509565592"
click at [114, 155] on span "search Buscar Pedido" at bounding box center [109, 156] width 42 height 5
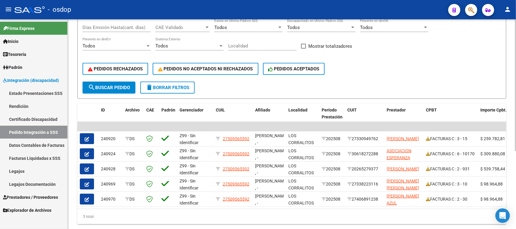
scroll to position [125, 0]
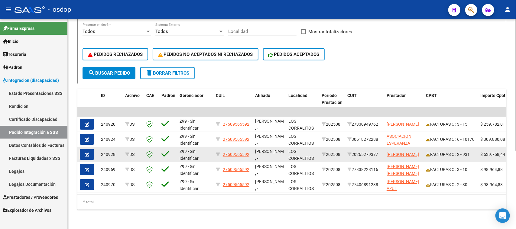
click at [88, 153] on icon "button" at bounding box center [87, 155] width 5 height 5
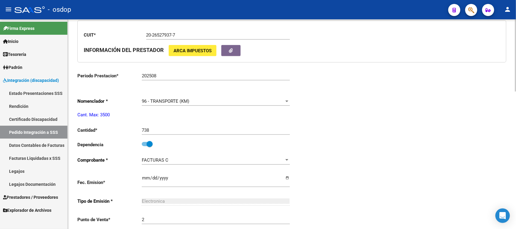
type input "27509565592"
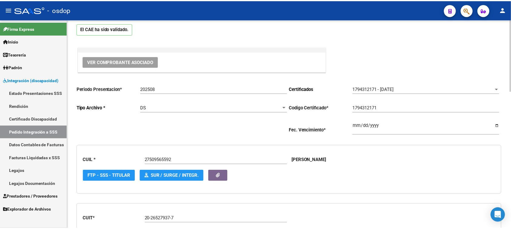
scroll to position [23, 0]
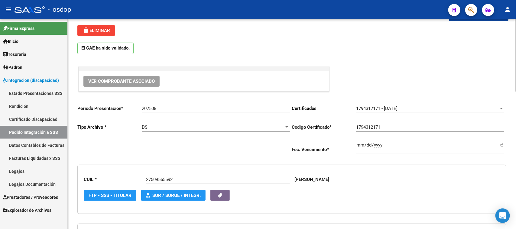
click at [138, 83] on span "Ver Comprobante Asociado" at bounding box center [121, 81] width 67 height 5
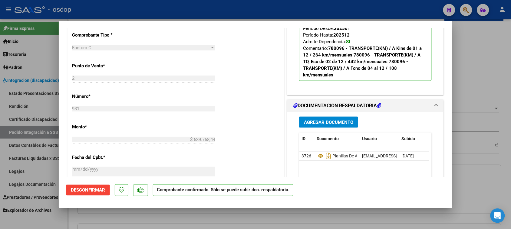
scroll to position [264, 0]
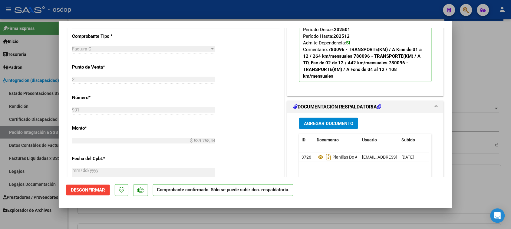
click at [471, 193] on div at bounding box center [255, 114] width 511 height 229
type input "$ 0,00"
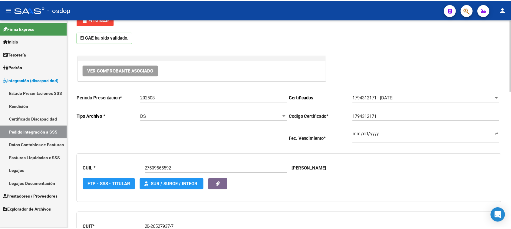
scroll to position [0, 0]
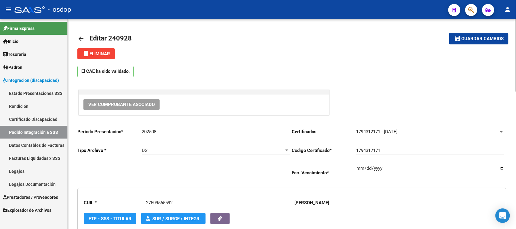
click at [120, 110] on button "Ver Comprobante Asociado" at bounding box center [121, 104] width 76 height 11
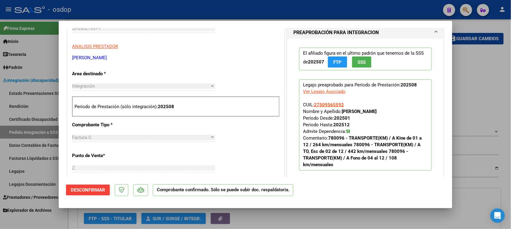
scroll to position [303, 0]
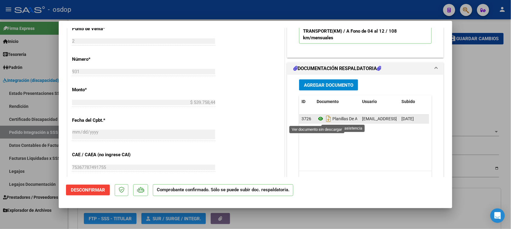
click at [319, 119] on icon at bounding box center [320, 119] width 8 height 7
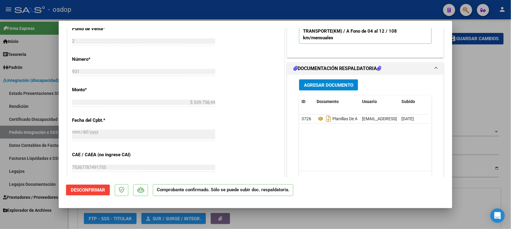
click at [473, 130] on div at bounding box center [255, 114] width 511 height 229
type input "$ 0,00"
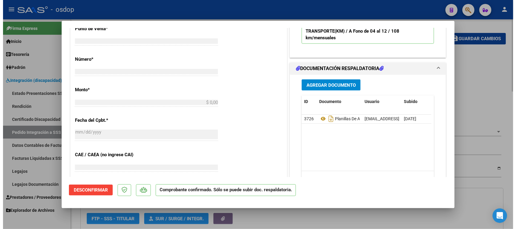
scroll to position [0, 0]
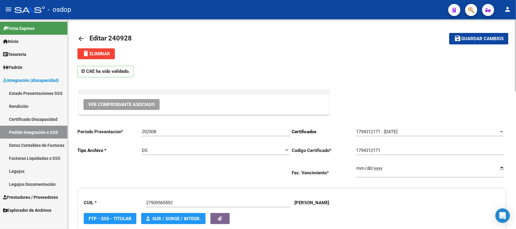
click at [77, 38] on mat-icon "arrow_back" at bounding box center [80, 38] width 7 height 7
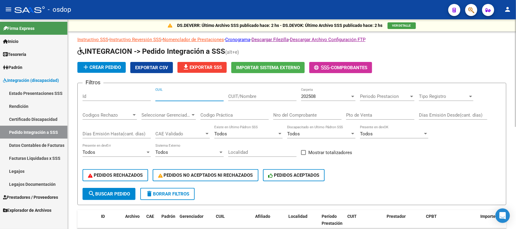
click at [178, 96] on input "CUIL" at bounding box center [189, 96] width 68 height 5
paste input "27434165100"
type input "27434165100"
click at [117, 188] on button "search Buscar Pedido" at bounding box center [109, 194] width 53 height 12
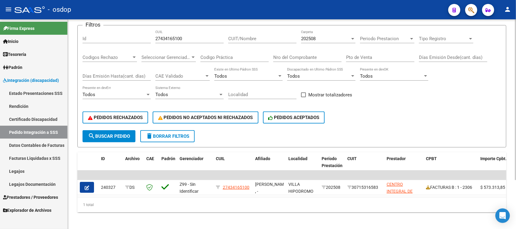
scroll to position [64, 0]
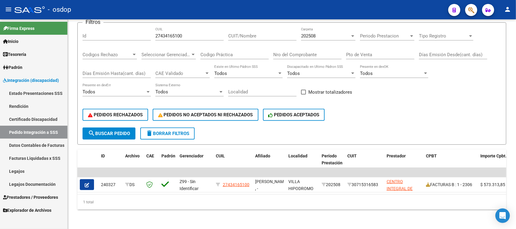
click at [42, 196] on span "Prestadores / Proveedores" at bounding box center [30, 197] width 55 height 7
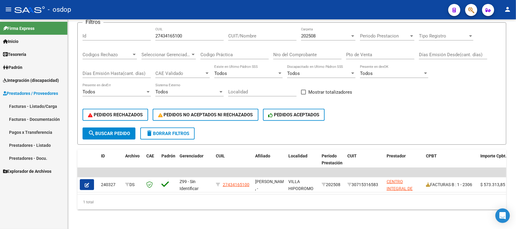
click at [41, 108] on link "Facturas - Listado/Carga" at bounding box center [33, 106] width 67 height 13
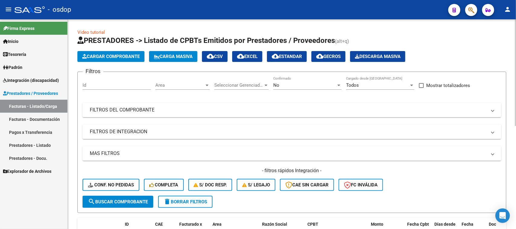
click at [120, 132] on mat-panel-title "FILTROS DE INTEGRACION" at bounding box center [288, 132] width 397 height 7
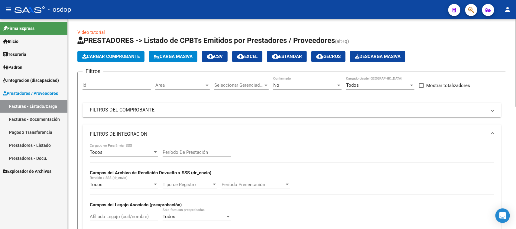
click at [115, 217] on input "Afiliado Legajo (cuil/nombre)" at bounding box center [124, 216] width 68 height 5
paste input "27434165100"
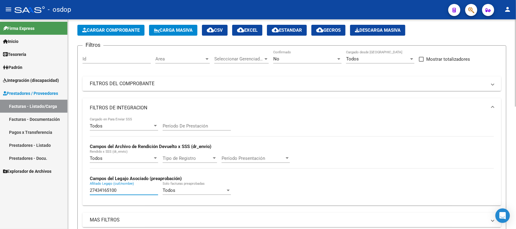
scroll to position [113, 0]
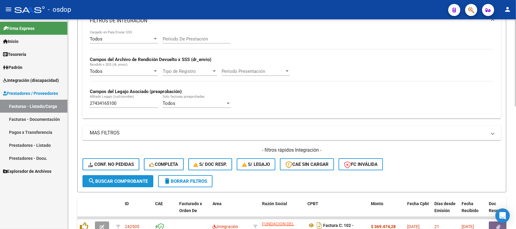
click at [113, 182] on span "search Buscar Comprobante" at bounding box center [118, 181] width 60 height 5
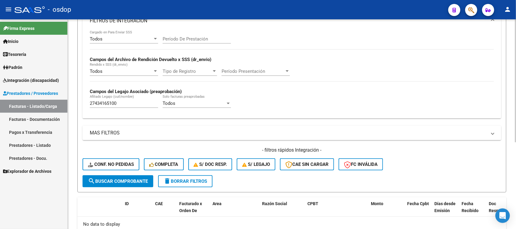
scroll to position [149, 0]
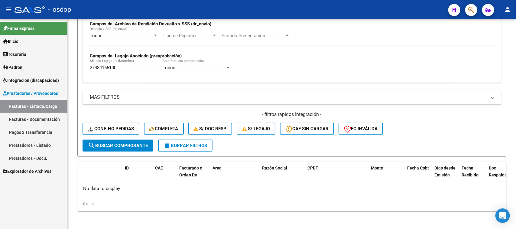
drag, startPoint x: 124, startPoint y: 67, endPoint x: 54, endPoint y: 73, distance: 70.4
click at [59, 73] on mat-sidenav-container "Firma Express Inicio Calendario SSS Instructivos Contacto OS Tesorería Extracto…" at bounding box center [258, 124] width 516 height 210
paste input "566944508"
click at [136, 146] on span "search Buscar Comprobante" at bounding box center [118, 145] width 60 height 5
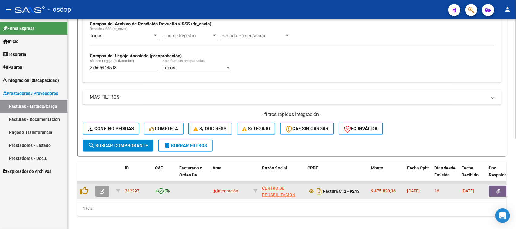
click at [495, 191] on button "button" at bounding box center [498, 191] width 19 height 11
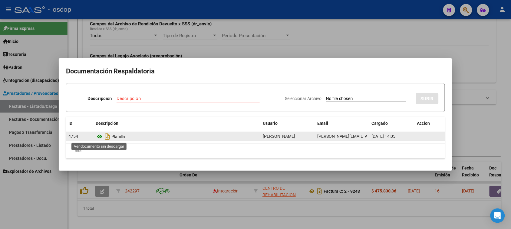
click at [100, 138] on icon at bounding box center [100, 136] width 8 height 7
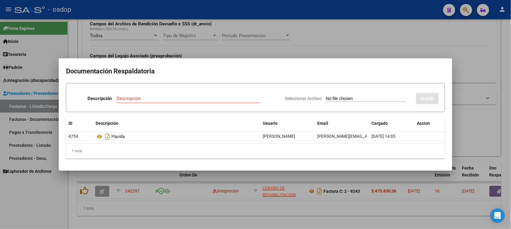
click at [376, 220] on div at bounding box center [255, 114] width 511 height 229
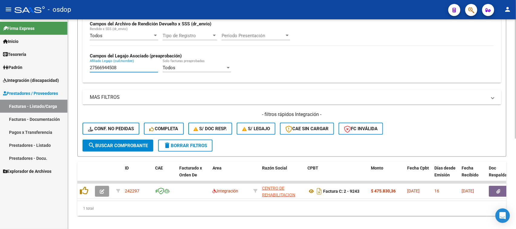
drag, startPoint x: 124, startPoint y: 67, endPoint x: 85, endPoint y: 79, distance: 40.4
click at [106, 72] on div "27566944508 Afiliado Legajo (cuil/nombre)" at bounding box center [124, 68] width 68 height 19
click at [126, 69] on input "27566944508" at bounding box center [124, 67] width 68 height 5
drag, startPoint x: 112, startPoint y: 67, endPoint x: 64, endPoint y: 67, distance: 47.5
click at [64, 67] on mat-sidenav-container "Firma Express Inicio Calendario SSS Instructivos Contacto OS Tesorería Extracto…" at bounding box center [258, 124] width 516 height 210
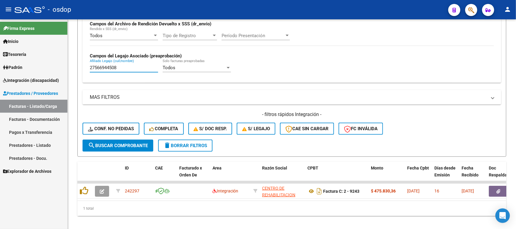
paste input "0521484625"
type input "20521484625"
click at [120, 147] on button "search Buscar Comprobante" at bounding box center [118, 146] width 71 height 12
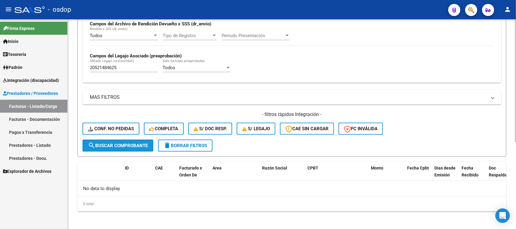
click at [126, 144] on span "search Buscar Comprobante" at bounding box center [118, 145] width 60 height 5
click at [194, 148] on button "delete Borrar Filtros" at bounding box center [185, 146] width 54 height 12
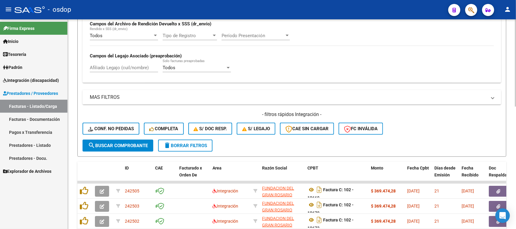
click at [116, 66] on input "Afiliado Legajo (cuil/nombre)" at bounding box center [124, 67] width 68 height 5
paste input "20521484625"
click at [138, 148] on button "search Buscar Comprobante" at bounding box center [118, 146] width 71 height 12
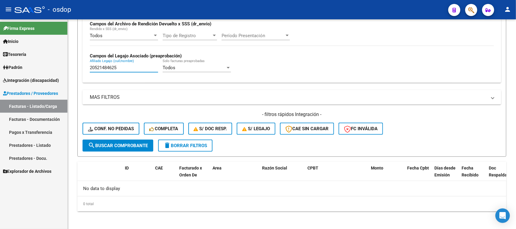
drag, startPoint x: 139, startPoint y: 66, endPoint x: 57, endPoint y: 66, distance: 82.0
click at [57, 66] on mat-sidenav-container "Firma Express Inicio Calendario SSS Instructivos Contacto OS Tesorería Extracto…" at bounding box center [258, 124] width 516 height 210
paste input "59205657"
type input "20559205657"
click at [132, 144] on span "search Buscar Comprobante" at bounding box center [118, 145] width 60 height 5
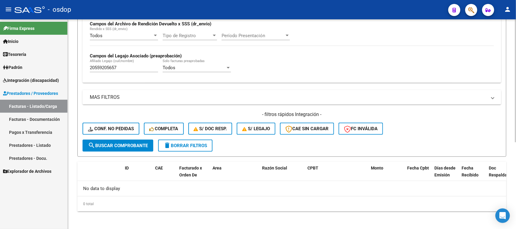
click at [199, 143] on span "delete Borrar Filtros" at bounding box center [186, 145] width 44 height 5
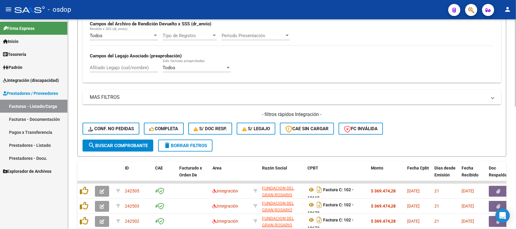
click at [131, 68] on input "Afiliado Legajo (cuil/nombre)" at bounding box center [124, 67] width 68 height 5
paste input "20559205657"
click at [145, 144] on span "search Buscar Comprobante" at bounding box center [118, 145] width 60 height 5
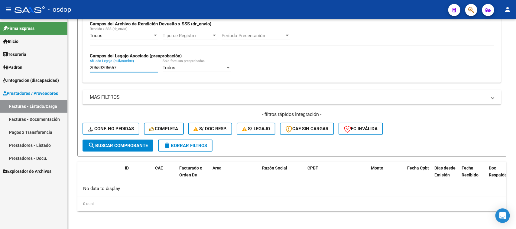
drag, startPoint x: 123, startPoint y: 67, endPoint x: 38, endPoint y: 69, distance: 84.4
click at [42, 67] on mat-sidenav-container "Firma Express Inicio Calendario SSS Instructivos Contacto OS Tesorería Extracto…" at bounding box center [258, 124] width 516 height 210
paste input "60863544"
type input "20560863544"
click at [123, 144] on span "search Buscar Comprobante" at bounding box center [118, 145] width 60 height 5
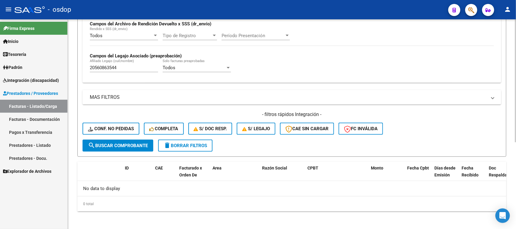
click at [200, 147] on button "delete Borrar Filtros" at bounding box center [185, 146] width 54 height 12
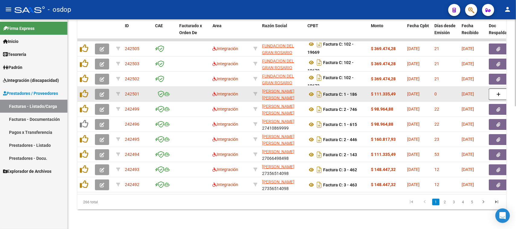
scroll to position [296, 0]
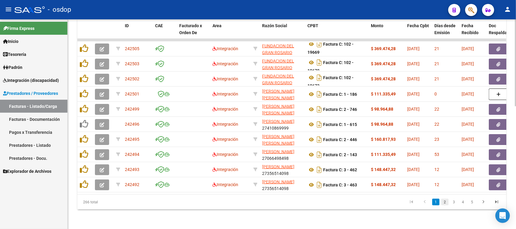
click at [443, 201] on link "2" at bounding box center [445, 202] width 7 height 7
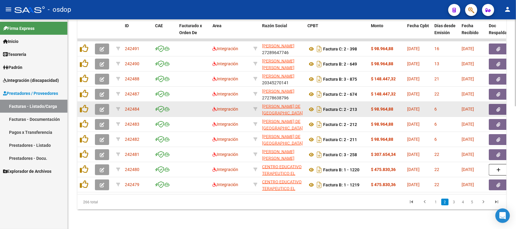
scroll to position [0, 0]
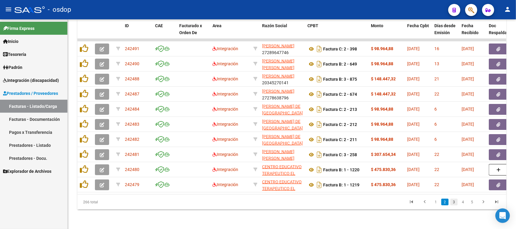
click at [454, 203] on link "3" at bounding box center [454, 202] width 7 height 7
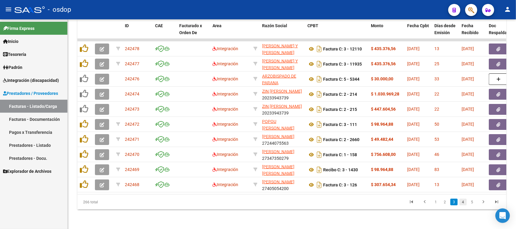
click at [465, 203] on link "4" at bounding box center [463, 202] width 7 height 7
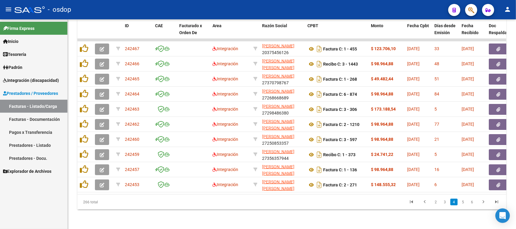
click at [44, 94] on span "Prestadores / Proveedores" at bounding box center [30, 93] width 55 height 7
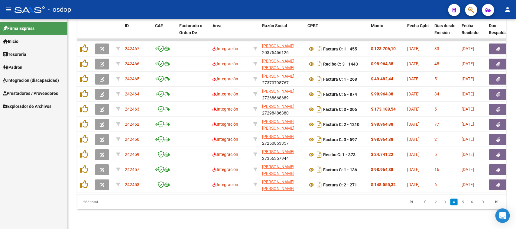
click at [44, 94] on span "Prestadores / Proveedores" at bounding box center [30, 93] width 55 height 7
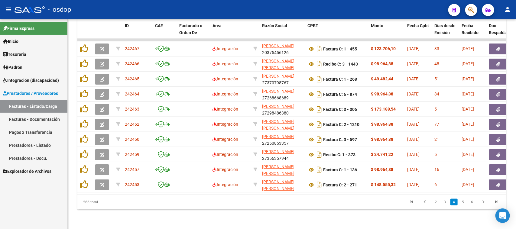
click at [43, 104] on link "Facturas - Listado/Carga" at bounding box center [33, 106] width 67 height 13
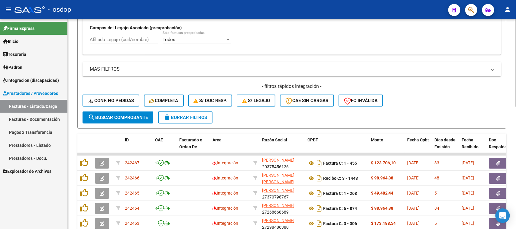
scroll to position [107, 0]
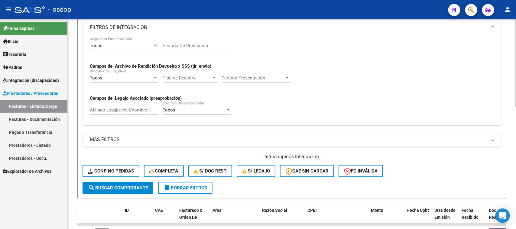
click at [138, 109] on input "Afiliado Legajo (cuil/nombre)" at bounding box center [124, 109] width 68 height 5
paste input "23494875799"
click at [141, 191] on button "search Buscar Comprobante" at bounding box center [118, 188] width 71 height 12
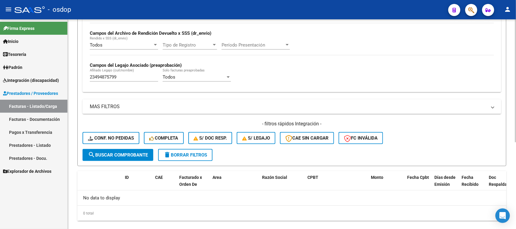
scroll to position [149, 0]
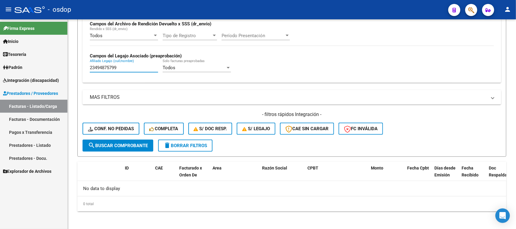
drag, startPoint x: 132, startPoint y: 68, endPoint x: 34, endPoint y: 74, distance: 98.5
click at [34, 74] on mat-sidenav-container "Firma Express Inicio Calendario SSS Instructivos Contacto OS Tesorería Extracto…" at bounding box center [258, 124] width 516 height 210
paste input "0557090933"
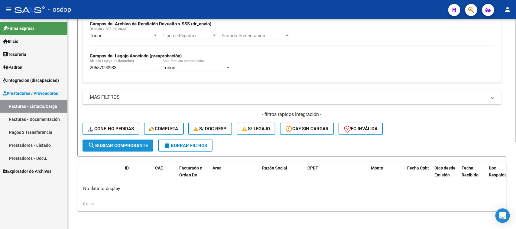
click at [128, 147] on button "search Buscar Comprobante" at bounding box center [118, 146] width 71 height 12
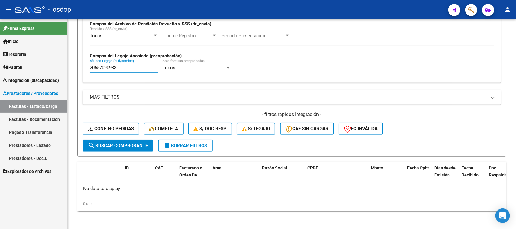
drag, startPoint x: 128, startPoint y: 67, endPoint x: 32, endPoint y: 69, distance: 95.3
click at [32, 69] on mat-sidenav-container "Firma Express Inicio Calendario SSS Instructivos Contacto OS Tesorería Extracto…" at bounding box center [258, 124] width 516 height 210
paste input "754923921"
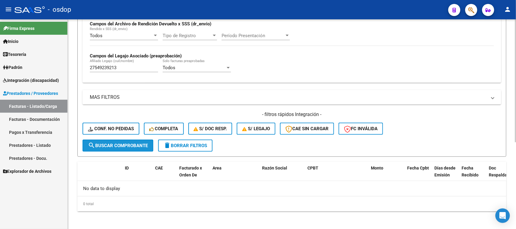
click at [132, 143] on span "search Buscar Comprobante" at bounding box center [118, 145] width 60 height 5
click at [135, 144] on span "search Buscar Comprobante" at bounding box center [118, 145] width 60 height 5
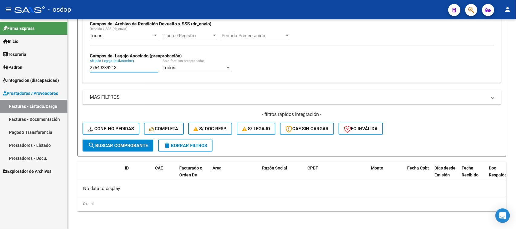
drag, startPoint x: 122, startPoint y: 64, endPoint x: 49, endPoint y: 81, distance: 74.6
click at [49, 81] on mat-sidenav-container "Firma Express Inicio Calendario SSS Instructivos Contacto OS Tesorería Extracto…" at bounding box center [258, 124] width 516 height 210
paste input "0546954782"
type input "20546954782"
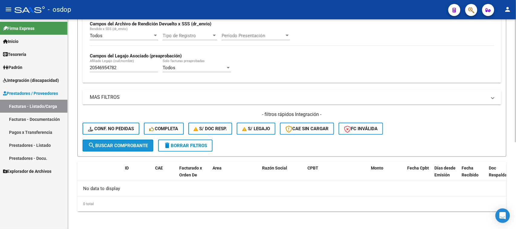
click at [136, 143] on span "search Buscar Comprobante" at bounding box center [118, 145] width 60 height 5
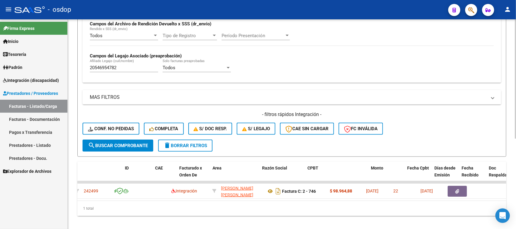
scroll to position [0, 0]
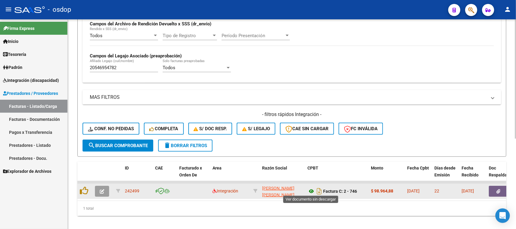
click at [311, 189] on icon at bounding box center [312, 191] width 8 height 7
click at [495, 187] on button "button" at bounding box center [498, 191] width 19 height 11
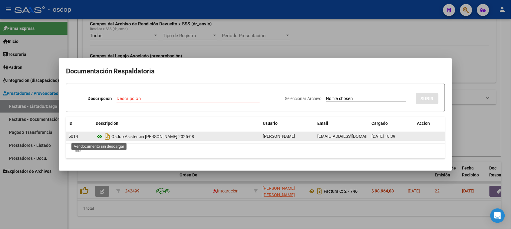
click at [100, 136] on icon at bounding box center [100, 136] width 8 height 7
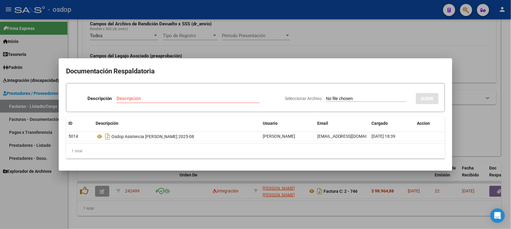
click at [241, 208] on div at bounding box center [255, 114] width 511 height 229
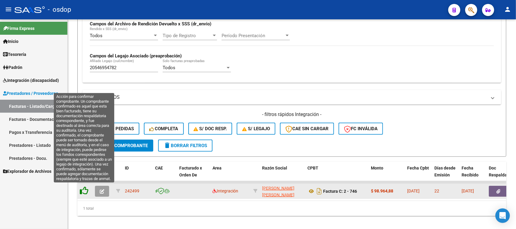
click at [83, 189] on icon at bounding box center [84, 191] width 8 height 8
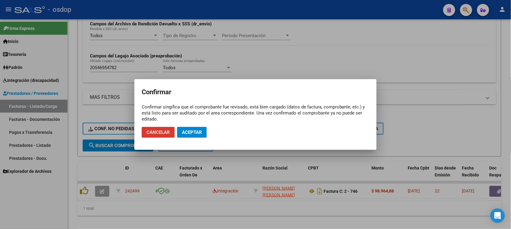
click at [204, 132] on button "Aceptar" at bounding box center [192, 132] width 30 height 11
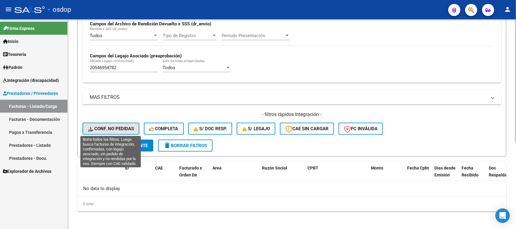
click at [127, 128] on span "Conf. no pedidas" at bounding box center [111, 128] width 46 height 5
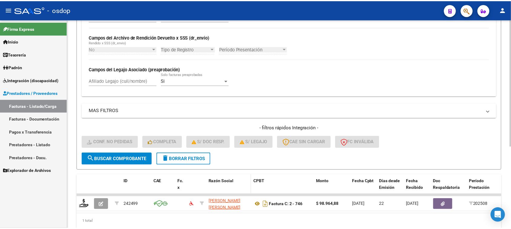
scroll to position [149, 0]
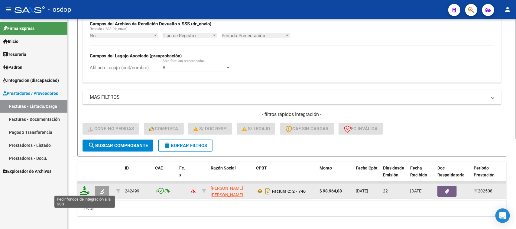
click at [82, 192] on icon at bounding box center [85, 191] width 10 height 8
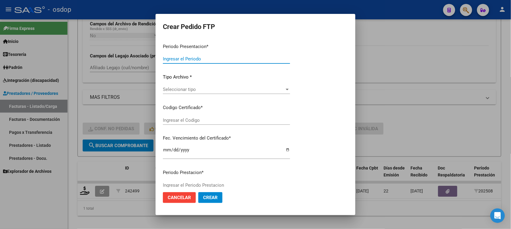
type input "202508"
type input "$ 98.964,88"
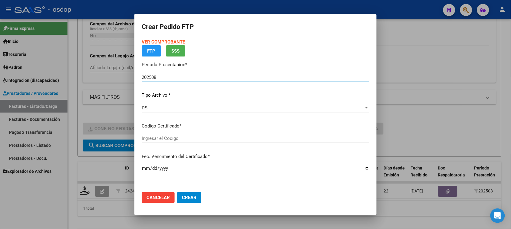
type input "149601115"
type input "2029-09-24"
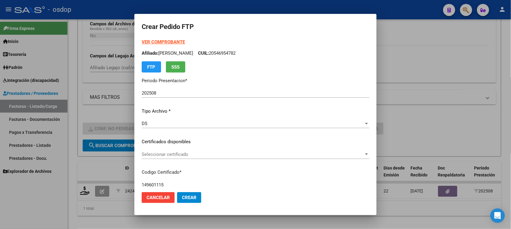
click at [225, 158] on div "Seleccionar certificado Seleccionar certificado" at bounding box center [255, 154] width 227 height 9
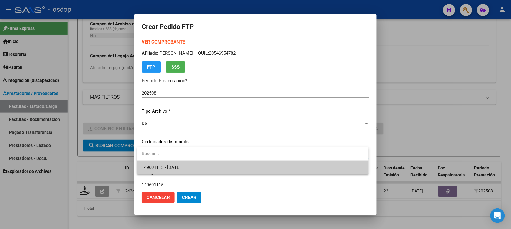
click at [218, 168] on span "149601115 - 2029-09-24" at bounding box center [253, 168] width 222 height 14
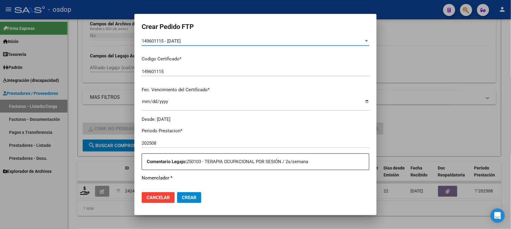
scroll to position [151, 0]
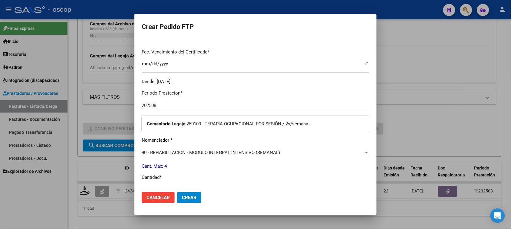
click at [216, 151] on span "90 - REHABILITACION - MODULO INTEGRAL INTENSIVO (SEMANAL)" at bounding box center [211, 152] width 138 height 5
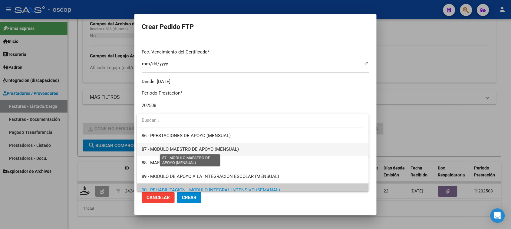
scroll to position [1118, 0]
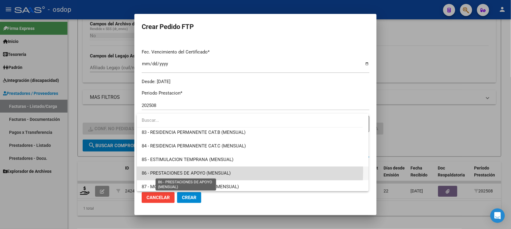
click at [208, 171] on span "86 - PRESTACIONES DE APOYO (MENSUAL)" at bounding box center [186, 173] width 89 height 5
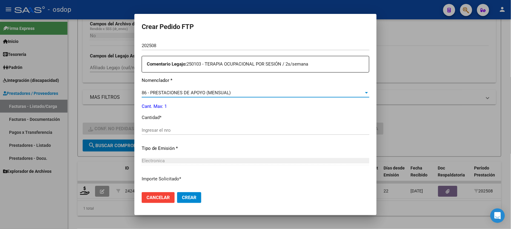
scroll to position [227, 0]
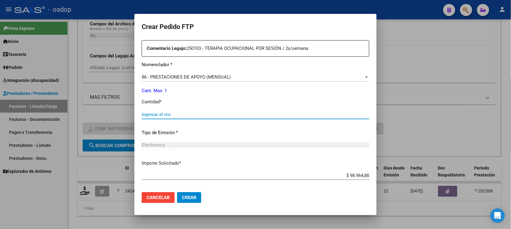
click at [189, 114] on input "Ingresar el nro" at bounding box center [255, 114] width 227 height 5
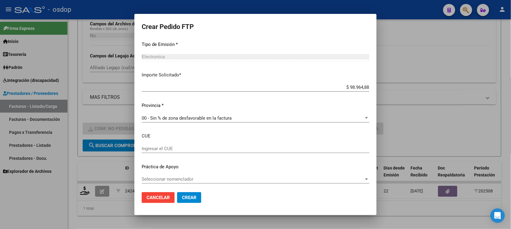
scroll to position [317, 0]
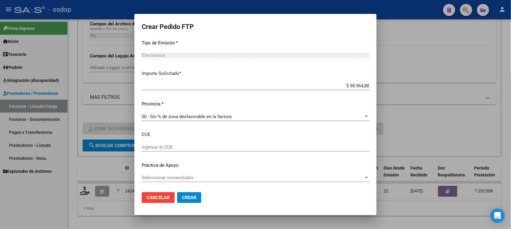
type input "1"
click at [191, 198] on span "Crear" at bounding box center [189, 197] width 15 height 5
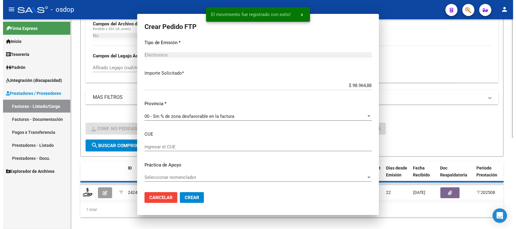
scroll to position [0, 0]
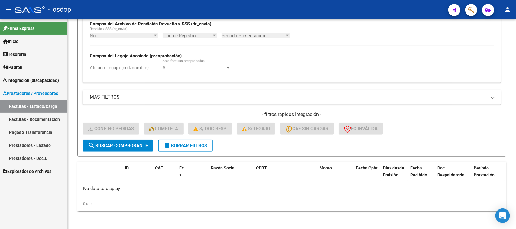
click at [47, 79] on span "Integración (discapacidad)" at bounding box center [31, 80] width 56 height 7
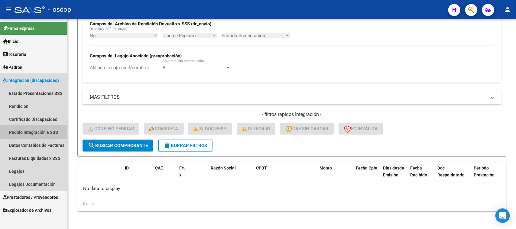
click at [41, 131] on link "Pedido Integración a SSS" at bounding box center [33, 132] width 67 height 13
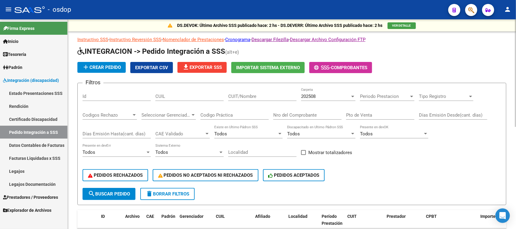
click at [173, 96] on input "CUIL" at bounding box center [189, 96] width 68 height 5
click at [176, 92] on div "CUIL" at bounding box center [189, 94] width 68 height 13
paste input "20546954782"
type input "20546954782"
click at [119, 191] on span "search Buscar Pedido" at bounding box center [109, 193] width 42 height 5
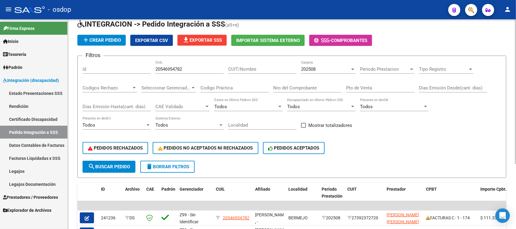
scroll to position [94, 0]
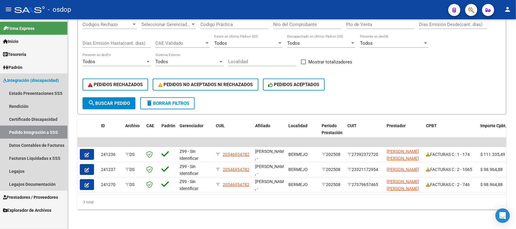
click at [31, 133] on link "Pedido Integración a SSS" at bounding box center [33, 132] width 67 height 13
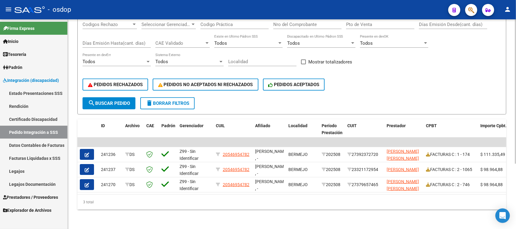
click at [170, 100] on button "delete Borrar Filtros" at bounding box center [167, 103] width 54 height 12
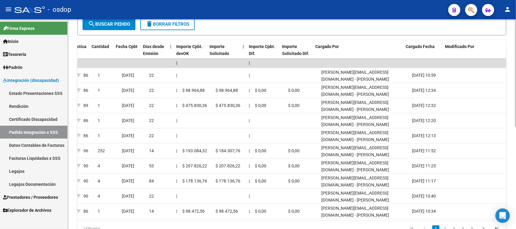
scroll to position [0, 478]
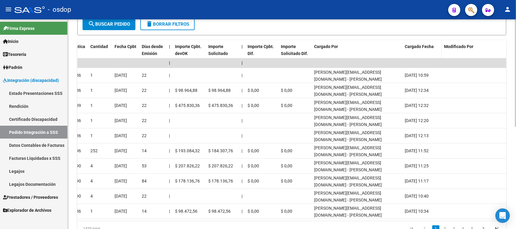
click at [425, 44] on span "Cargado Fecha" at bounding box center [419, 46] width 29 height 5
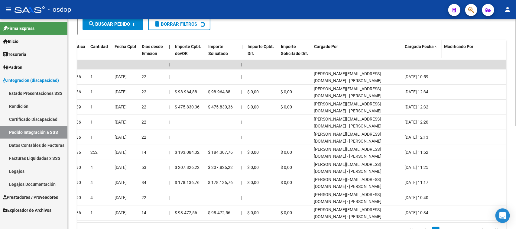
scroll to position [170, 0]
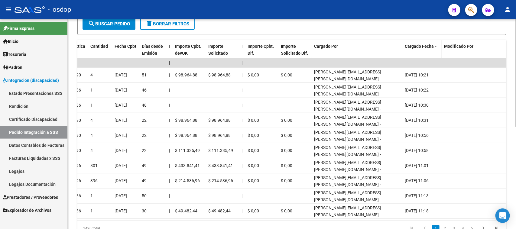
click at [425, 44] on span "Cargado Fecha" at bounding box center [419, 46] width 29 height 5
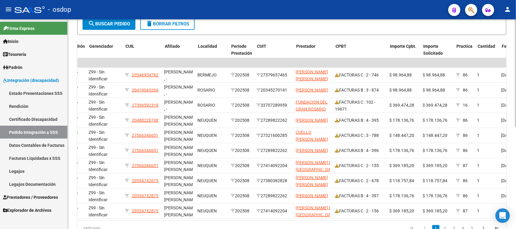
scroll to position [0, 0]
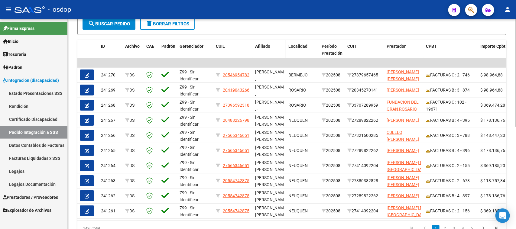
click at [279, 49] on datatable-header-cell "Afiliado" at bounding box center [269, 53] width 33 height 27
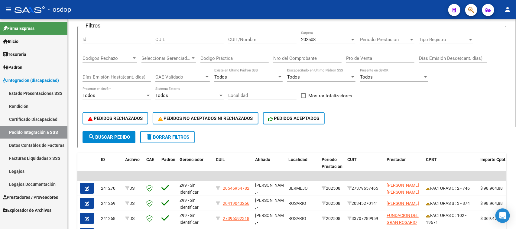
click at [177, 39] on input "CUIL" at bounding box center [189, 39] width 68 height 5
paste input "27346421393"
type input "27346421393"
click at [119, 137] on span "search Buscar Pedido" at bounding box center [109, 137] width 42 height 5
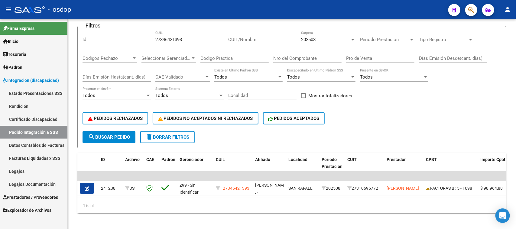
click at [32, 198] on span "Prestadores / Proveedores" at bounding box center [30, 197] width 55 height 7
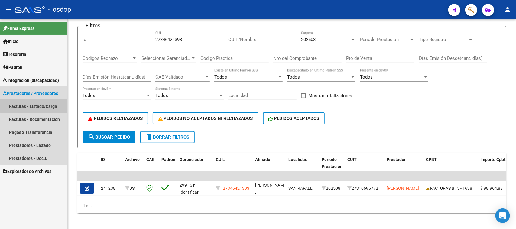
click at [40, 105] on link "Facturas - Listado/Carga" at bounding box center [33, 106] width 67 height 13
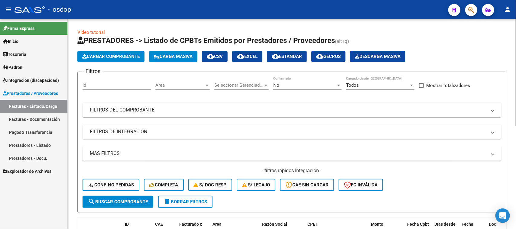
scroll to position [38, 0]
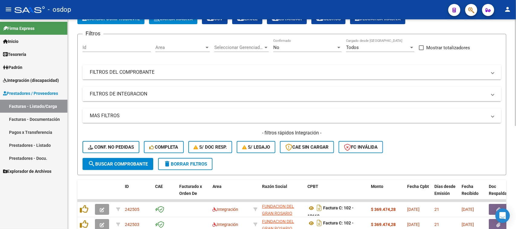
click at [129, 99] on mat-expansion-panel-header "FILTROS DE INTEGRACION" at bounding box center [292, 94] width 419 height 15
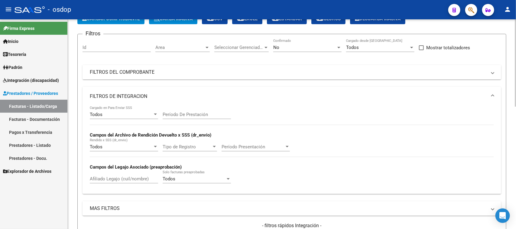
click at [122, 179] on input "Afiliado Legajo (cuil/nombre)" at bounding box center [124, 178] width 68 height 5
paste input "20557090933"
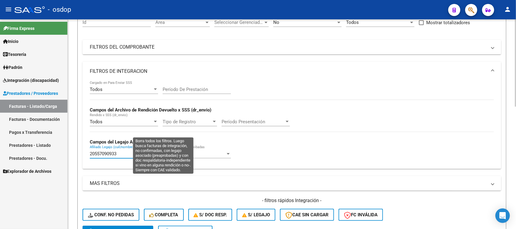
scroll to position [113, 0]
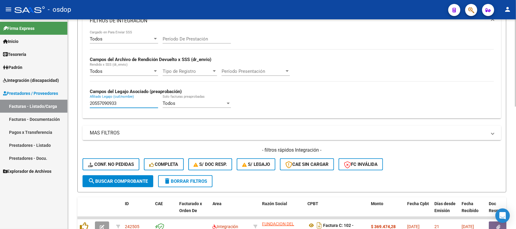
click at [141, 183] on button "search Buscar Comprobante" at bounding box center [118, 181] width 71 height 12
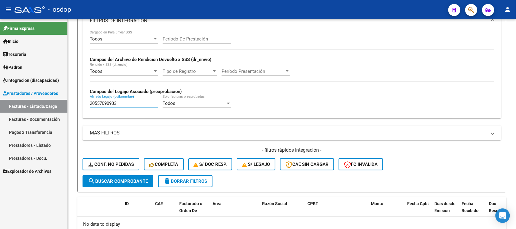
drag, startPoint x: 109, startPoint y: 106, endPoint x: 31, endPoint y: 110, distance: 78.2
click at [32, 110] on mat-sidenav-container "Firma Express Inicio Calendario SSS Instructivos Contacto OS Tesorería Extracto…" at bounding box center [258, 124] width 516 height 210
paste input "754923921"
click at [126, 185] on button "search Buscar Comprobante" at bounding box center [118, 181] width 71 height 12
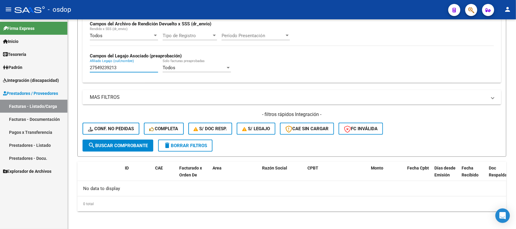
drag, startPoint x: 98, startPoint y: 67, endPoint x: 39, endPoint y: 74, distance: 60.0
click at [40, 74] on mat-sidenav-container "Firma Express Inicio Calendario SSS Instructivos Contacto OS Tesorería Extracto…" at bounding box center [258, 124] width 516 height 210
paste input "34642139"
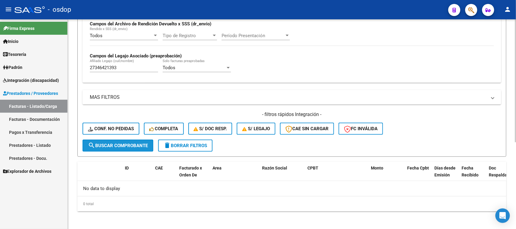
click at [129, 143] on span "search Buscar Comprobante" at bounding box center [118, 145] width 60 height 5
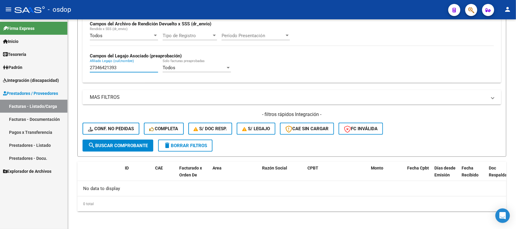
drag, startPoint x: 122, startPoint y: 64, endPoint x: 66, endPoint y: 91, distance: 62.4
click at [50, 77] on mat-sidenav-container "Firma Express Inicio Calendario SSS Instructivos Contacto OS Tesorería Extracto…" at bounding box center [258, 124] width 516 height 210
paste input "546863838"
type input "27546863838"
click at [123, 143] on span "search Buscar Comprobante" at bounding box center [118, 145] width 60 height 5
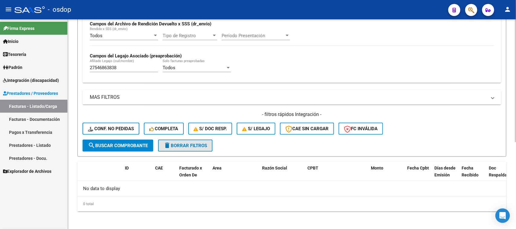
click at [196, 148] on button "delete Borrar Filtros" at bounding box center [185, 146] width 54 height 12
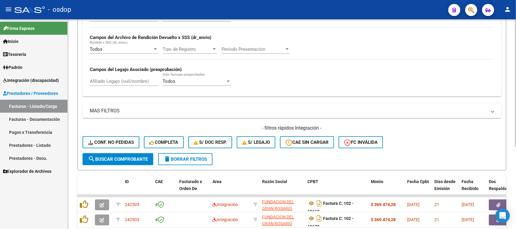
click at [120, 80] on div "Todos Cargado en Para Enviar SSS Período De Prestación Campos del Archivo de Re…" at bounding box center [292, 52] width 419 height 88
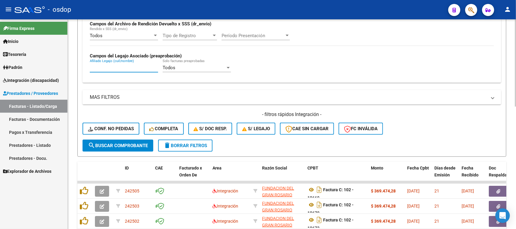
click at [118, 65] on input "Afiliado Legajo (cuil/nombre)" at bounding box center [124, 67] width 68 height 5
paste input "27546863838"
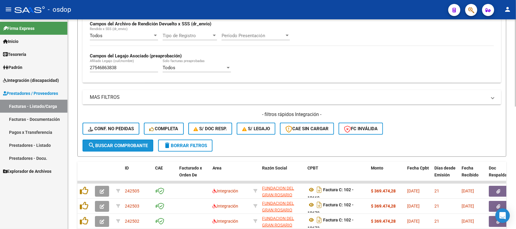
click at [135, 149] on button "search Buscar Comprobante" at bounding box center [118, 146] width 71 height 12
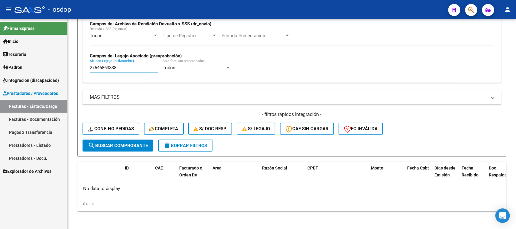
drag, startPoint x: 129, startPoint y: 64, endPoint x: 27, endPoint y: 72, distance: 101.6
click at [32, 70] on mat-sidenav-container "Firma Express Inicio Calendario SSS Instructivos Contacto OS Tesorería Extracto…" at bounding box center [258, 124] width 516 height 210
paste input "0580643729"
click at [131, 140] on button "search Buscar Comprobante" at bounding box center [118, 146] width 71 height 12
click at [135, 145] on span "search Buscar Comprobante" at bounding box center [118, 145] width 60 height 5
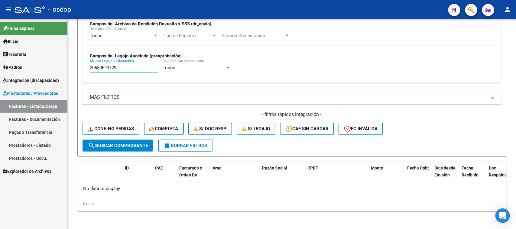
drag, startPoint x: 110, startPoint y: 69, endPoint x: 29, endPoint y: 75, distance: 81.3
click at [32, 74] on mat-sidenav-container "Firma Express Inicio Calendario SSS Instructivos Contacto OS Tesorería Extracto…" at bounding box center [258, 124] width 516 height 210
paste input "36664301"
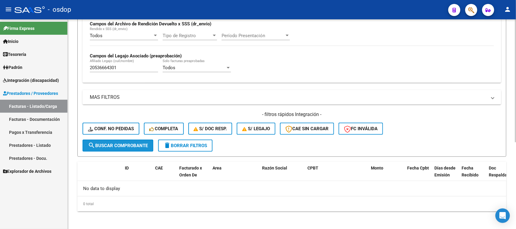
click at [129, 143] on span "search Buscar Comprobante" at bounding box center [118, 145] width 60 height 5
click at [137, 145] on span "search Buscar Comprobante" at bounding box center [118, 145] width 60 height 5
drag, startPoint x: 117, startPoint y: 67, endPoint x: 71, endPoint y: 87, distance: 50.1
click at [49, 70] on mat-sidenav-container "Firma Express Inicio Calendario SSS Instructivos Contacto OS Tesorería Extracto…" at bounding box center [258, 124] width 516 height 210
paste input "49204296"
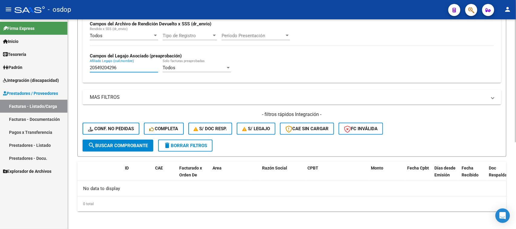
click at [132, 143] on span "search Buscar Comprobante" at bounding box center [118, 145] width 60 height 5
drag, startPoint x: 126, startPoint y: 69, endPoint x: 51, endPoint y: 73, distance: 74.8
click at [51, 73] on mat-sidenav-container "Firma Express Inicio Calendario SSS Instructivos Contacto OS Tesorería Extracto…" at bounding box center [258, 124] width 516 height 210
paste input "265280588"
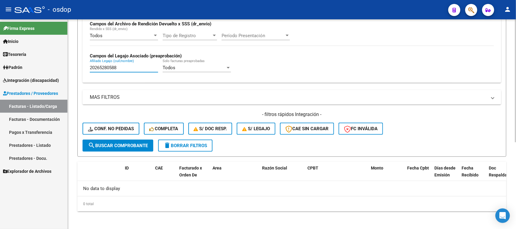
type input "20265280588"
click at [144, 144] on span "search Buscar Comprobante" at bounding box center [118, 145] width 60 height 5
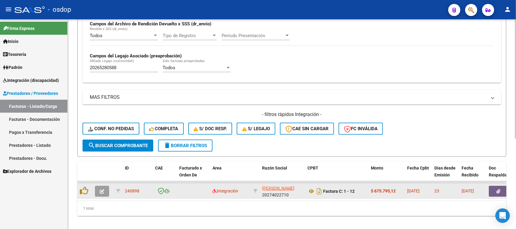
click at [495, 188] on button "button" at bounding box center [498, 191] width 19 height 11
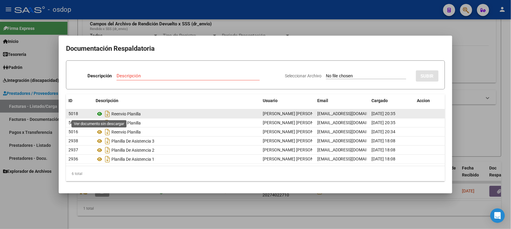
click at [100, 114] on icon at bounding box center [100, 113] width 8 height 7
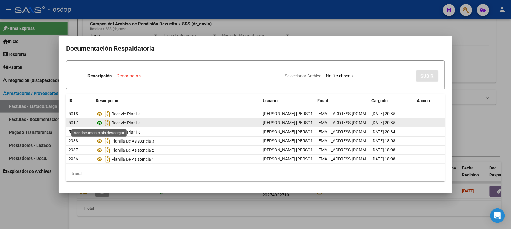
click at [101, 123] on icon at bounding box center [100, 122] width 8 height 7
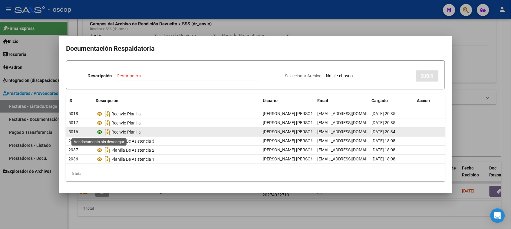
click at [100, 132] on icon at bounding box center [100, 132] width 8 height 7
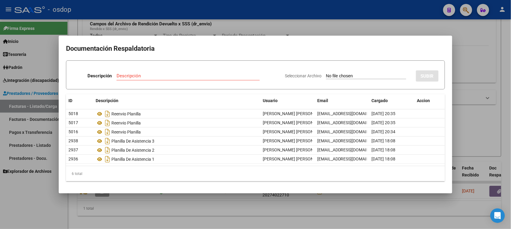
click at [277, 224] on div at bounding box center [255, 114] width 511 height 229
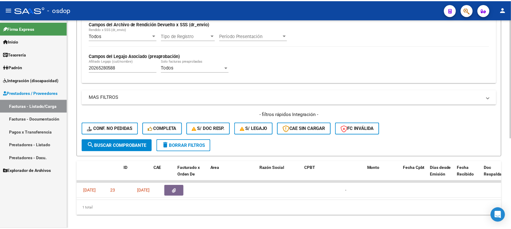
scroll to position [0, 0]
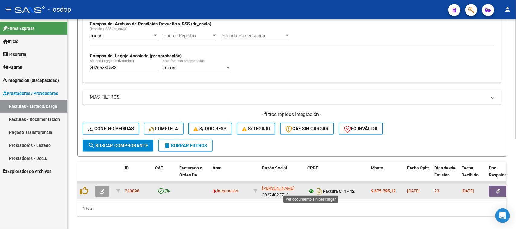
click at [310, 188] on icon at bounding box center [312, 191] width 8 height 7
click at [103, 191] on icon "button" at bounding box center [102, 191] width 5 height 5
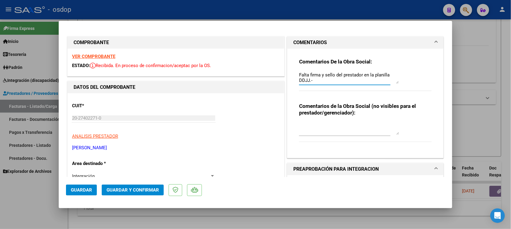
drag, startPoint x: 313, startPoint y: 79, endPoint x: 294, endPoint y: 70, distance: 21.4
click at [294, 70] on div "Comentarios De la Obra Social: Falta firma y sello del prestador en la planilla…" at bounding box center [365, 101] width 142 height 105
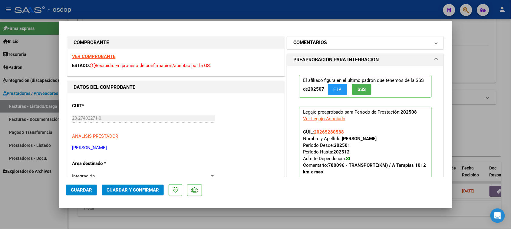
click at [324, 43] on mat-panel-title "COMENTARIOS" at bounding box center [361, 42] width 137 height 7
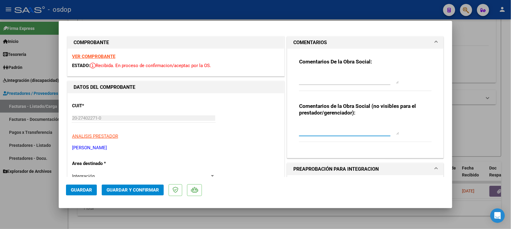
click at [333, 126] on textarea at bounding box center [349, 129] width 100 height 12
type textarea "9"
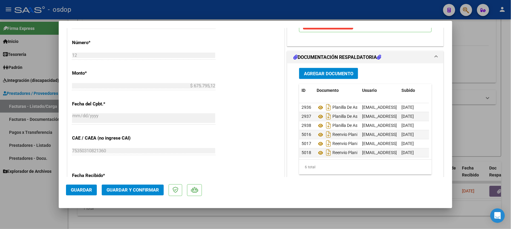
scroll to position [303, 0]
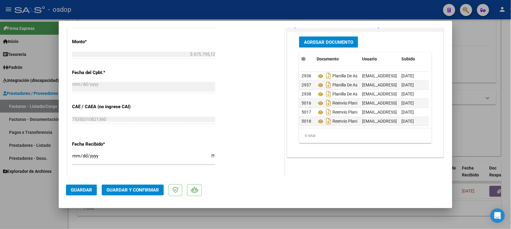
type textarea "Traslado a TO, Kine y Psico 924 km mensuales. Valor por km $731.38, c/dep.-"
click at [153, 188] on span "Guardar y Confirmar" at bounding box center [132, 190] width 52 height 5
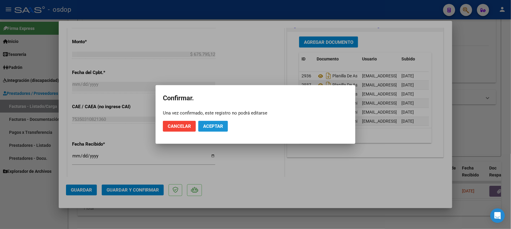
click at [206, 125] on span "Aceptar" at bounding box center [213, 126] width 20 height 5
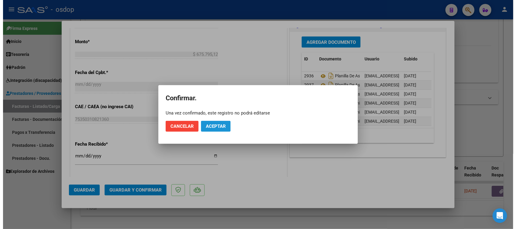
scroll to position [265, 0]
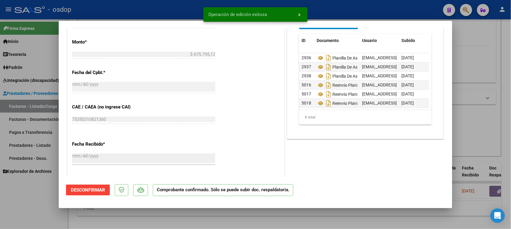
click at [258, 225] on div at bounding box center [255, 114] width 511 height 229
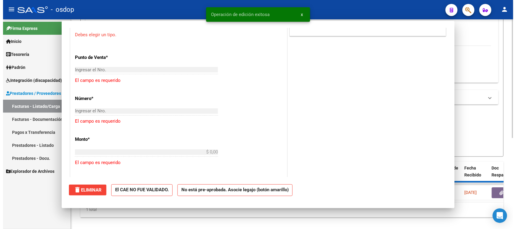
scroll to position [0, 0]
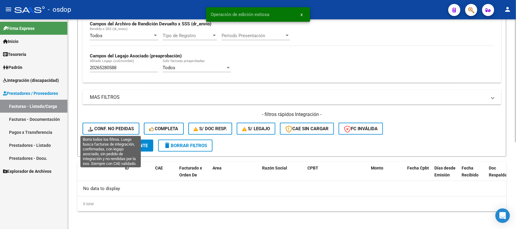
click at [113, 127] on span "Conf. no pedidas" at bounding box center [111, 128] width 46 height 5
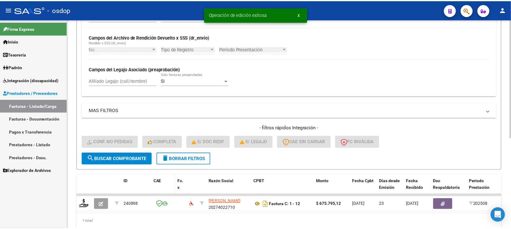
scroll to position [149, 0]
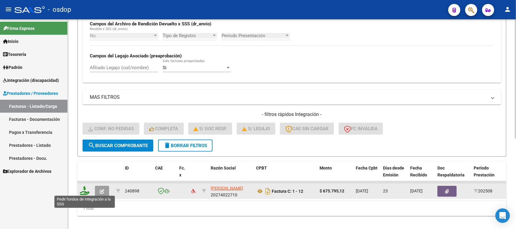
click at [83, 190] on icon at bounding box center [85, 191] width 10 height 8
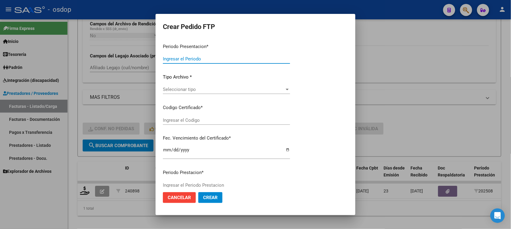
type input "202508"
type input "$ 675.795,12"
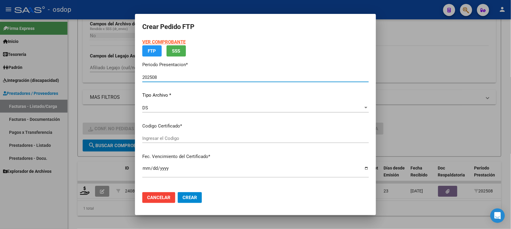
type input "6312856118"
type input "2032-10-16"
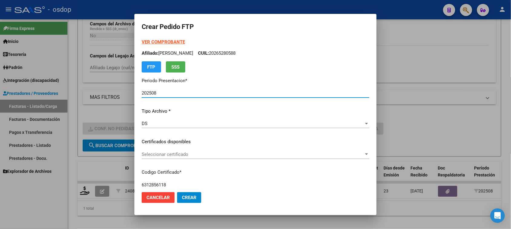
scroll to position [38, 0]
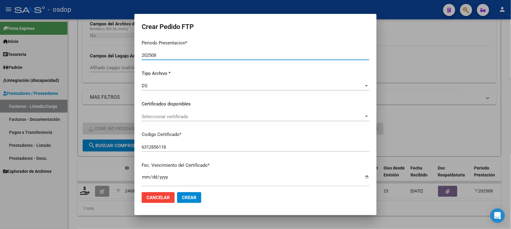
click at [212, 117] on span "Seleccionar certificado" at bounding box center [253, 116] width 222 height 5
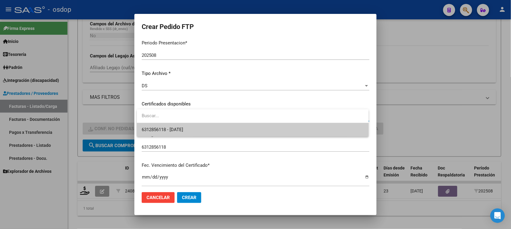
click at [204, 131] on span "6312856118 - 2032-10-16" at bounding box center [253, 130] width 222 height 14
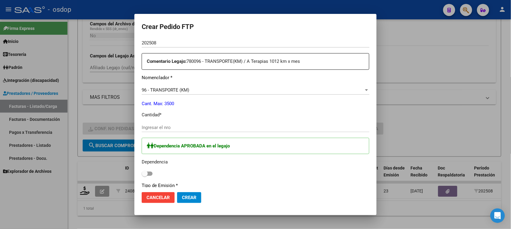
scroll to position [227, 0]
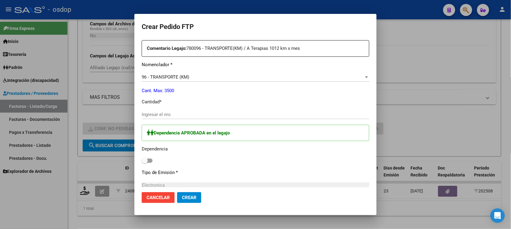
click at [200, 114] on input "Ingresar el nro" at bounding box center [255, 114] width 227 height 5
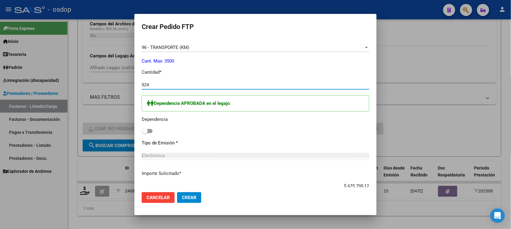
scroll to position [265, 0]
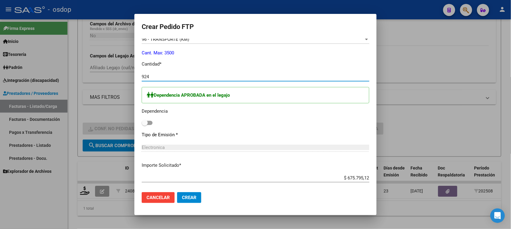
type input "924"
click at [151, 123] on span at bounding box center [147, 123] width 11 height 4
click at [145, 125] on input "checkbox" at bounding box center [144, 125] width 0 height 0
checkbox input "true"
click at [194, 198] on span "Crear" at bounding box center [189, 197] width 15 height 5
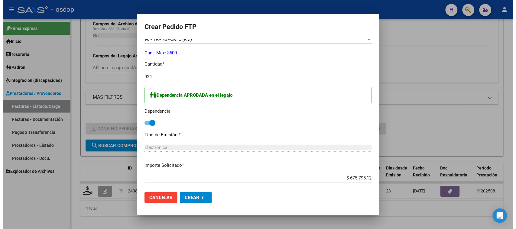
scroll to position [231, 0]
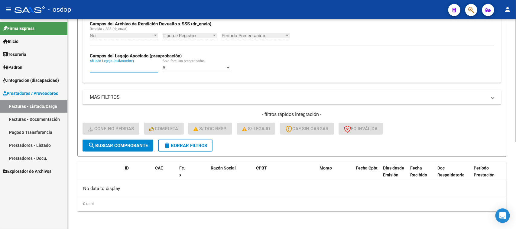
click at [131, 67] on input "Afiliado Legajo (cuil/nombre)" at bounding box center [124, 67] width 68 height 5
click at [190, 145] on span "delete Borrar Filtros" at bounding box center [186, 145] width 44 height 5
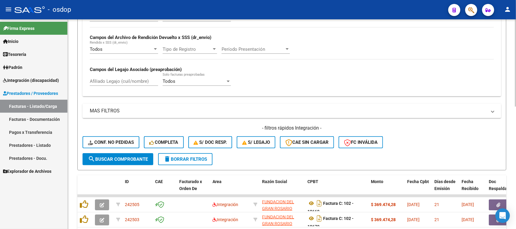
scroll to position [149, 0]
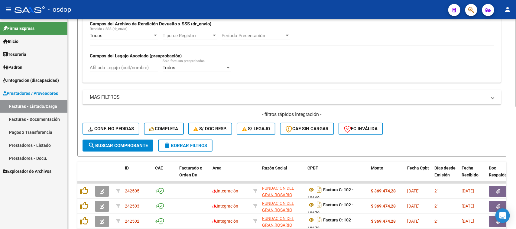
click at [121, 68] on input "Afiliado Legajo (cuil/nombre)" at bounding box center [124, 67] width 68 height 5
paste input "20522890554"
click at [142, 140] on button "search Buscar Comprobante" at bounding box center [118, 146] width 71 height 12
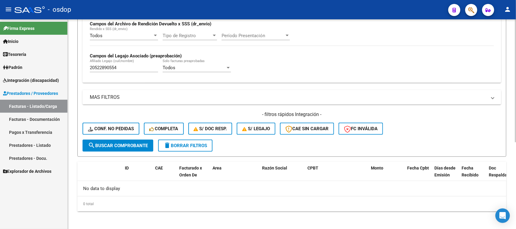
drag, startPoint x: 125, startPoint y: 64, endPoint x: 121, endPoint y: 64, distance: 3.7
click at [121, 64] on div "20522890554 Afiliado Legajo (cuil/nombre)" at bounding box center [124, 65] width 68 height 13
drag, startPoint x: 122, startPoint y: 67, endPoint x: 43, endPoint y: 72, distance: 79.1
click at [43, 72] on mat-sidenav-container "Firma Express Inicio Calendario SSS Instructivos Contacto OS Tesorería Extracto…" at bounding box center [258, 124] width 516 height 210
paste input "3549276679"
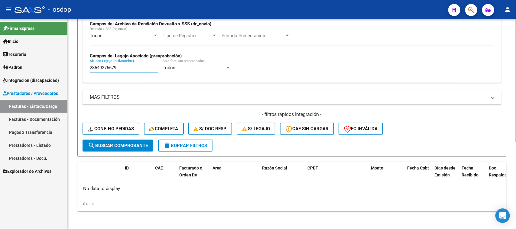
click at [143, 146] on span "search Buscar Comprobante" at bounding box center [118, 145] width 60 height 5
drag, startPoint x: 117, startPoint y: 65, endPoint x: 63, endPoint y: 79, distance: 55.5
click at [63, 78] on mat-sidenav-container "Firma Express Inicio Calendario SSS Instructivos Contacto OS Tesorería Extracto…" at bounding box center [258, 124] width 516 height 210
paste input "095985695"
click at [136, 144] on span "search Buscar Comprobante" at bounding box center [118, 145] width 60 height 5
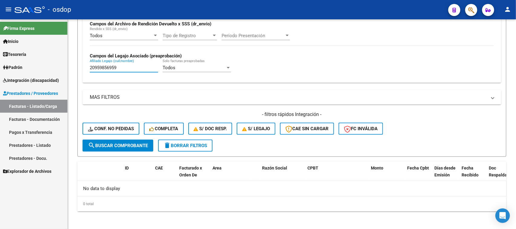
drag, startPoint x: 133, startPoint y: 69, endPoint x: 33, endPoint y: 74, distance: 100.3
click at [31, 69] on mat-sidenav-container "Firma Express Inicio Calendario SSS Instructivos Contacto OS Tesorería Extracto…" at bounding box center [258, 124] width 516 height 210
paste input "566972345"
type input "20566972345"
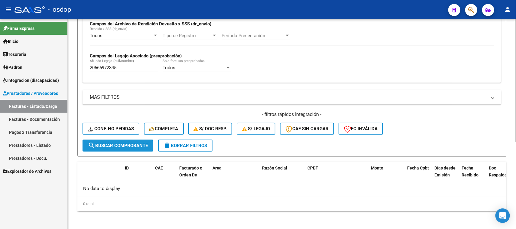
click at [130, 143] on span "search Buscar Comprobante" at bounding box center [118, 145] width 60 height 5
click at [206, 143] on span "delete Borrar Filtros" at bounding box center [186, 145] width 44 height 5
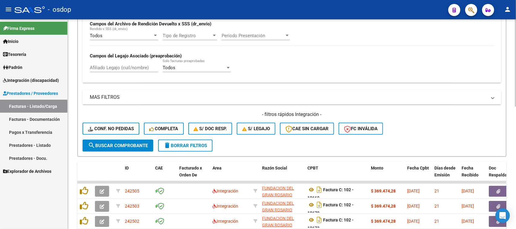
click at [141, 66] on input "Afiliado Legajo (cuil/nombre)" at bounding box center [124, 67] width 68 height 5
paste input "20300715843"
click at [146, 148] on button "search Buscar Comprobante" at bounding box center [118, 146] width 71 height 12
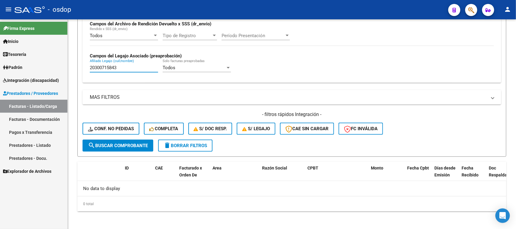
drag, startPoint x: 121, startPoint y: 67, endPoint x: 45, endPoint y: 73, distance: 76.7
click at [44, 67] on mat-sidenav-container "Firma Express Inicio Calendario SSS Instructivos Contacto OS Tesorería Extracto…" at bounding box center [258, 124] width 516 height 210
paste input "3560863829"
click at [134, 144] on span "search Buscar Comprobante" at bounding box center [118, 145] width 60 height 5
drag, startPoint x: 123, startPoint y: 68, endPoint x: 36, endPoint y: 72, distance: 86.9
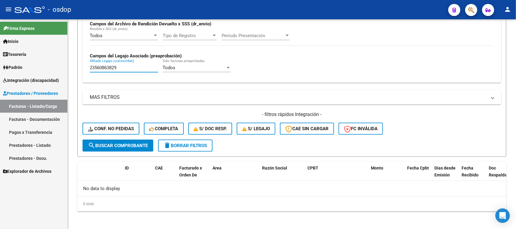
click at [37, 71] on mat-sidenav-container "Firma Express Inicio Calendario SSS Instructivos Contacto OS Tesorería Extracto…" at bounding box center [258, 124] width 516 height 210
paste input "05366527"
click at [125, 145] on span "search Buscar Comprobante" at bounding box center [118, 145] width 60 height 5
drag, startPoint x: 124, startPoint y: 67, endPoint x: 44, endPoint y: 75, distance: 80.0
click at [28, 67] on mat-sidenav-container "Firma Express Inicio Calendario SSS Instructivos Contacto OS Tesorería Extracto…" at bounding box center [258, 124] width 516 height 210
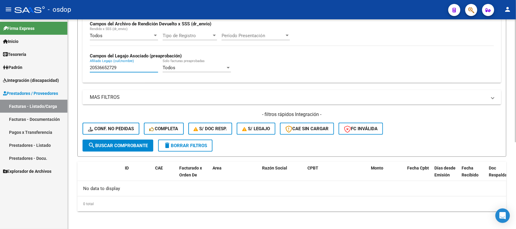
paste input "7203389308"
click at [140, 143] on span "search Buscar Comprobante" at bounding box center [118, 145] width 60 height 5
drag, startPoint x: 126, startPoint y: 66, endPoint x: 16, endPoint y: 69, distance: 109.5
click at [32, 67] on mat-sidenav-container "Firma Express Inicio Calendario SSS Instructivos Contacto OS Tesorería Extracto…" at bounding box center [258, 124] width 516 height 210
paste input "533638282"
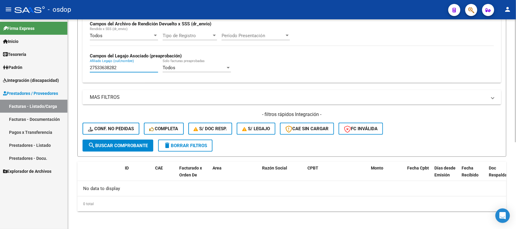
click at [139, 147] on button "search Buscar Comprobante" at bounding box center [118, 146] width 71 height 12
drag, startPoint x: 129, startPoint y: 67, endPoint x: 55, endPoint y: 67, distance: 74.4
click at [55, 67] on mat-sidenav-container "Firma Express Inicio Calendario SSS Instructivos Contacto OS Tesorería Extracto…" at bounding box center [258, 124] width 516 height 210
paste input "0530906141"
click at [134, 144] on span "search Buscar Comprobante" at bounding box center [118, 145] width 60 height 5
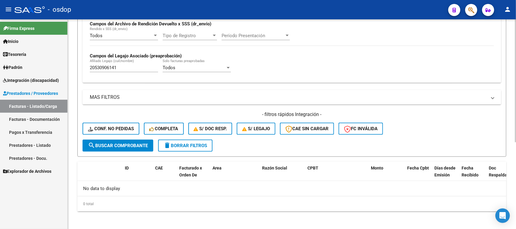
click at [141, 144] on span "search Buscar Comprobante" at bounding box center [118, 145] width 60 height 5
drag, startPoint x: 136, startPoint y: 67, endPoint x: 36, endPoint y: 70, distance: 100.8
click at [35, 70] on mat-sidenav-container "Firma Express Inicio Calendario SSS Instructivos Contacto OS Tesorería Extracto…" at bounding box center [258, 124] width 516 height 210
paste input "7499418804"
type input "27499418804"
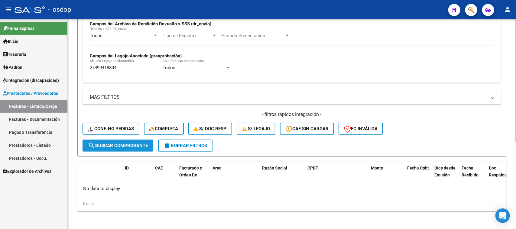
click at [139, 145] on span "search Buscar Comprobante" at bounding box center [118, 145] width 60 height 5
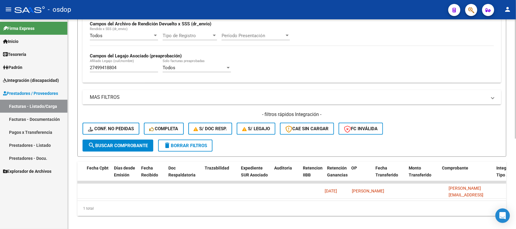
scroll to position [0, 0]
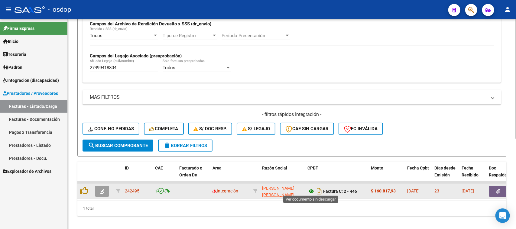
click at [311, 191] on icon at bounding box center [312, 191] width 8 height 7
click at [498, 189] on icon "button" at bounding box center [499, 191] width 4 height 5
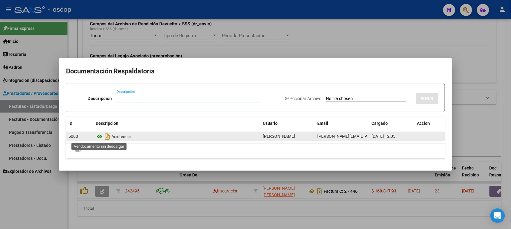
click at [99, 136] on icon at bounding box center [100, 136] width 8 height 7
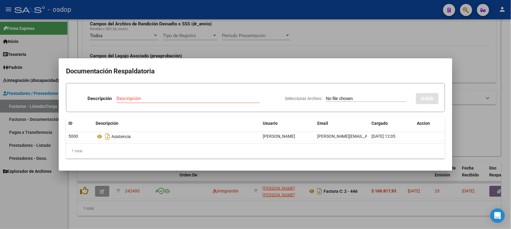
drag, startPoint x: 210, startPoint y: 204, endPoint x: 138, endPoint y: 194, distance: 72.8
click at [209, 204] on div at bounding box center [255, 114] width 511 height 229
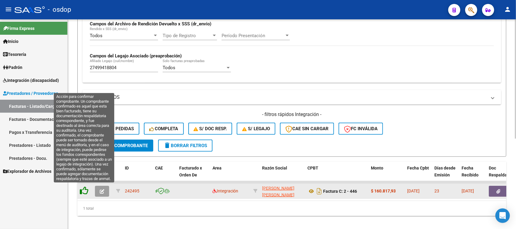
click at [82, 188] on icon at bounding box center [84, 191] width 8 height 8
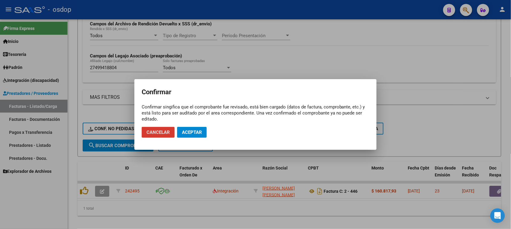
click at [188, 132] on span "Aceptar" at bounding box center [192, 132] width 20 height 5
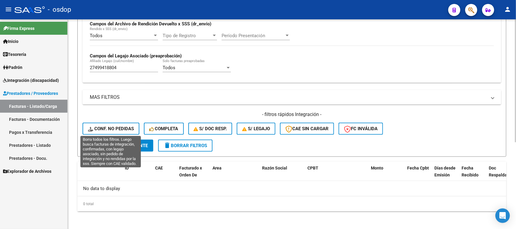
click at [120, 126] on span "Conf. no pedidas" at bounding box center [111, 128] width 46 height 5
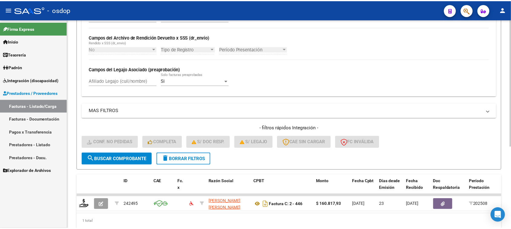
scroll to position [149, 0]
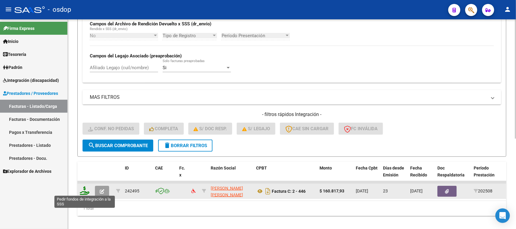
click at [85, 189] on icon at bounding box center [85, 191] width 10 height 8
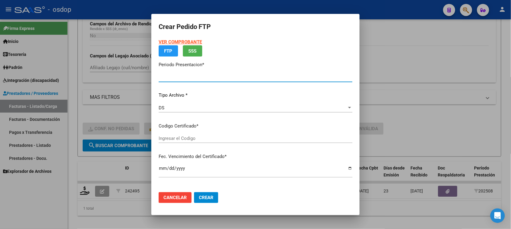
type input "202508"
type input "$ 160.817,93"
type input "6487566222"
type input "2033-02-17"
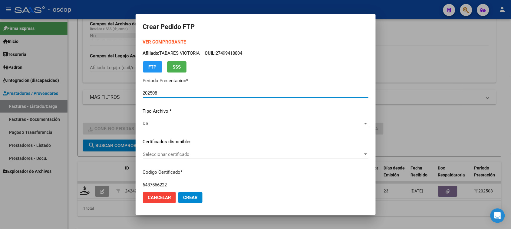
click at [197, 139] on p "Certificados disponibles" at bounding box center [255, 142] width 225 height 7
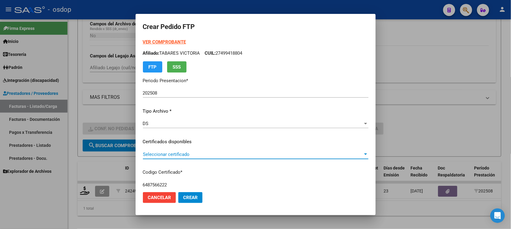
click at [194, 153] on span "Seleccionar certificado" at bounding box center [253, 154] width 220 height 5
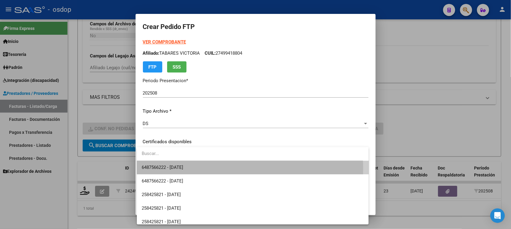
click at [203, 170] on span "6487566222 - 2033-02-17" at bounding box center [253, 168] width 222 height 14
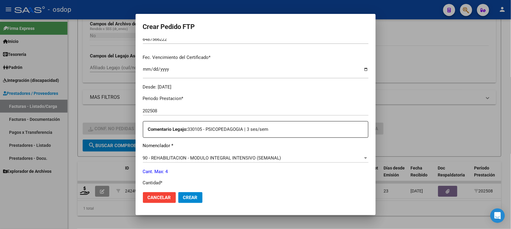
scroll to position [151, 0]
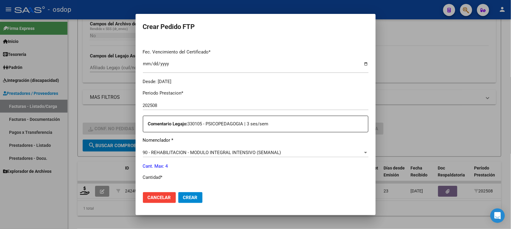
click at [206, 150] on span "90 - REHABILITACION - MODULO INTEGRAL INTENSIVO (SEMANAL)" at bounding box center [212, 152] width 138 height 5
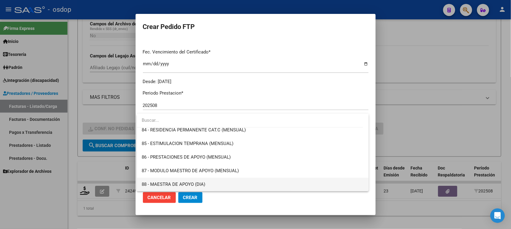
scroll to position [1118, 0]
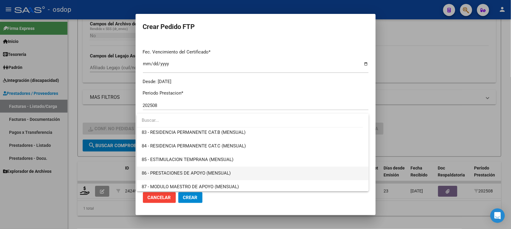
click at [198, 171] on span "86 - PRESTACIONES DE APOYO (MENSUAL)" at bounding box center [186, 173] width 89 height 5
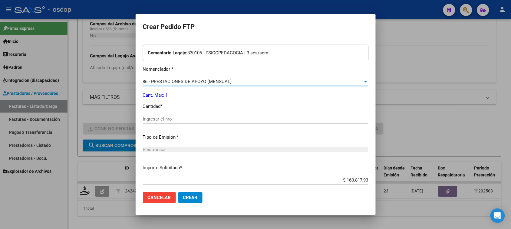
scroll to position [227, 0]
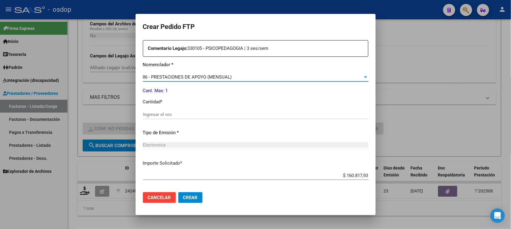
click at [170, 116] on input "Ingresar el nro" at bounding box center [255, 114] width 225 height 5
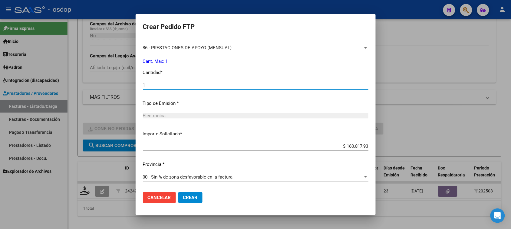
scroll to position [303, 0]
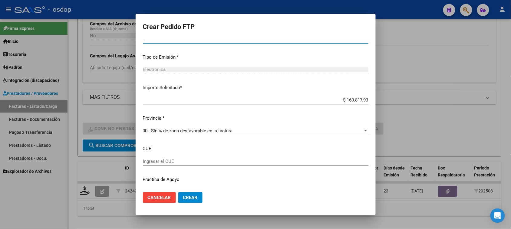
type input "1"
click at [193, 200] on span "Crear" at bounding box center [190, 197] width 15 height 5
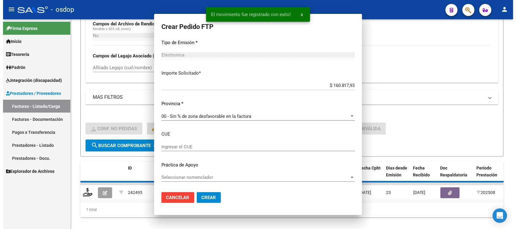
scroll to position [0, 0]
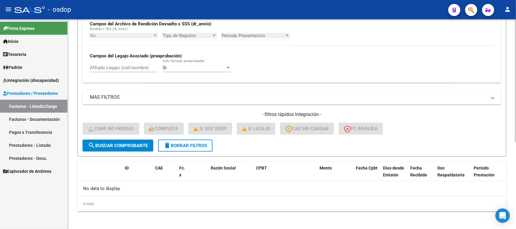
click at [202, 146] on span "delete Borrar Filtros" at bounding box center [186, 145] width 44 height 5
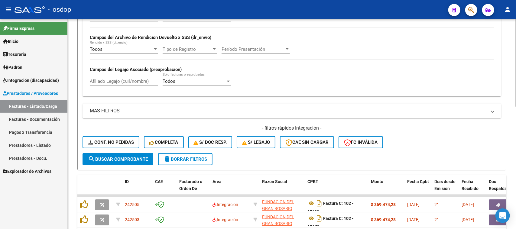
scroll to position [149, 0]
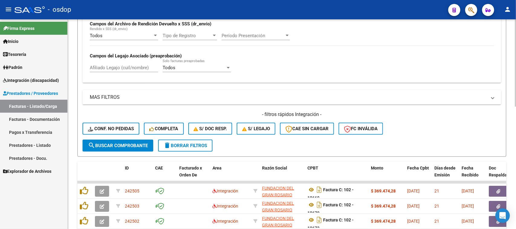
click at [110, 66] on input "Afiliado Legajo (cuil/nombre)" at bounding box center [124, 67] width 68 height 5
paste input "27566803017"
click at [132, 146] on span "search Buscar Comprobante" at bounding box center [118, 145] width 60 height 5
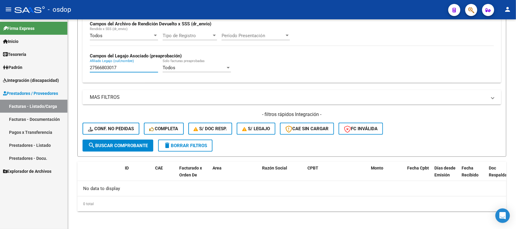
drag, startPoint x: 132, startPoint y: 67, endPoint x: 53, endPoint y: 68, distance: 78.7
click at [53, 68] on mat-sidenav-container "Firma Express Inicio Calendario SSS Instructivos Contacto OS Tesorería Extracto…" at bounding box center [258, 124] width 516 height 210
paste input "8198773"
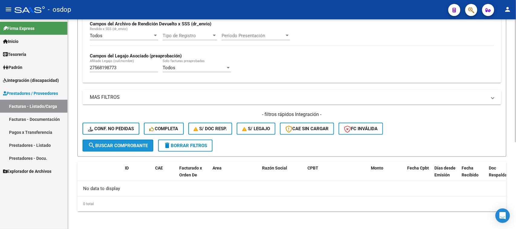
click at [139, 146] on span "search Buscar Comprobante" at bounding box center [118, 145] width 60 height 5
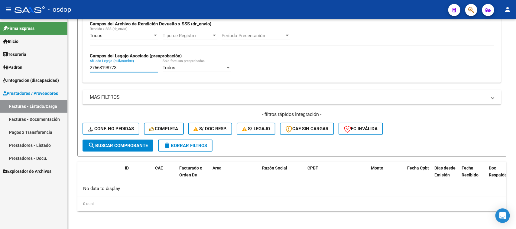
drag, startPoint x: 79, startPoint y: 69, endPoint x: 48, endPoint y: 70, distance: 30.3
click at [52, 69] on mat-sidenav-container "Firma Express Inicio Calendario SSS Instructivos Contacto OS Tesorería Extracto…" at bounding box center [258, 124] width 516 height 210
paste input "487415745"
type input "27487415745"
click at [125, 144] on span "search Buscar Comprobante" at bounding box center [118, 145] width 60 height 5
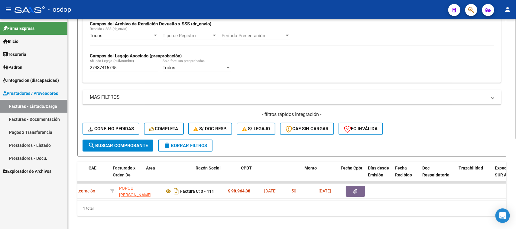
scroll to position [0, 0]
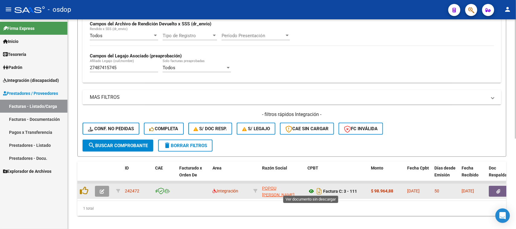
click at [311, 191] on icon at bounding box center [312, 191] width 8 height 7
click at [312, 191] on icon at bounding box center [312, 191] width 8 height 7
click at [497, 189] on icon "button" at bounding box center [499, 191] width 4 height 5
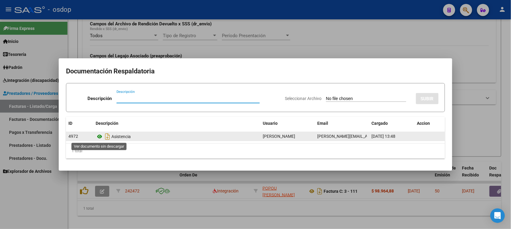
click at [100, 135] on icon at bounding box center [100, 136] width 8 height 7
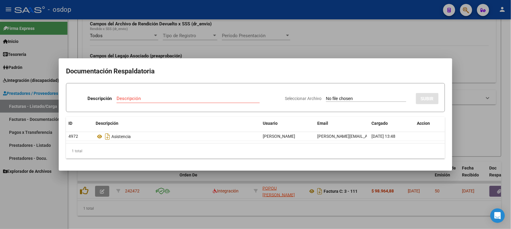
click at [179, 209] on div at bounding box center [255, 114] width 511 height 229
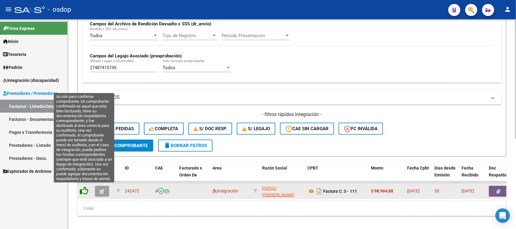
click at [84, 189] on icon at bounding box center [84, 191] width 8 height 8
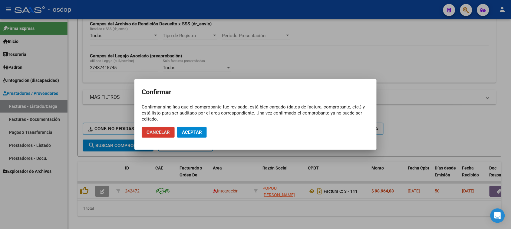
click at [191, 136] on button "Aceptar" at bounding box center [192, 132] width 30 height 11
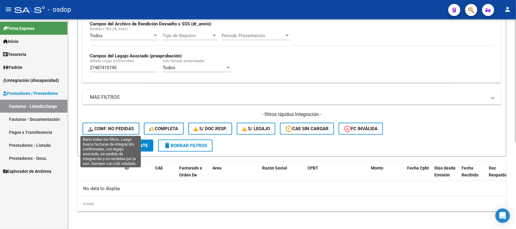
click at [116, 126] on span "Conf. no pedidas" at bounding box center [111, 128] width 46 height 5
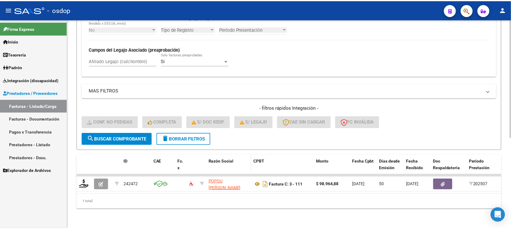
scroll to position [160, 0]
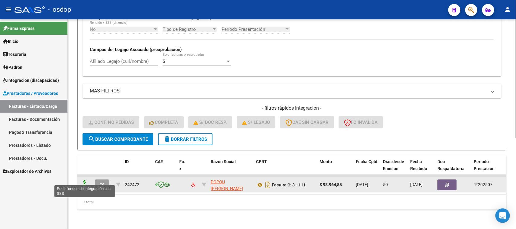
click at [84, 180] on icon at bounding box center [85, 184] width 10 height 8
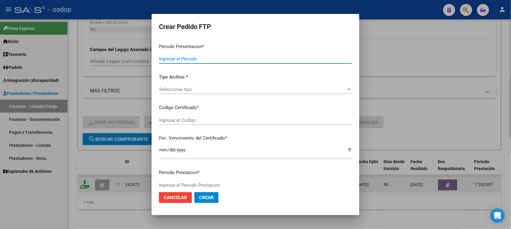
type input "202508"
type input "202507"
type input "$ 98.964,88"
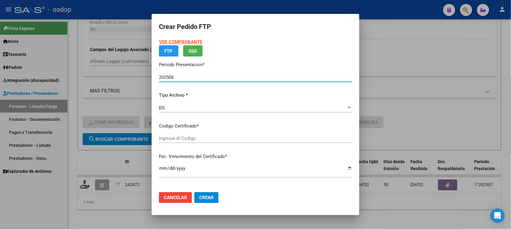
type input "5952356750"
type input "2025-04-24"
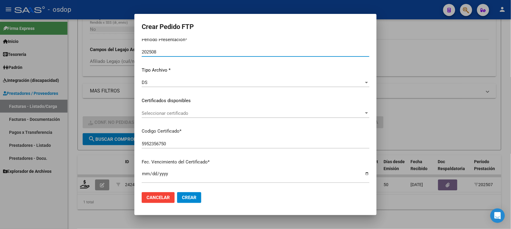
scroll to position [76, 0]
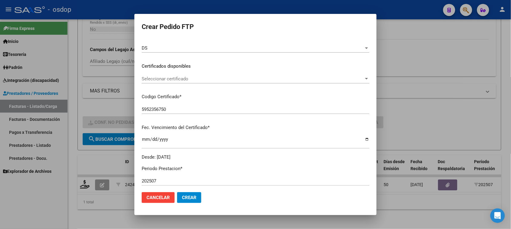
click at [220, 77] on span "Seleccionar certificado" at bounding box center [253, 78] width 222 height 5
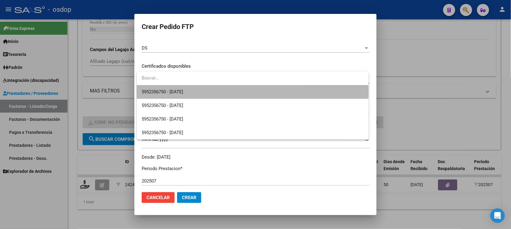
drag, startPoint x: 219, startPoint y: 90, endPoint x: 232, endPoint y: 96, distance: 14.4
click at [218, 90] on span "5952356750 - 2025-04-24" at bounding box center [253, 92] width 222 height 14
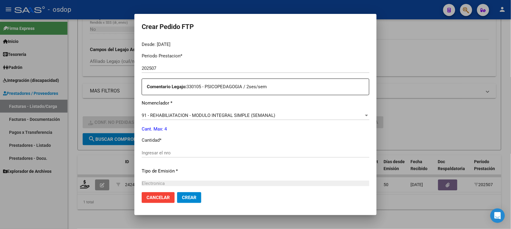
scroll to position [189, 0]
click at [198, 114] on span "91 - REHABILIATACION - MODULO INTEGRAL SIMPLE (SEMANAL)" at bounding box center [208, 114] width 133 height 5
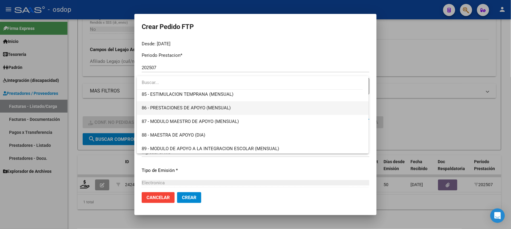
scroll to position [1131, 0]
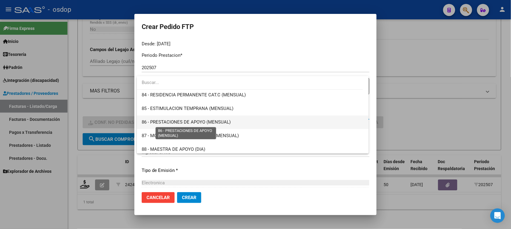
click at [196, 121] on span "86 - PRESTACIONES DE APOYO (MENSUAL)" at bounding box center [186, 121] width 89 height 5
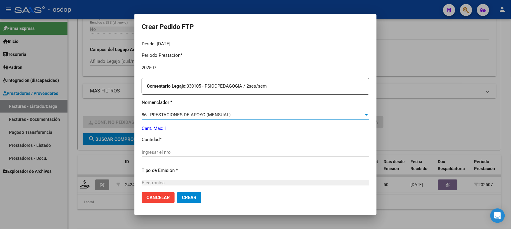
click at [167, 150] on input "Ingresar el nro" at bounding box center [255, 152] width 227 height 5
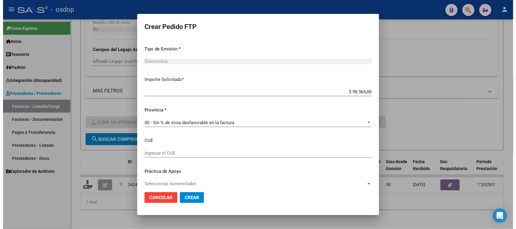
scroll to position [317, 0]
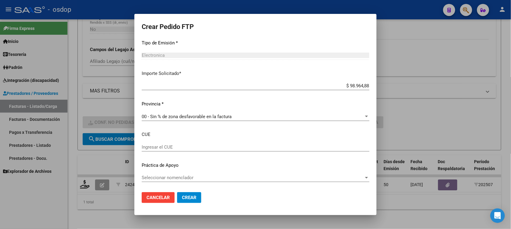
type input "1"
click at [188, 201] on button "Crear" at bounding box center [189, 197] width 24 height 11
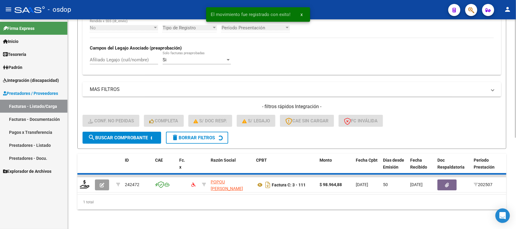
scroll to position [149, 0]
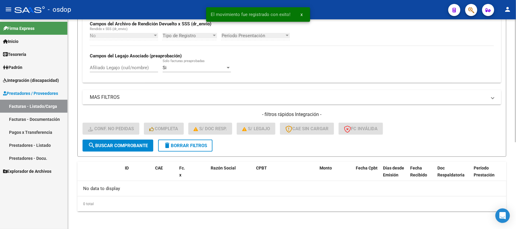
click at [192, 146] on span "delete Borrar Filtros" at bounding box center [186, 145] width 44 height 5
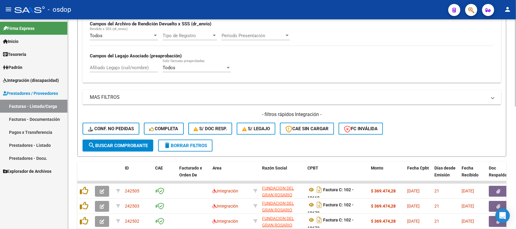
click at [146, 67] on input "Afiliado Legajo (cuil/nombre)" at bounding box center [124, 67] width 68 height 5
paste input "20511155356"
type input "20511155356"
click at [124, 149] on button "search Buscar Comprobante" at bounding box center [118, 146] width 71 height 12
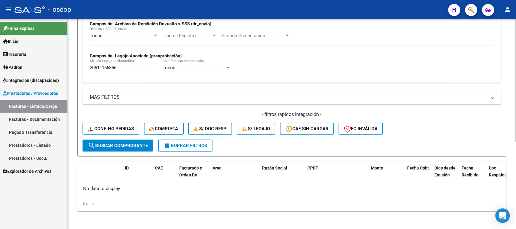
click at [196, 143] on span "delete Borrar Filtros" at bounding box center [186, 145] width 44 height 5
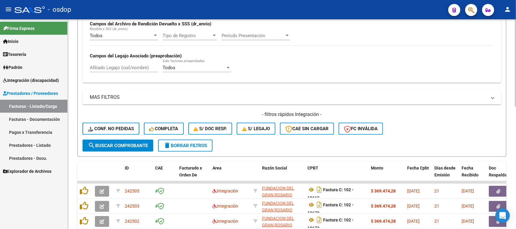
click at [109, 65] on input "Afiliado Legajo (cuil/nombre)" at bounding box center [124, 67] width 68 height 5
paste input "20511155356"
click at [117, 147] on button "search Buscar Comprobante" at bounding box center [118, 146] width 71 height 12
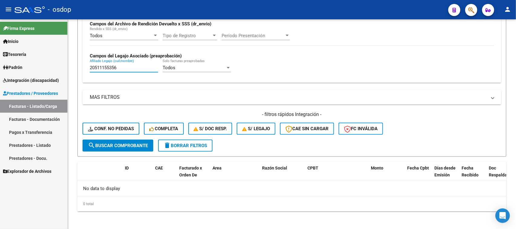
drag, startPoint x: 123, startPoint y: 67, endPoint x: 54, endPoint y: 67, distance: 69.0
click at [54, 67] on mat-sidenav-container "Firma Express Inicio Calendario SSS Instructivos Contacto OS Tesorería Extracto…" at bounding box center [258, 124] width 516 height 210
paste input "7499418375"
type input "27499418375"
click at [136, 144] on span "search Buscar Comprobante" at bounding box center [118, 145] width 60 height 5
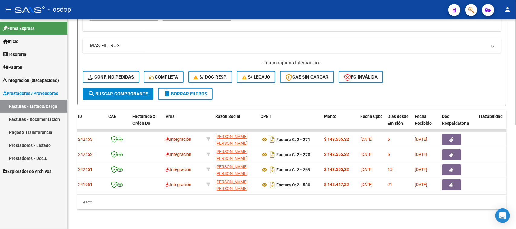
scroll to position [0, 0]
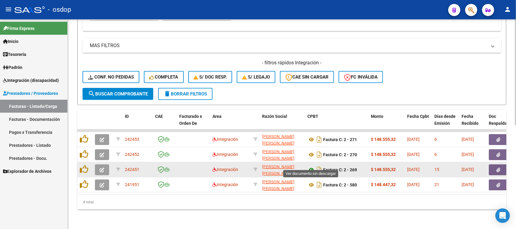
click at [311, 166] on icon at bounding box center [312, 169] width 8 height 7
click at [501, 165] on button "button" at bounding box center [498, 170] width 19 height 11
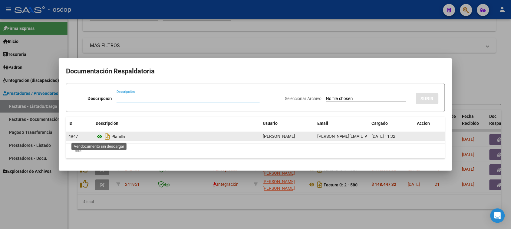
click at [98, 136] on icon at bounding box center [100, 136] width 8 height 7
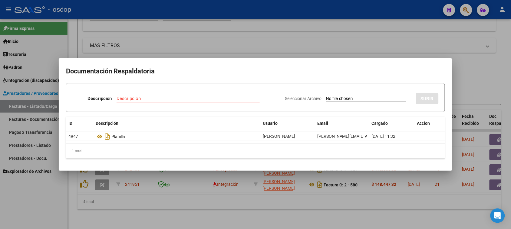
click at [257, 201] on div at bounding box center [255, 114] width 511 height 229
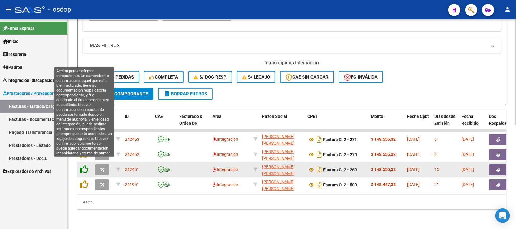
click at [85, 165] on icon at bounding box center [84, 169] width 8 height 8
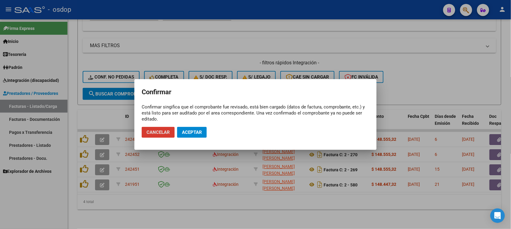
click at [188, 133] on span "Aceptar" at bounding box center [192, 132] width 20 height 5
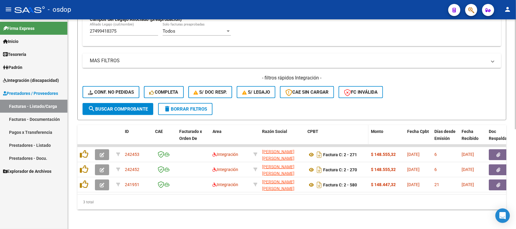
scroll to position [190, 0]
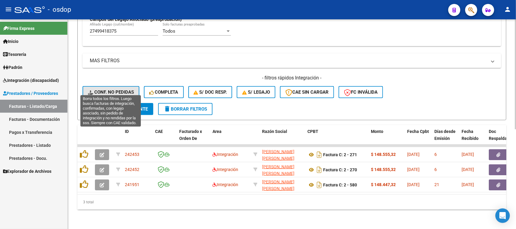
click at [112, 90] on span "Conf. no pedidas" at bounding box center [111, 92] width 46 height 5
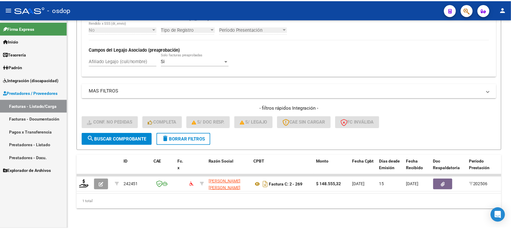
scroll to position [160, 0]
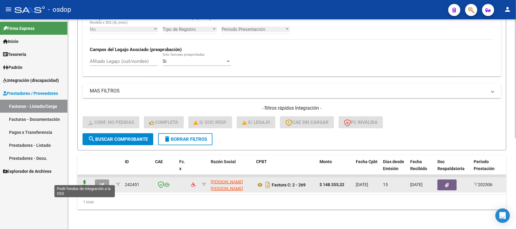
click at [85, 180] on icon at bounding box center [85, 184] width 10 height 8
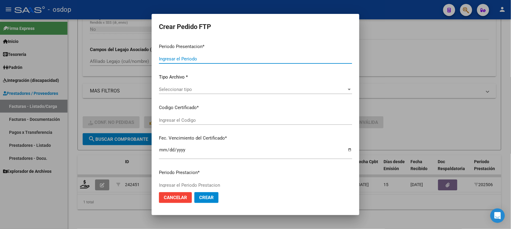
type input "202508"
type input "202506"
type input "$ 148.555,32"
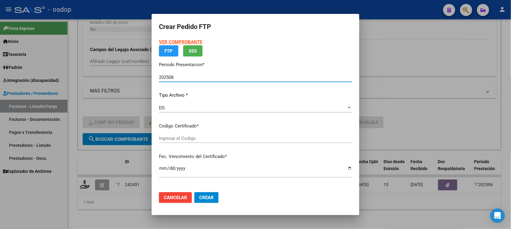
type input "111231614"
type input "2030-03-21"
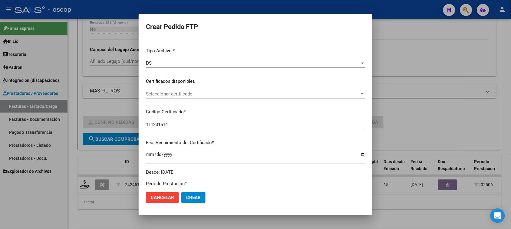
scroll to position [76, 0]
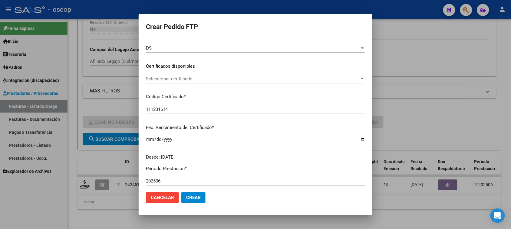
click at [250, 81] on span "Seleccionar certificado" at bounding box center [253, 78] width 214 height 5
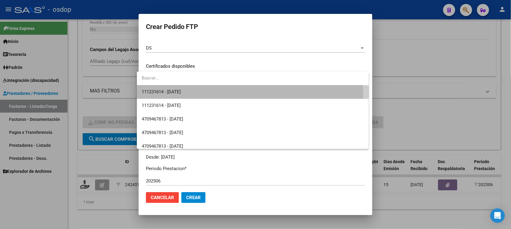
click at [243, 94] on span "111231614 - 2030-03-21" at bounding box center [253, 92] width 222 height 14
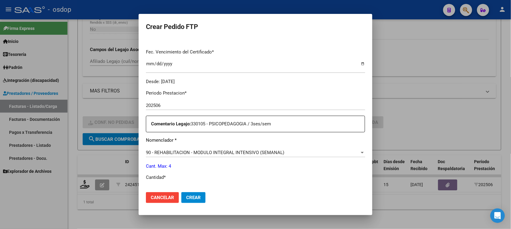
scroll to position [189, 0]
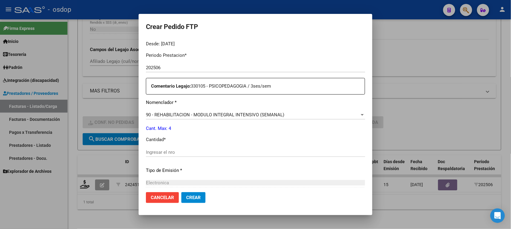
click at [250, 115] on span "90 - REHABILITACION - MODULO INTEGRAL INTENSIVO (SEMANAL)" at bounding box center [215, 114] width 138 height 5
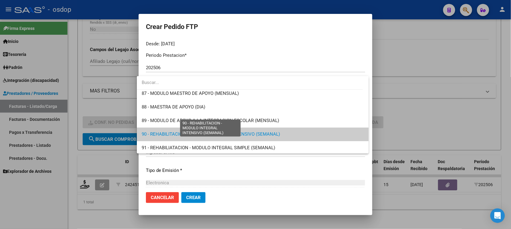
scroll to position [1156, 0]
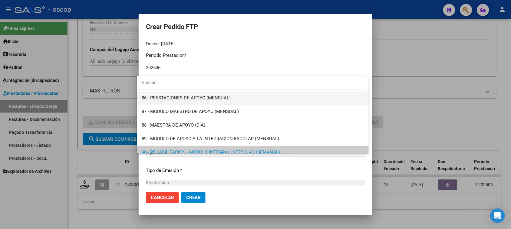
click at [233, 102] on span "86 - PRESTACIONES DE APOYO (MENSUAL)" at bounding box center [253, 98] width 222 height 14
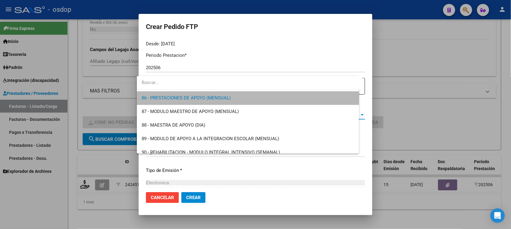
scroll to position [1157, 0]
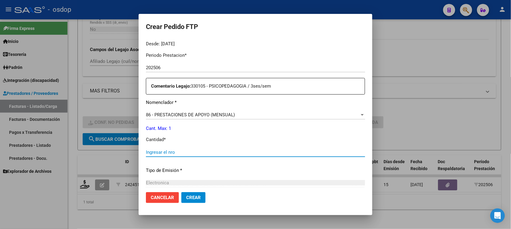
click at [198, 151] on input "Ingresar el nro" at bounding box center [255, 152] width 219 height 5
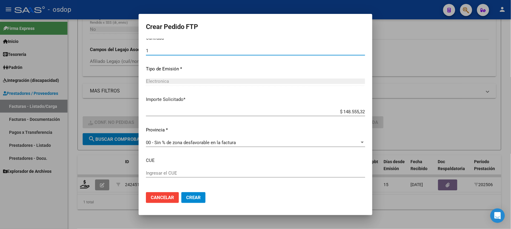
scroll to position [303, 0]
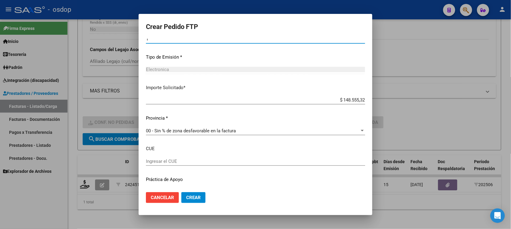
type input "1"
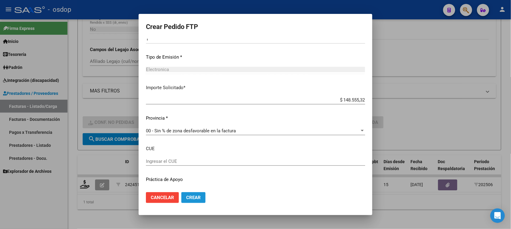
click at [196, 197] on span "Crear" at bounding box center [193, 197] width 15 height 5
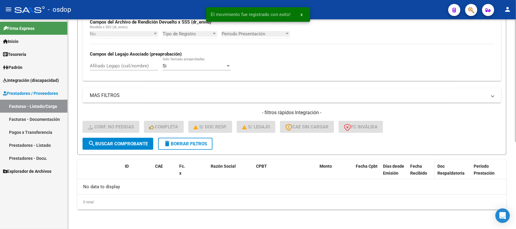
scroll to position [149, 0]
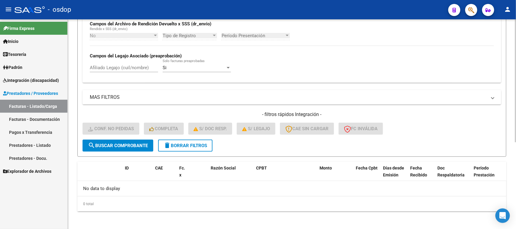
click at [184, 147] on button "delete Borrar Filtros" at bounding box center [185, 146] width 54 height 12
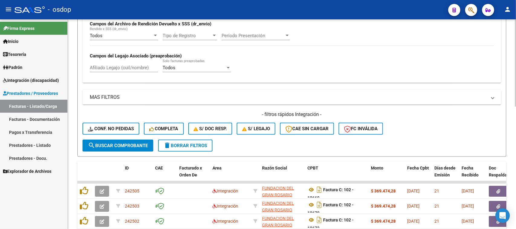
click at [133, 66] on input "Afiliado Legajo (cuil/nombre)" at bounding box center [124, 67] width 68 height 5
paste input "27499418375"
type input "27499418375"
click at [136, 147] on button "search Buscar Comprobante" at bounding box center [118, 146] width 71 height 12
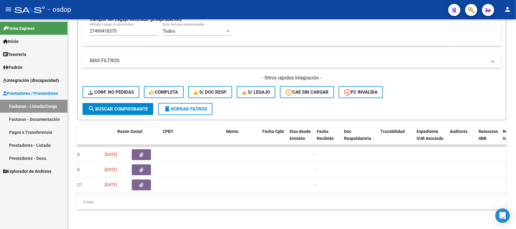
scroll to position [0, 0]
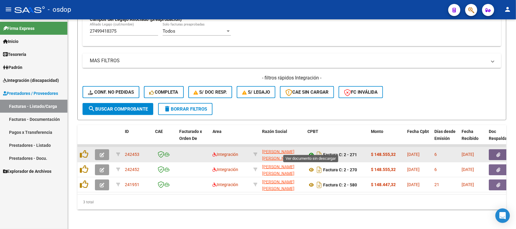
click at [311, 151] on icon at bounding box center [312, 154] width 8 height 7
click at [498, 153] on icon "button" at bounding box center [499, 155] width 4 height 5
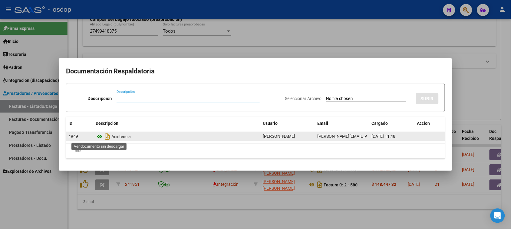
click at [100, 137] on icon at bounding box center [100, 136] width 8 height 7
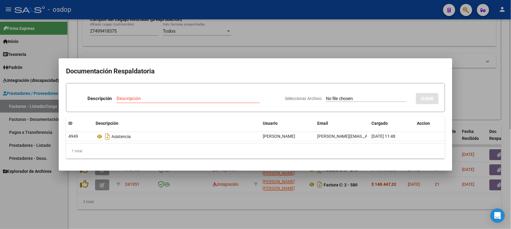
click at [208, 207] on div at bounding box center [255, 114] width 511 height 229
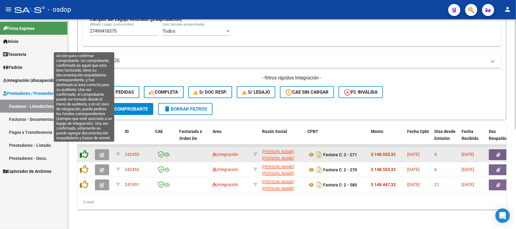
click at [84, 150] on icon at bounding box center [84, 154] width 8 height 8
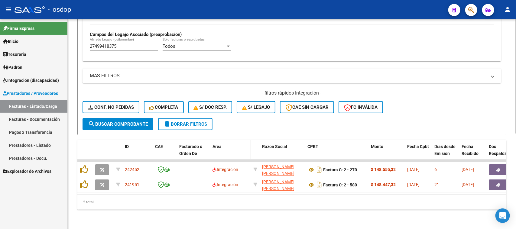
scroll to position [175, 0]
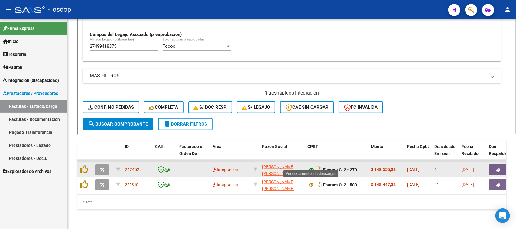
click at [310, 166] on icon at bounding box center [312, 169] width 8 height 7
click at [499, 168] on icon "button" at bounding box center [499, 170] width 4 height 5
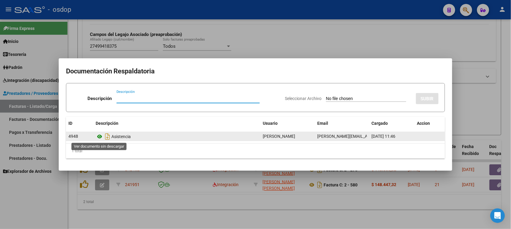
click at [101, 136] on icon at bounding box center [100, 136] width 8 height 7
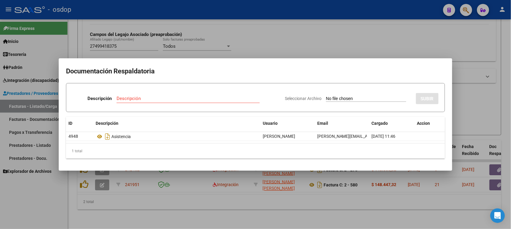
click at [265, 201] on div at bounding box center [255, 114] width 511 height 229
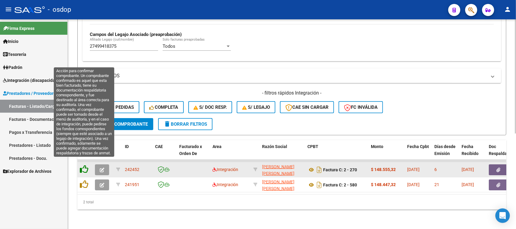
click at [82, 165] on icon at bounding box center [84, 169] width 8 height 8
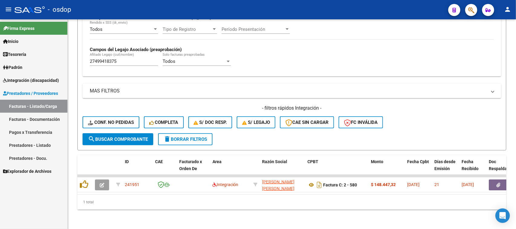
scroll to position [160, 0]
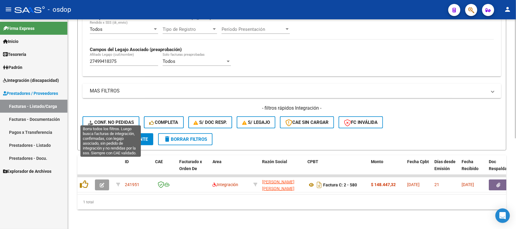
click at [119, 120] on span "Conf. no pedidas" at bounding box center [111, 122] width 46 height 5
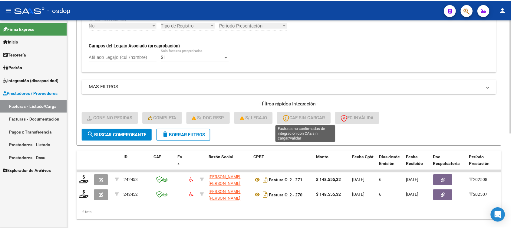
scroll to position [175, 0]
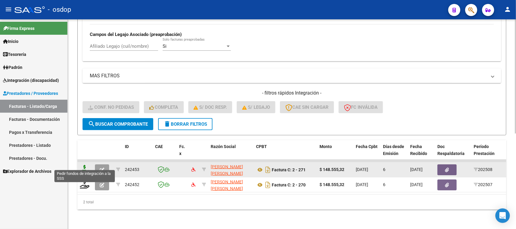
click at [82, 166] on icon at bounding box center [85, 169] width 10 height 8
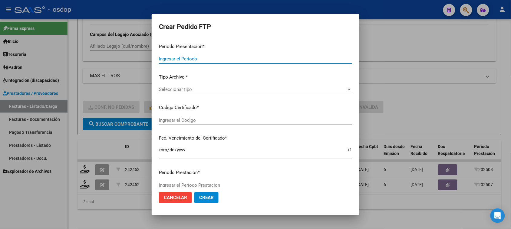
type input "202508"
type input "$ 148.555,32"
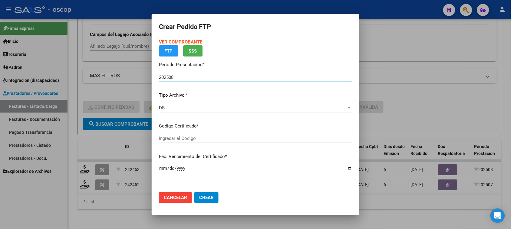
type input "111231614"
type input "2030-03-21"
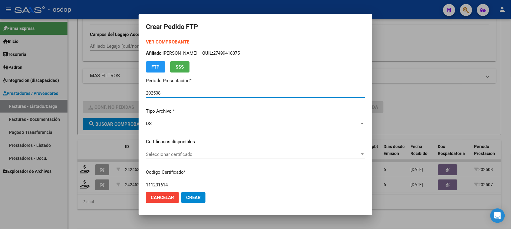
click at [208, 152] on span "Seleccionar certificado" at bounding box center [253, 154] width 214 height 5
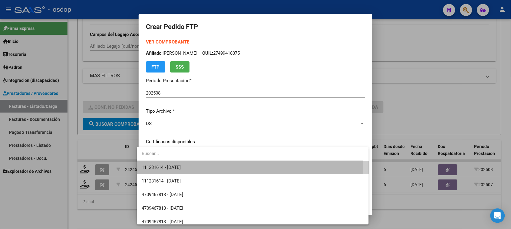
click at [201, 167] on span "111231614 - 2030-03-21" at bounding box center [253, 168] width 222 height 14
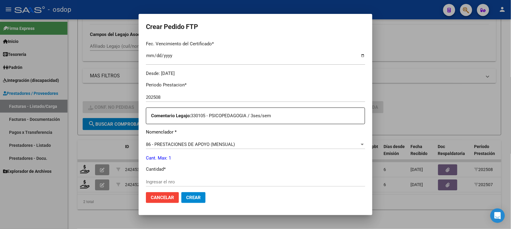
scroll to position [189, 0]
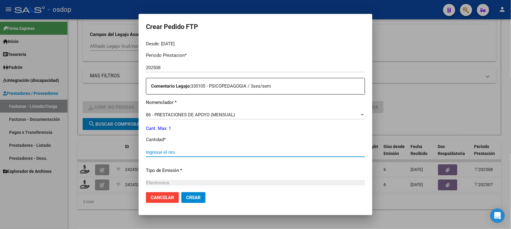
click at [168, 150] on input "Ingresar el nro" at bounding box center [255, 152] width 219 height 5
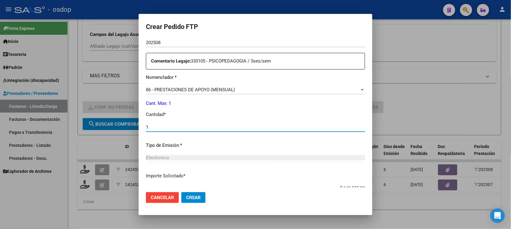
scroll to position [227, 0]
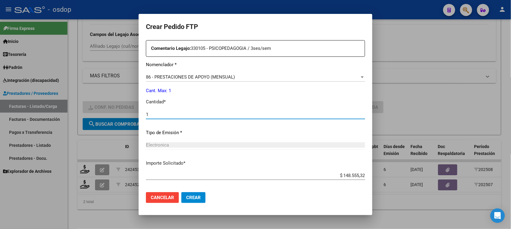
type input "1"
click at [194, 198] on span "Crear" at bounding box center [193, 197] width 15 height 5
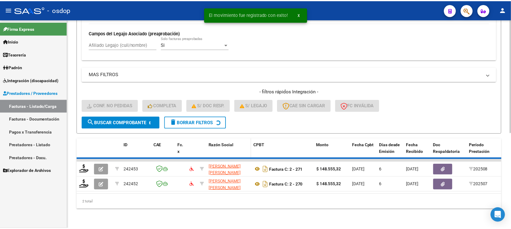
scroll to position [160, 0]
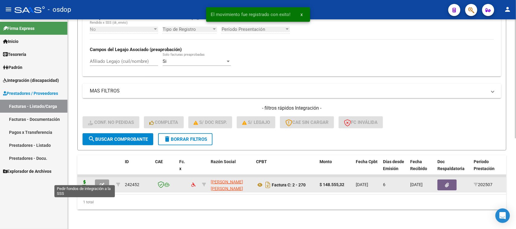
click at [86, 180] on icon at bounding box center [85, 184] width 10 height 8
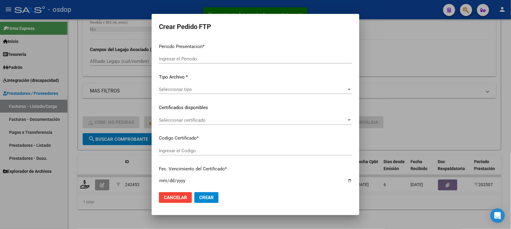
type input "202508"
type input "202507"
type input "$ 148.555,32"
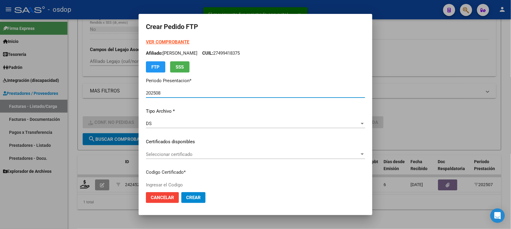
type input "111231614"
type input "2030-03-21"
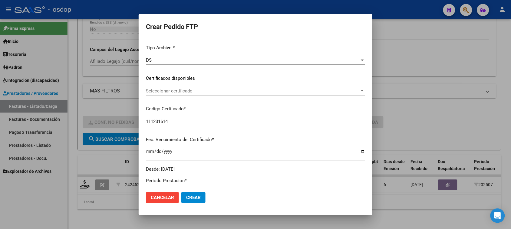
scroll to position [76, 0]
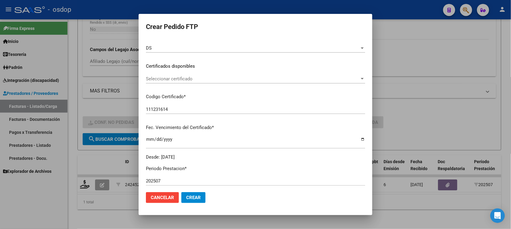
click at [227, 78] on span "Seleccionar certificado" at bounding box center [253, 78] width 214 height 5
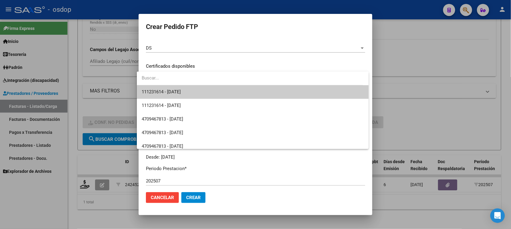
click at [225, 92] on span "111231614 - 2030-03-21" at bounding box center [253, 92] width 222 height 14
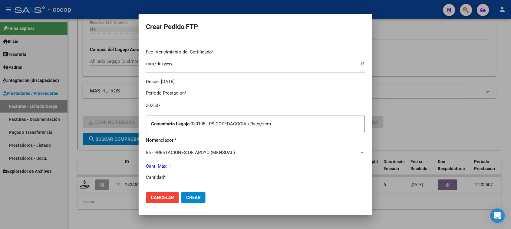
scroll to position [189, 0]
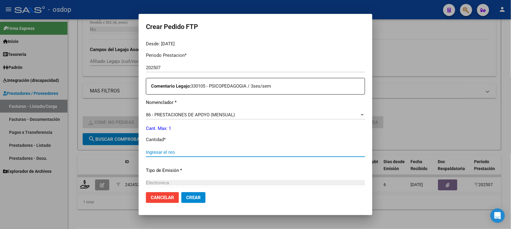
click at [227, 153] on input "Ingresar el nro" at bounding box center [255, 152] width 219 height 5
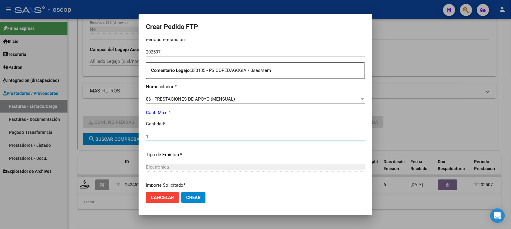
scroll to position [165, 0]
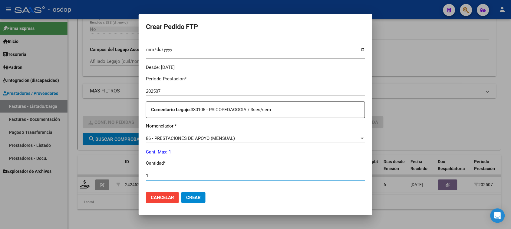
type input "1"
click at [186, 198] on span "Crear" at bounding box center [193, 197] width 15 height 5
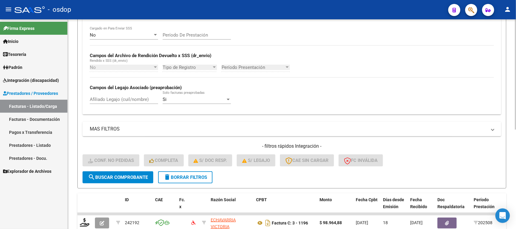
scroll to position [114, 0]
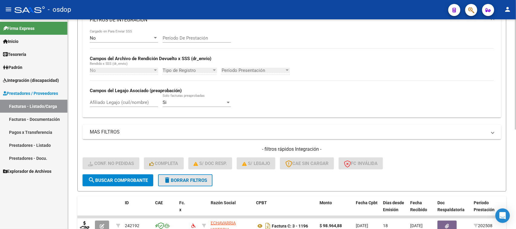
click at [189, 179] on span "delete Borrar Filtros" at bounding box center [186, 180] width 44 height 5
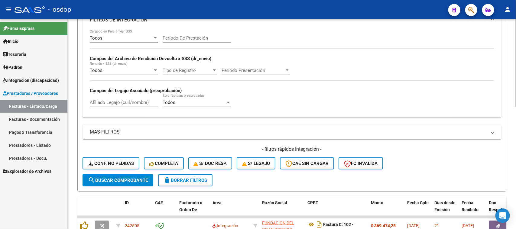
click at [122, 101] on input "Afiliado Legajo (cuil/nombre)" at bounding box center [124, 102] width 68 height 5
drag, startPoint x: 121, startPoint y: 100, endPoint x: 144, endPoint y: 174, distance: 77.1
click at [121, 100] on input "Afiliado Legajo (cuil/nombre)" at bounding box center [124, 102] width 68 height 5
paste input "27499418375"
type input "27499418375"
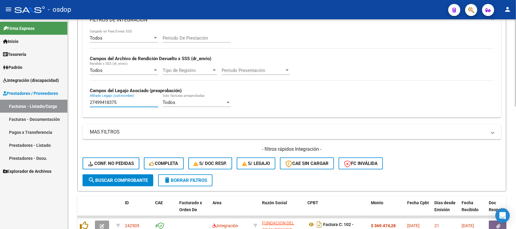
click at [134, 178] on span "search Buscar Comprobante" at bounding box center [118, 180] width 60 height 5
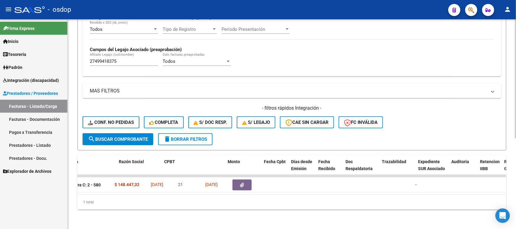
scroll to position [0, 0]
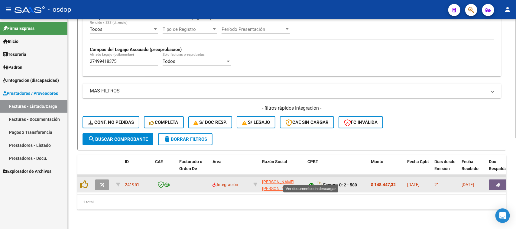
click at [312, 182] on icon at bounding box center [312, 185] width 8 height 7
click at [497, 180] on button "button" at bounding box center [498, 185] width 19 height 11
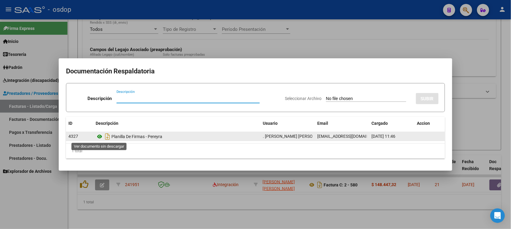
click at [100, 135] on icon at bounding box center [100, 136] width 8 height 7
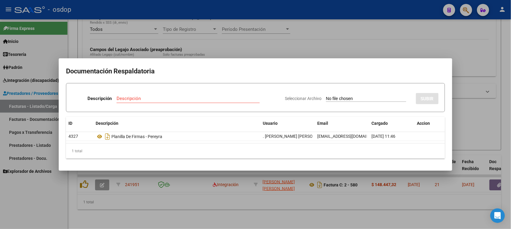
click at [236, 226] on div at bounding box center [255, 114] width 511 height 229
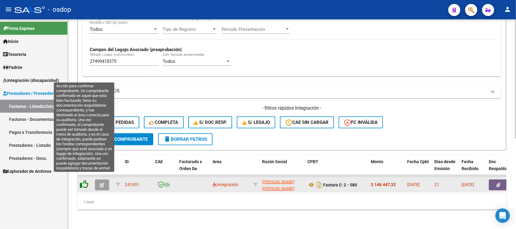
click at [82, 180] on icon at bounding box center [84, 184] width 8 height 8
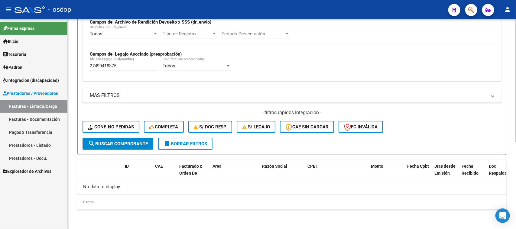
scroll to position [149, 0]
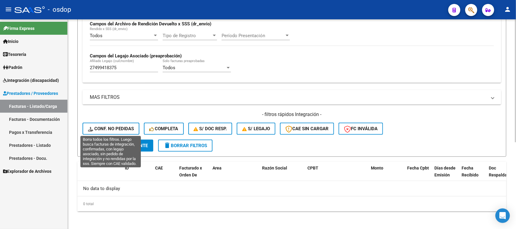
click at [114, 130] on button "Conf. no pedidas" at bounding box center [111, 129] width 57 height 12
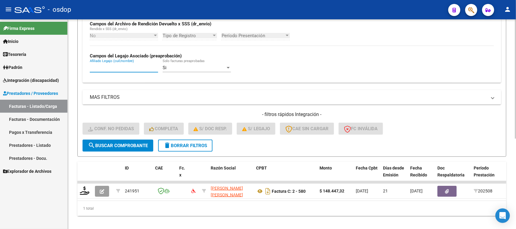
click at [126, 66] on input "Afiliado Legajo (cuil/nombre)" at bounding box center [124, 67] width 68 height 5
click at [122, 66] on input "Afiliado Legajo (cuil/nombre)" at bounding box center [124, 67] width 68 height 5
paste input "27499418375"
type input "27499418375"
click at [143, 143] on span "search Buscar Comprobante" at bounding box center [118, 145] width 60 height 5
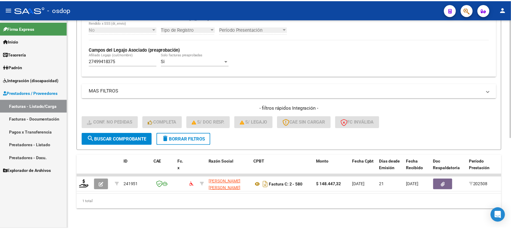
scroll to position [160, 0]
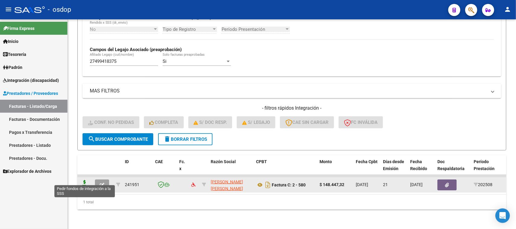
click at [83, 181] on icon at bounding box center [85, 184] width 10 height 8
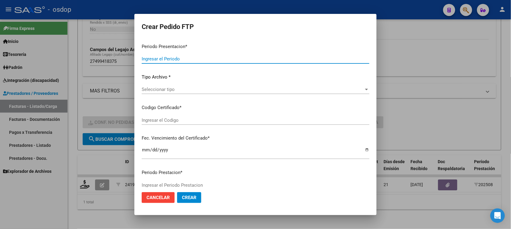
type input "202508"
type input "$ 148.447,32"
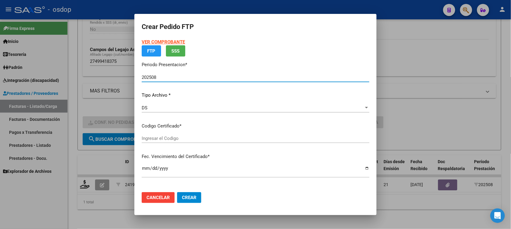
type input "111231614"
type input "2030-03-21"
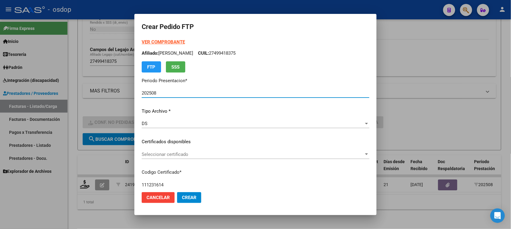
click at [238, 153] on span "Seleccionar certificado" at bounding box center [253, 154] width 222 height 5
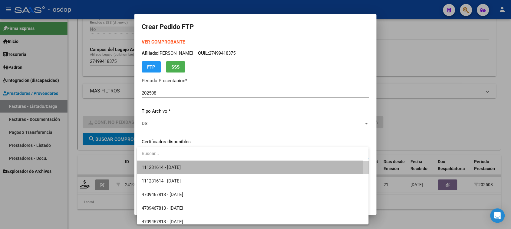
click at [231, 168] on span "111231614 - 2030-03-21" at bounding box center [253, 168] width 222 height 14
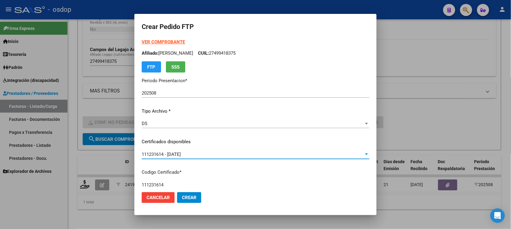
scroll to position [67, 0]
